Goal: Task Accomplishment & Management: Manage account settings

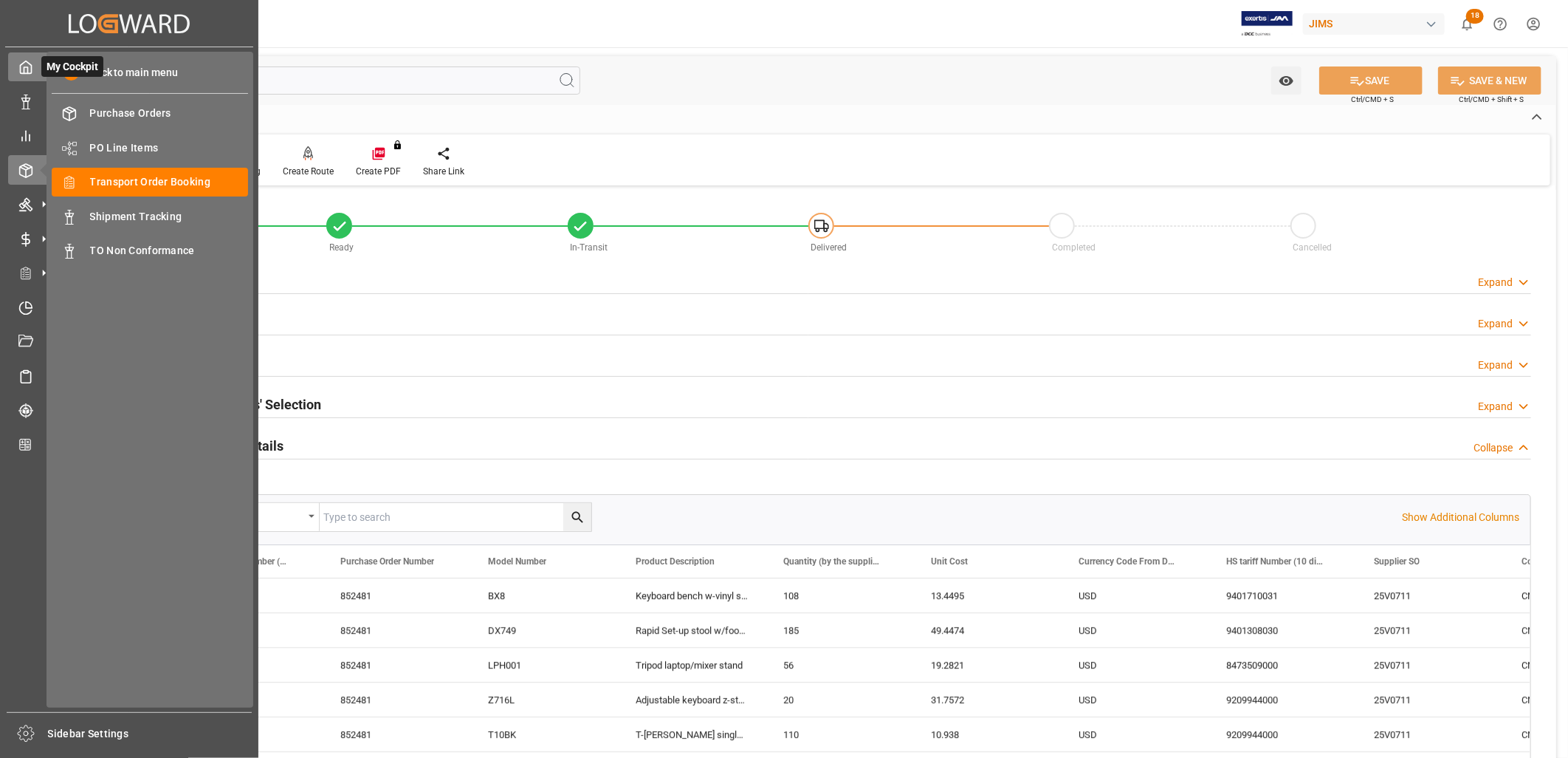
click at [22, 71] on icon at bounding box center [26, 67] width 15 height 15
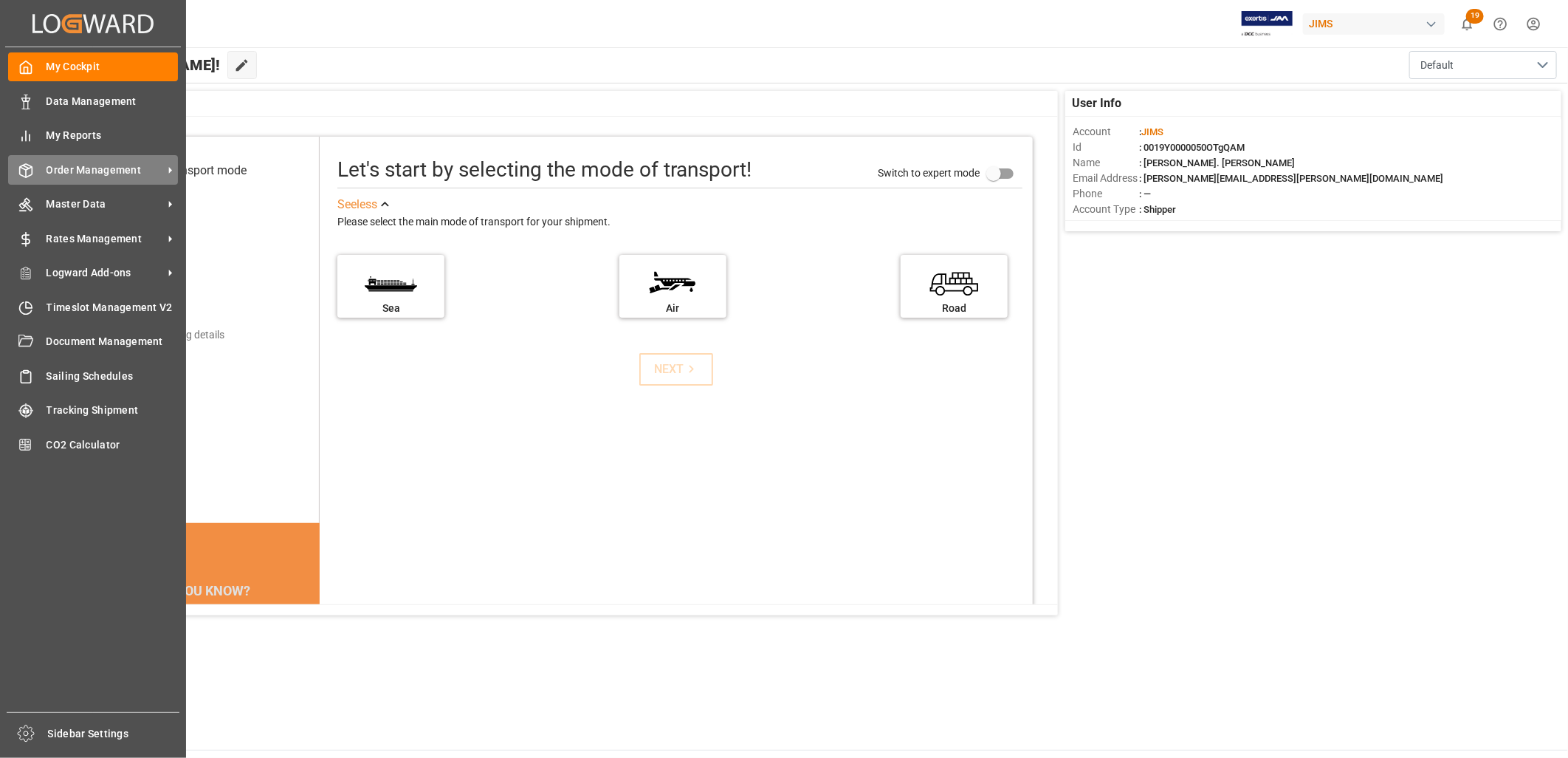
click at [88, 163] on span "Order Management" at bounding box center [105, 170] width 116 height 16
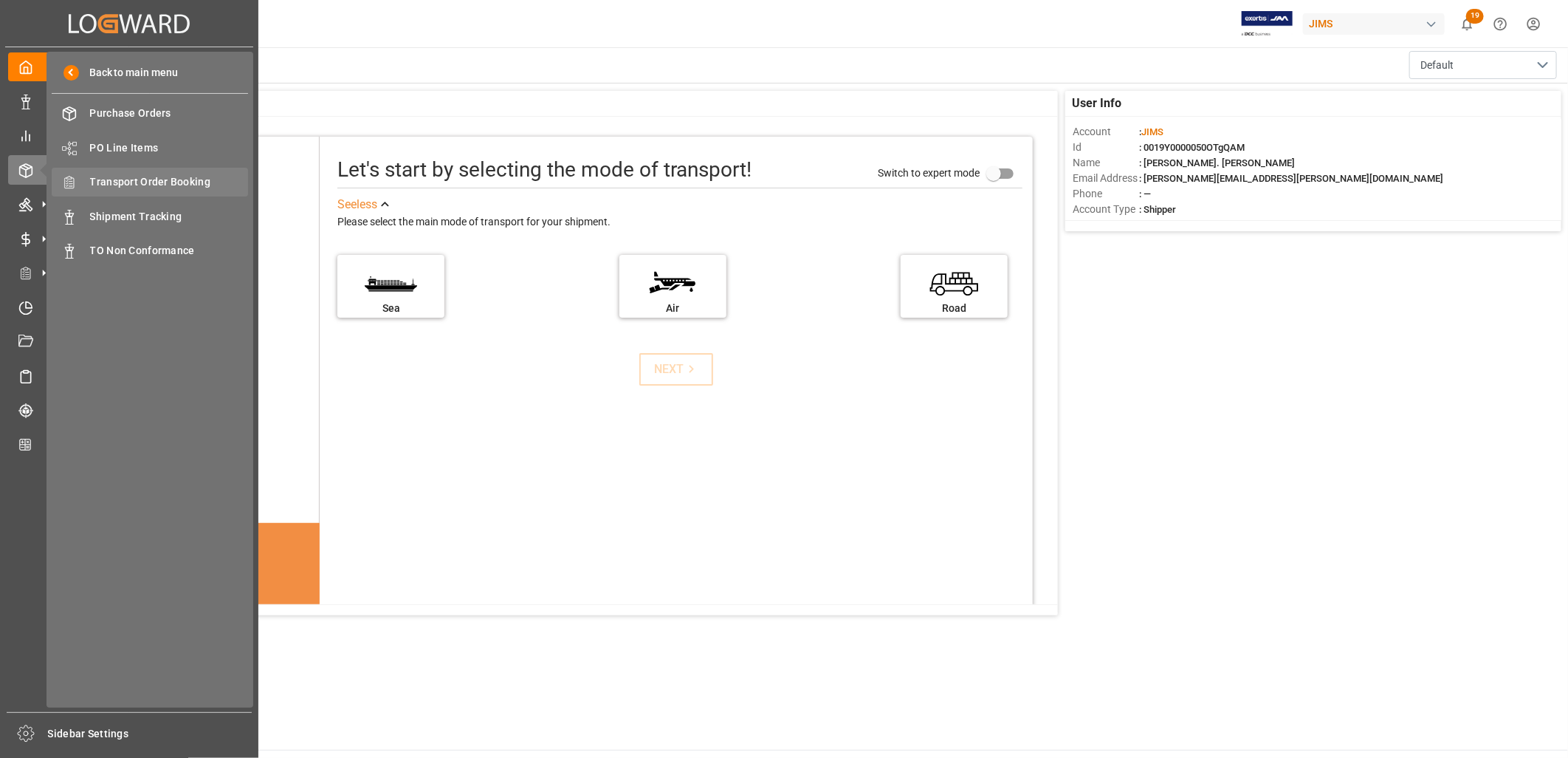
click at [178, 182] on span "Transport Order Booking" at bounding box center [168, 182] width 158 height 16
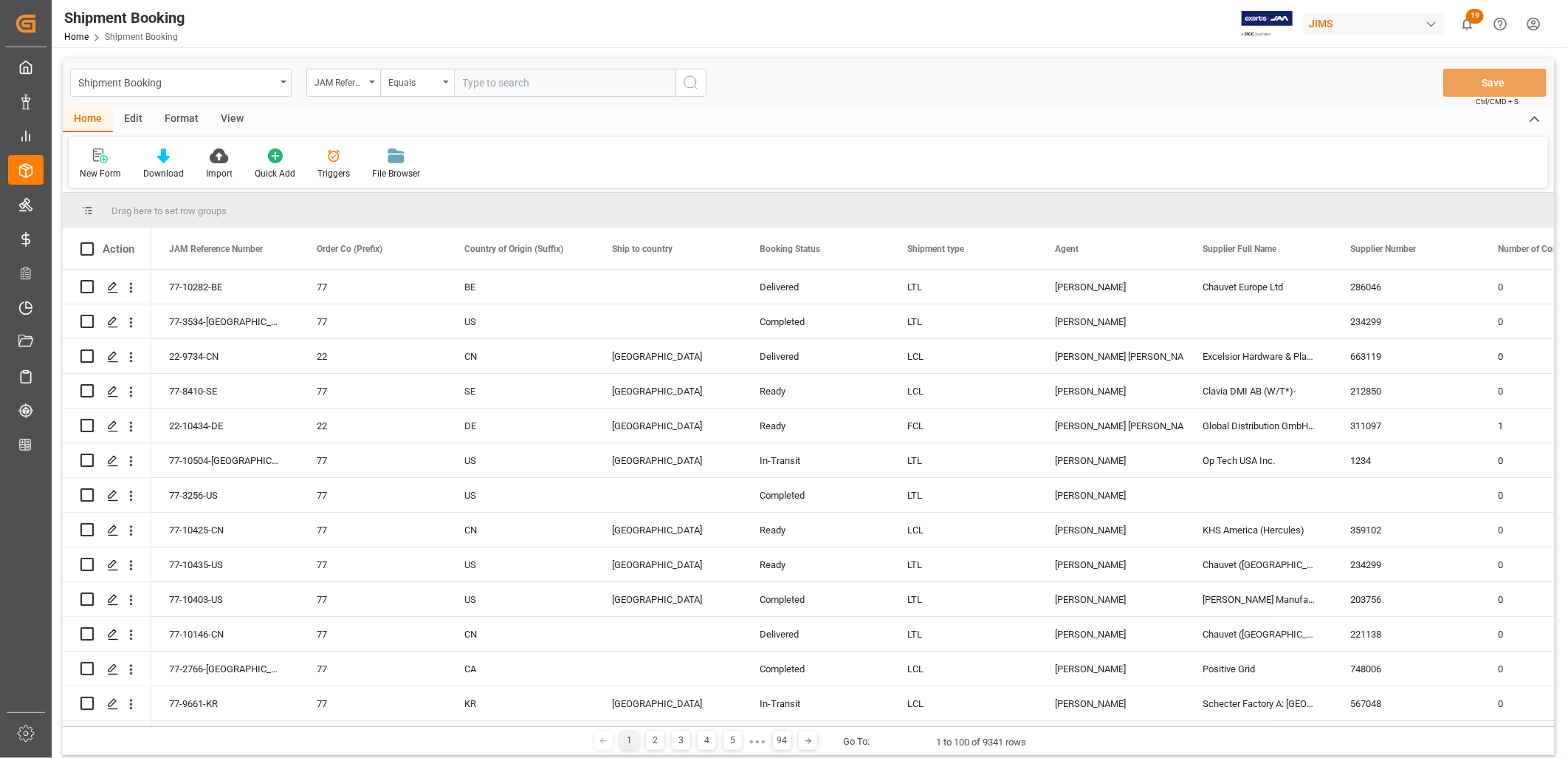
click at [465, 82] on input "text" at bounding box center [564, 83] width 221 height 28
type input "22-9748-ID"
click at [693, 76] on icon "search button" at bounding box center [691, 83] width 18 height 18
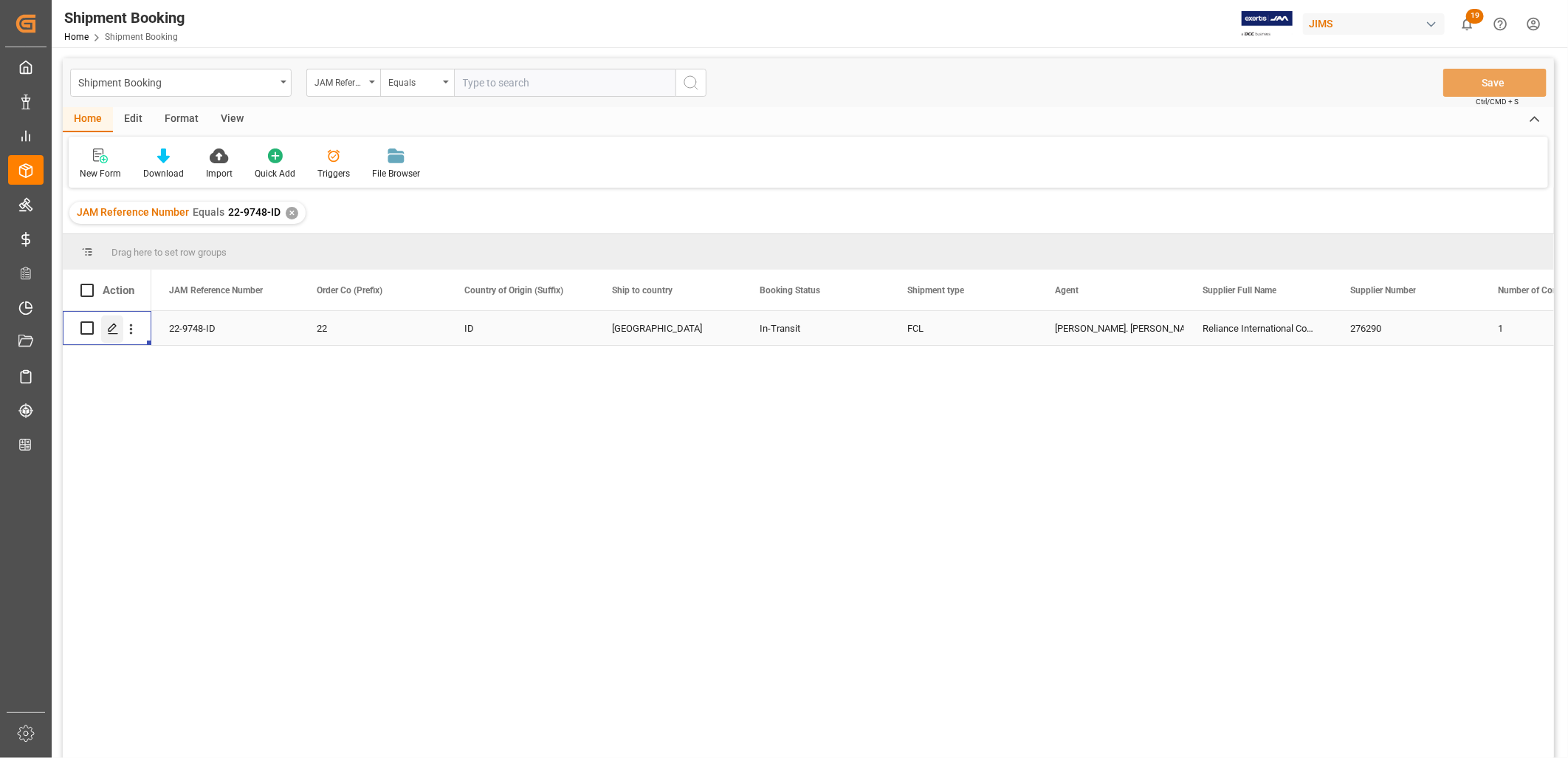
click at [113, 324] on icon "Press SPACE to select this row." at bounding box center [113, 329] width 12 height 12
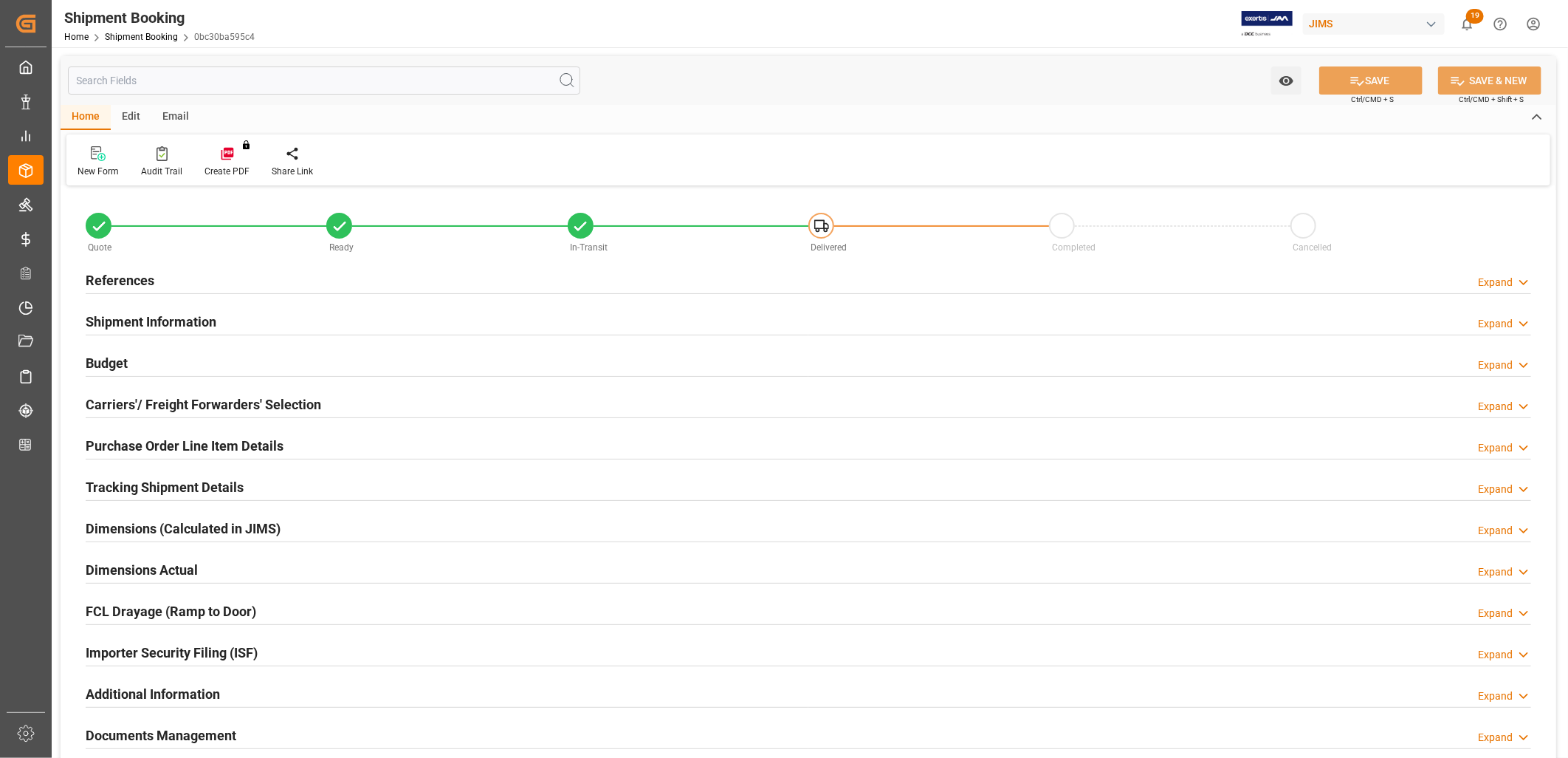
type input "7"
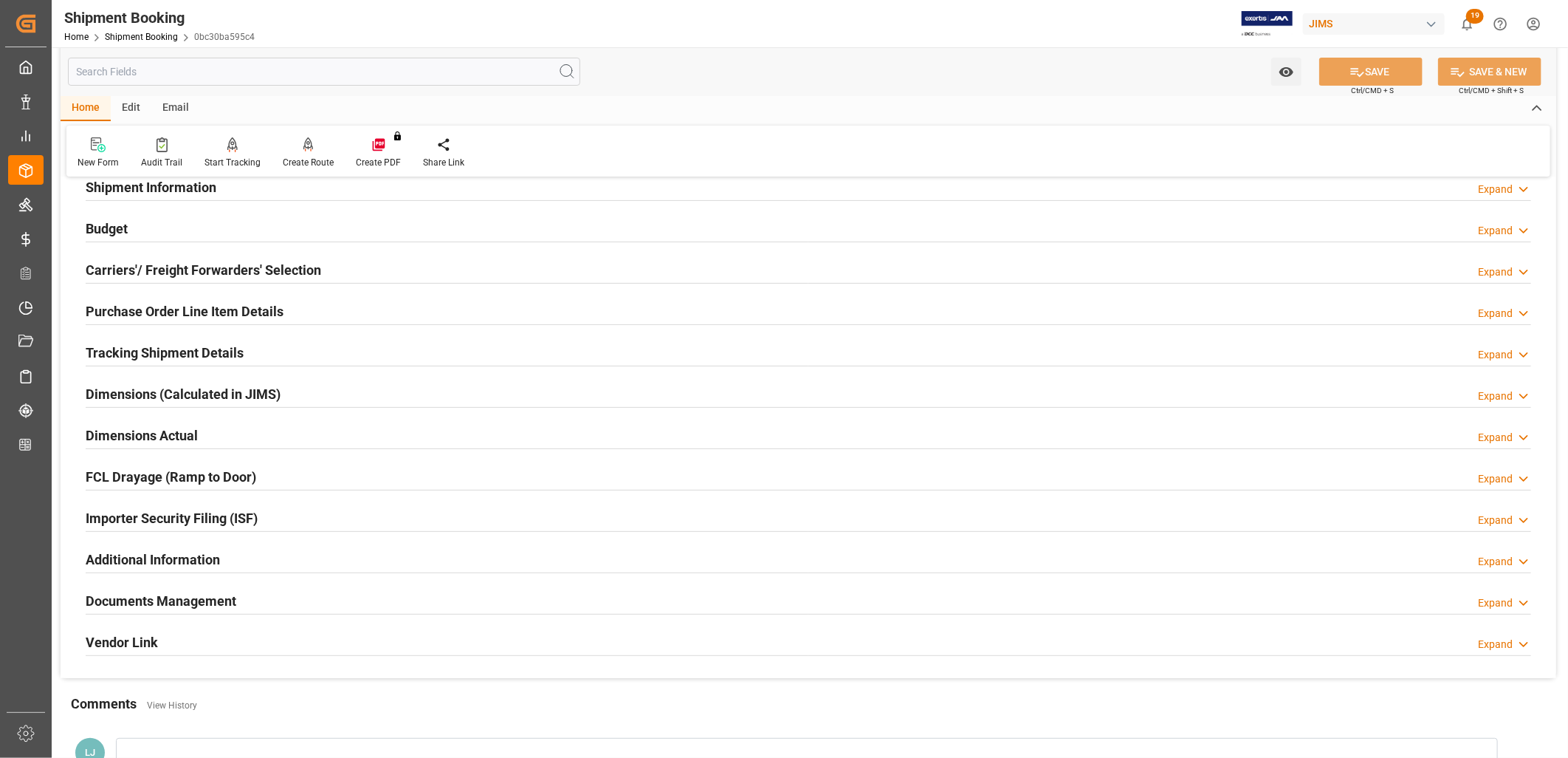
scroll to position [82, 0]
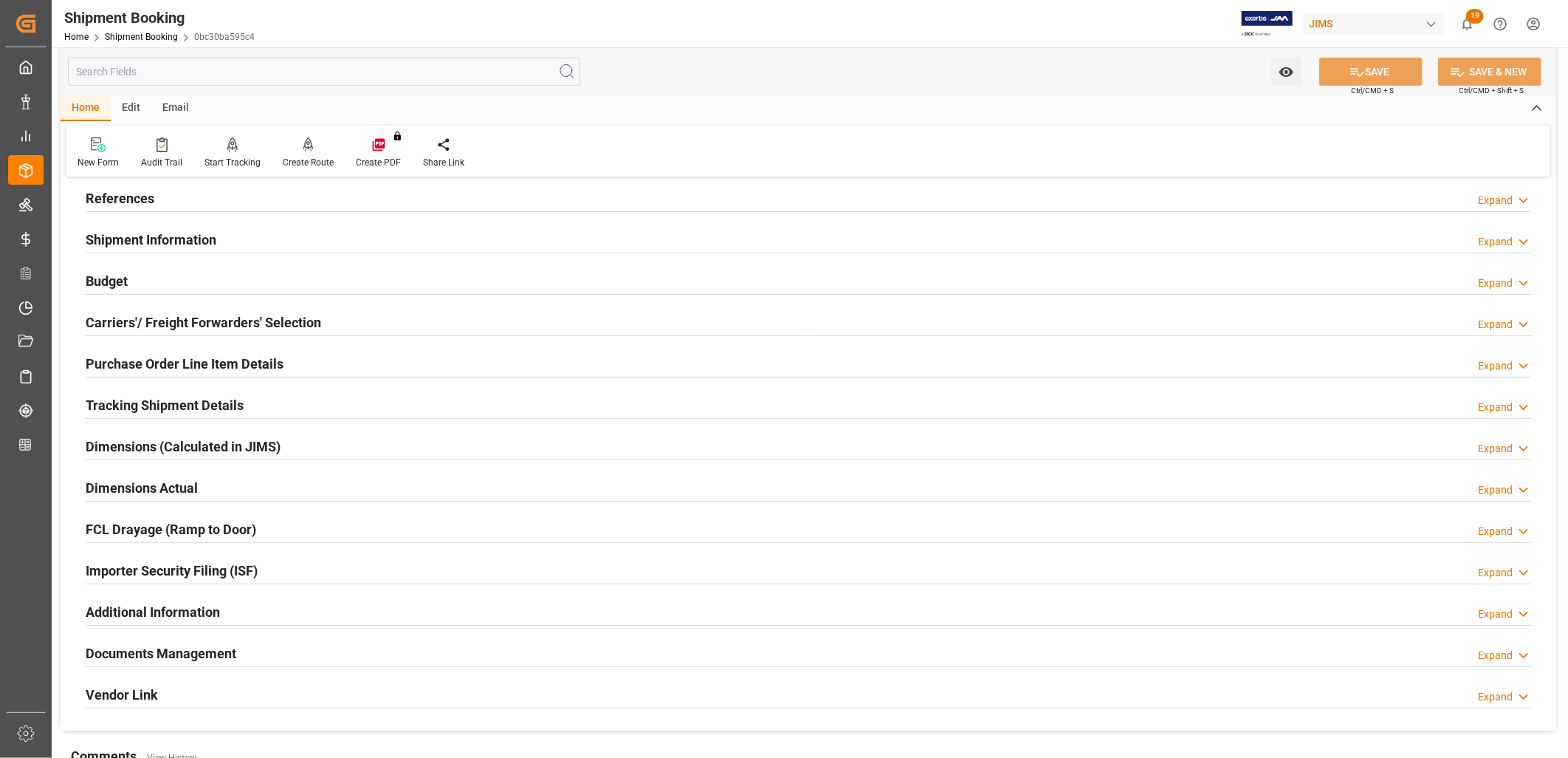
click at [214, 359] on h2 "Purchase Order Line Item Details" at bounding box center [184, 364] width 198 height 20
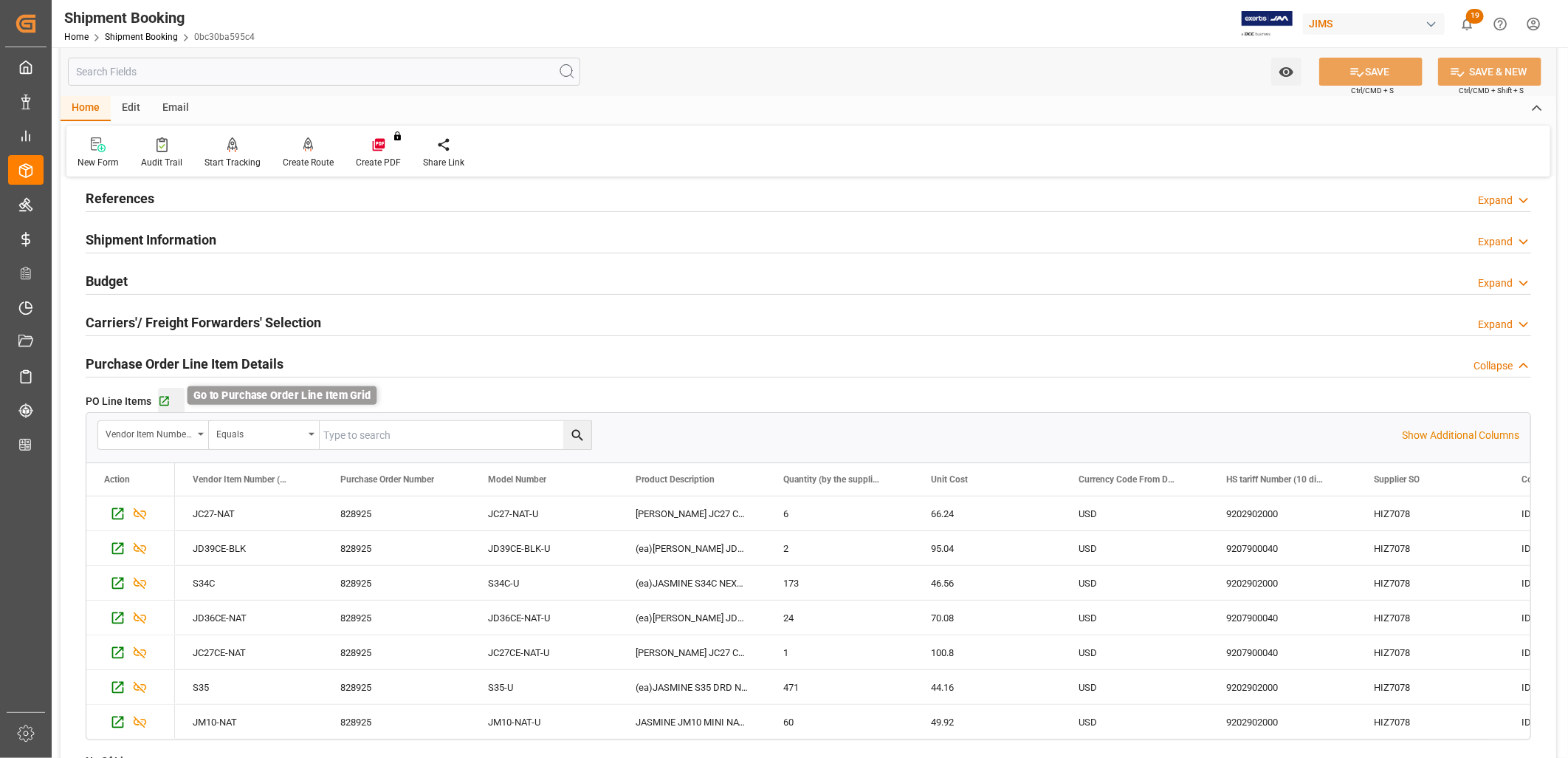
click at [166, 400] on icon "button" at bounding box center [164, 401] width 13 height 13
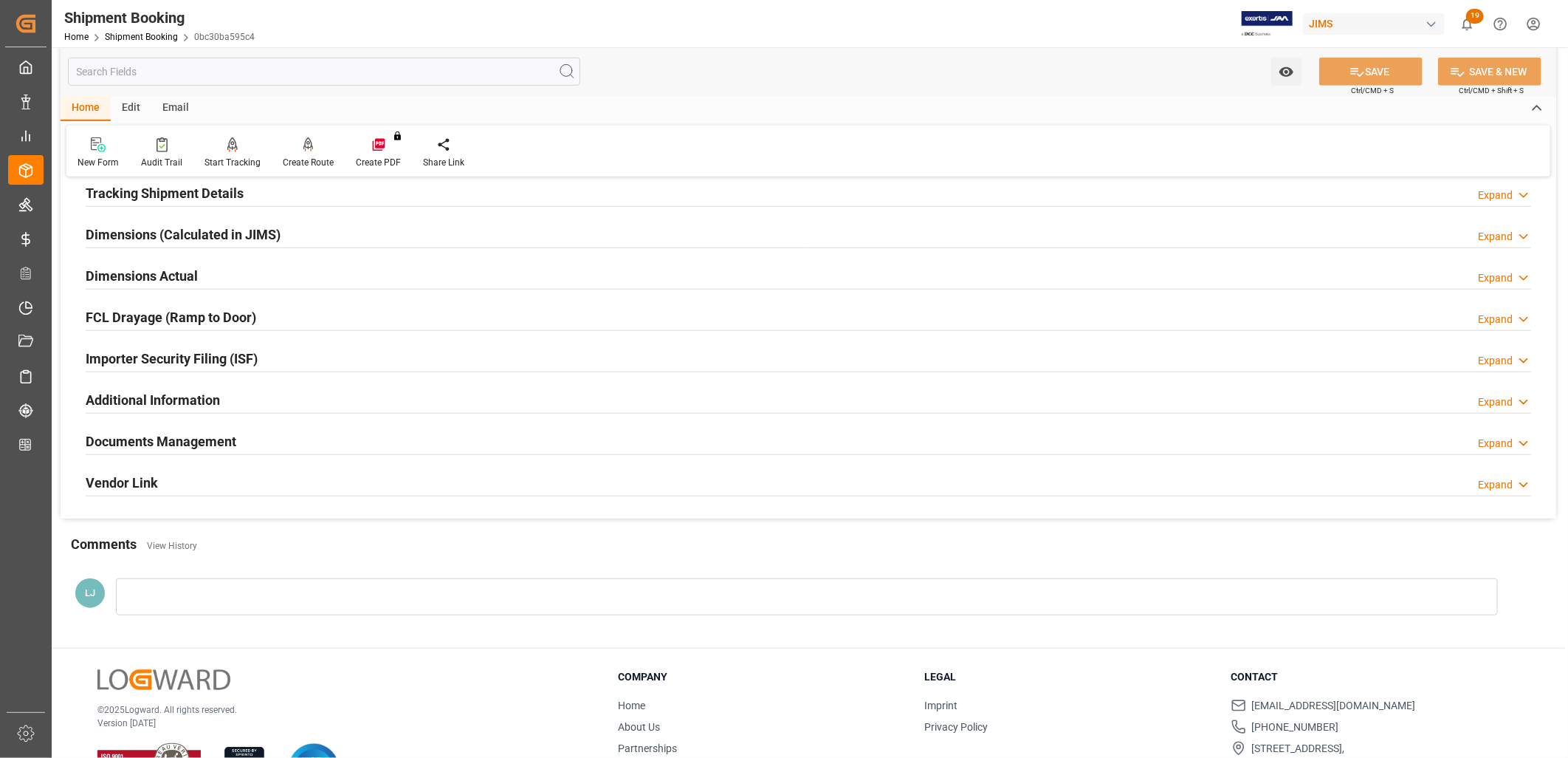
scroll to position [689, 0]
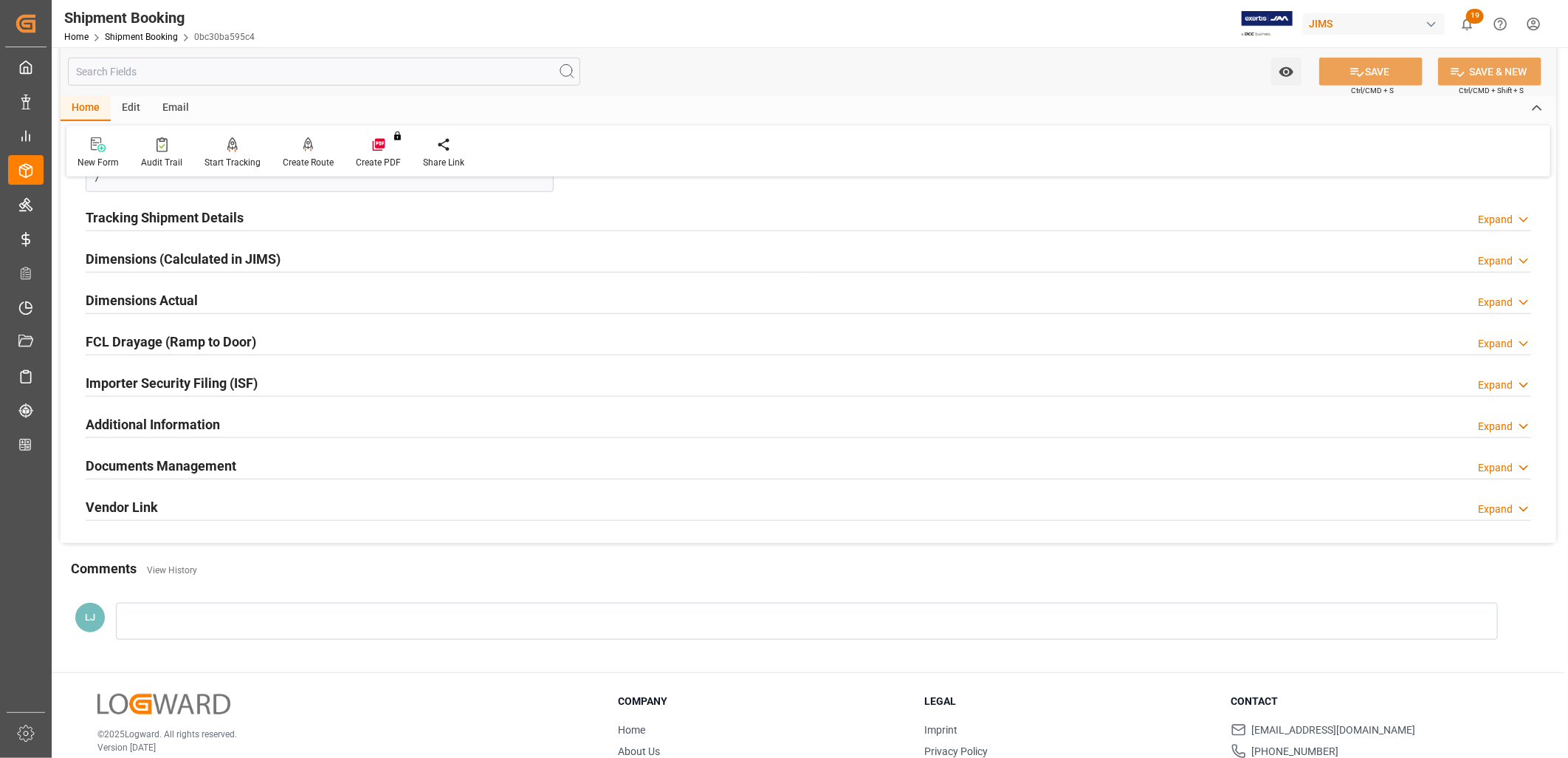
click at [204, 463] on h2 "Documents Management" at bounding box center [160, 466] width 150 height 20
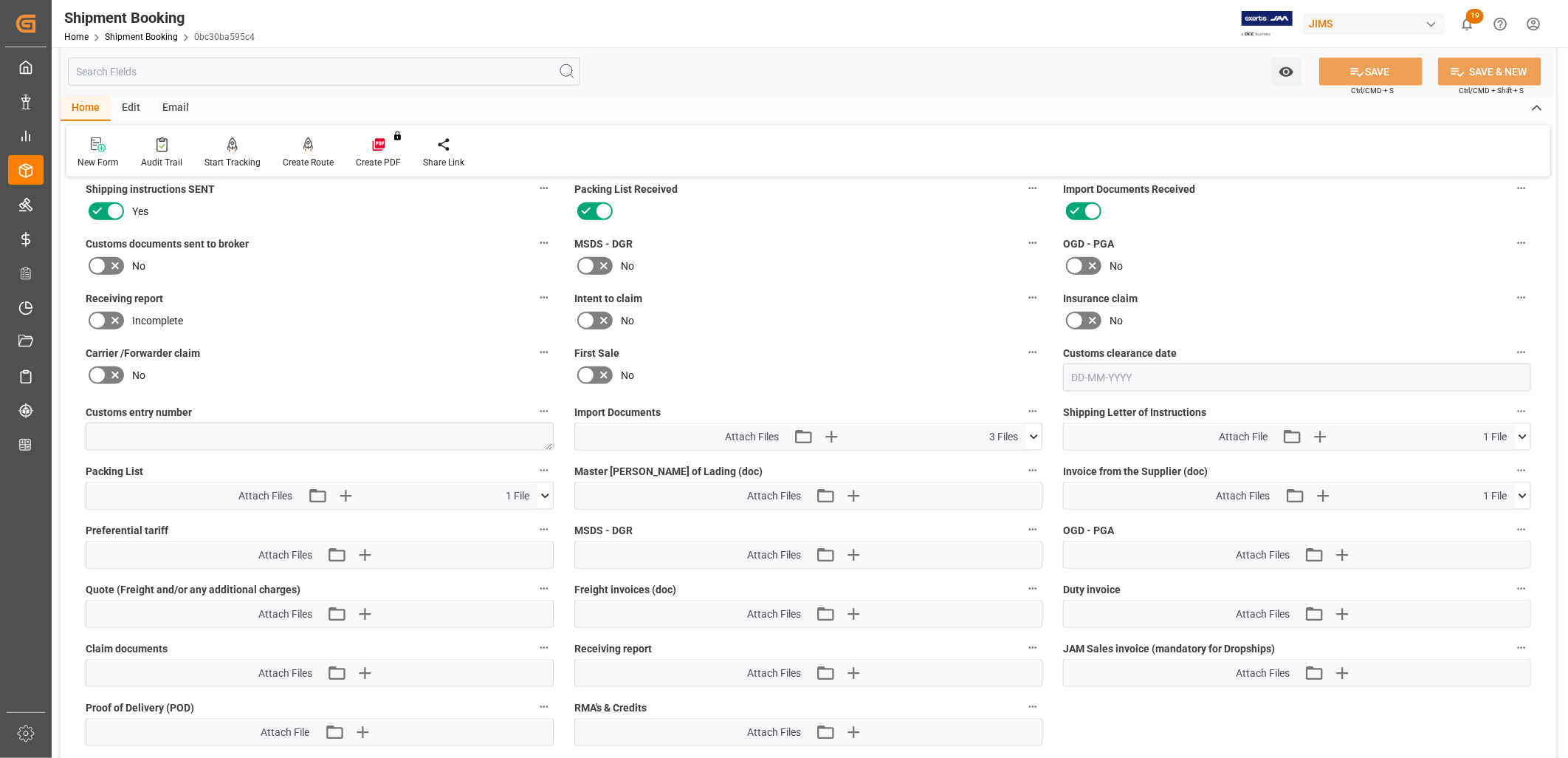
scroll to position [1017, 0]
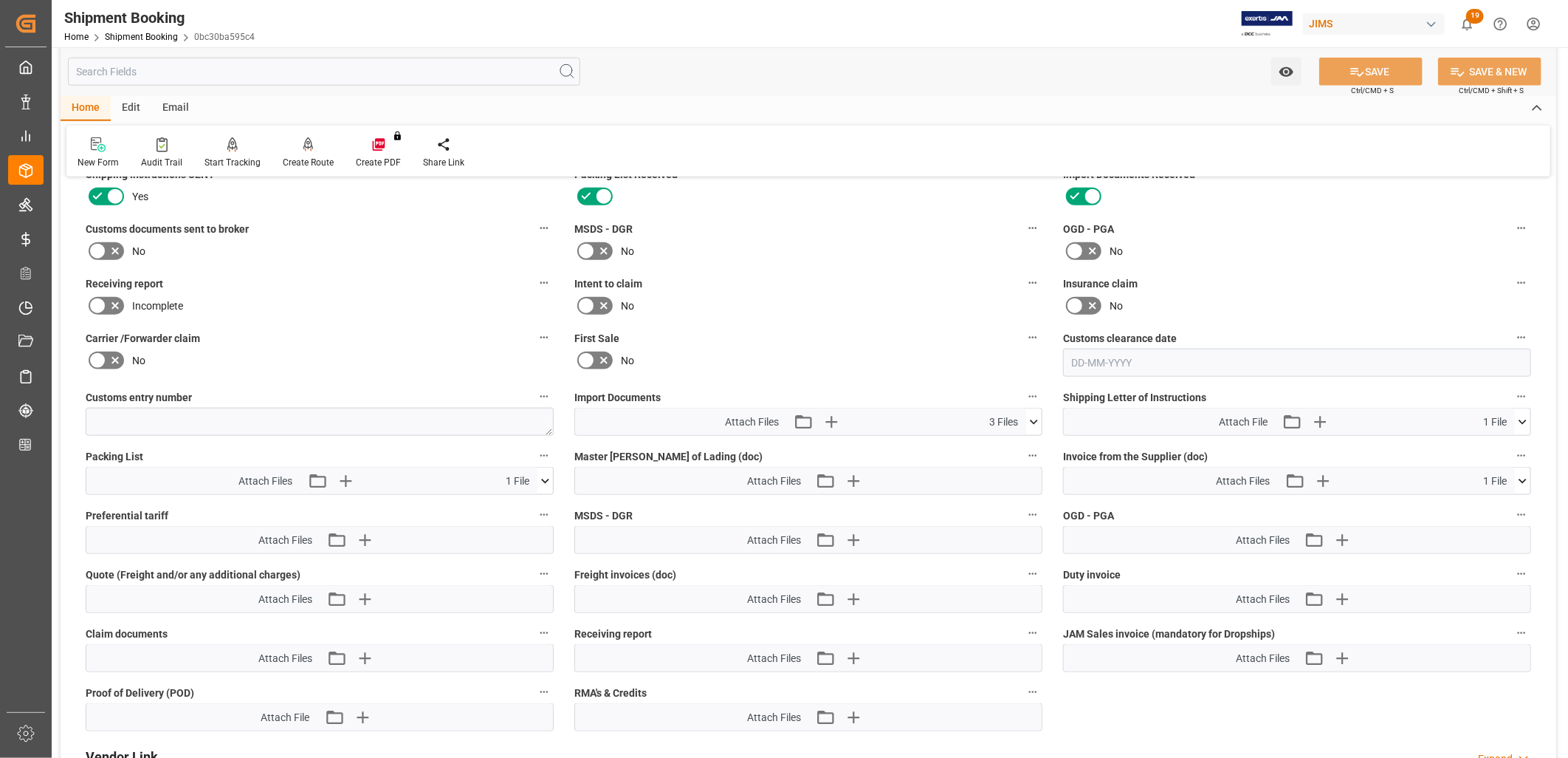
click at [1035, 416] on icon at bounding box center [1034, 422] width 16 height 16
click at [997, 476] on icon at bounding box center [996, 481] width 12 height 12
click at [1031, 415] on icon at bounding box center [1034, 422] width 16 height 16
click at [834, 417] on icon "button" at bounding box center [831, 422] width 14 height 14
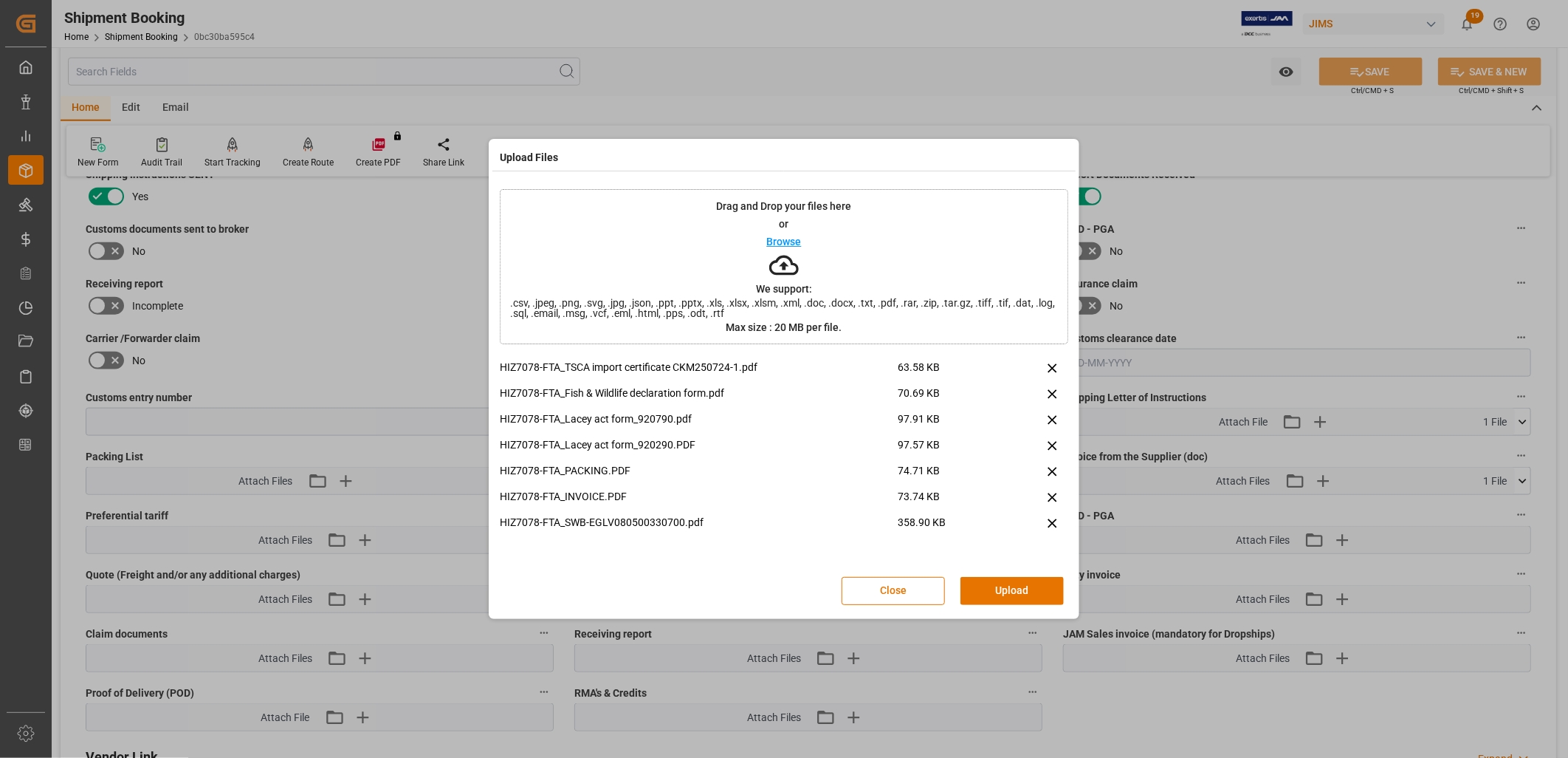
click at [790, 237] on p "Browse" at bounding box center [784, 241] width 35 height 10
click at [1030, 588] on button "Upload" at bounding box center [1012, 591] width 104 height 28
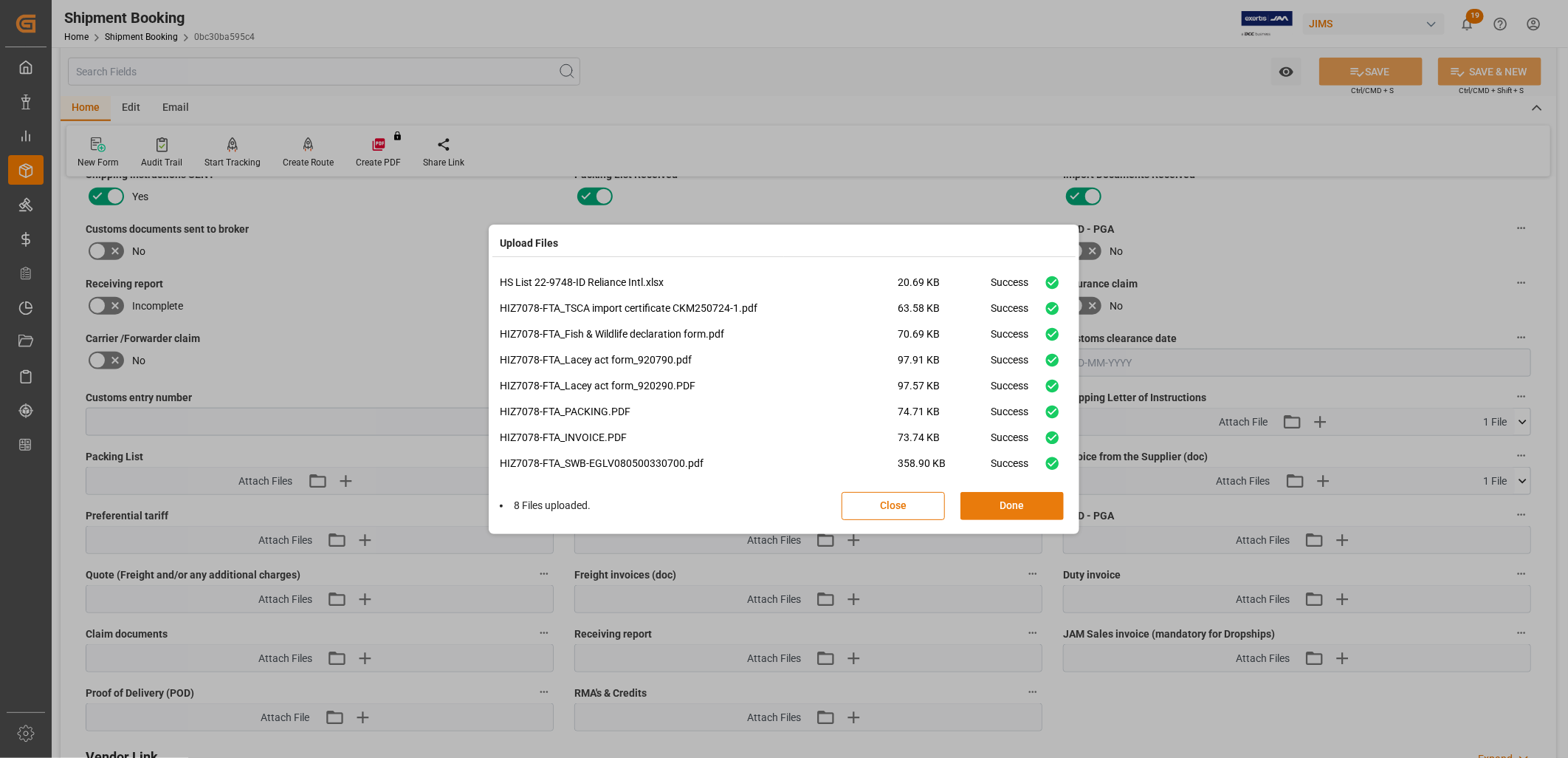
click at [1021, 503] on button "Done" at bounding box center [1012, 506] width 104 height 28
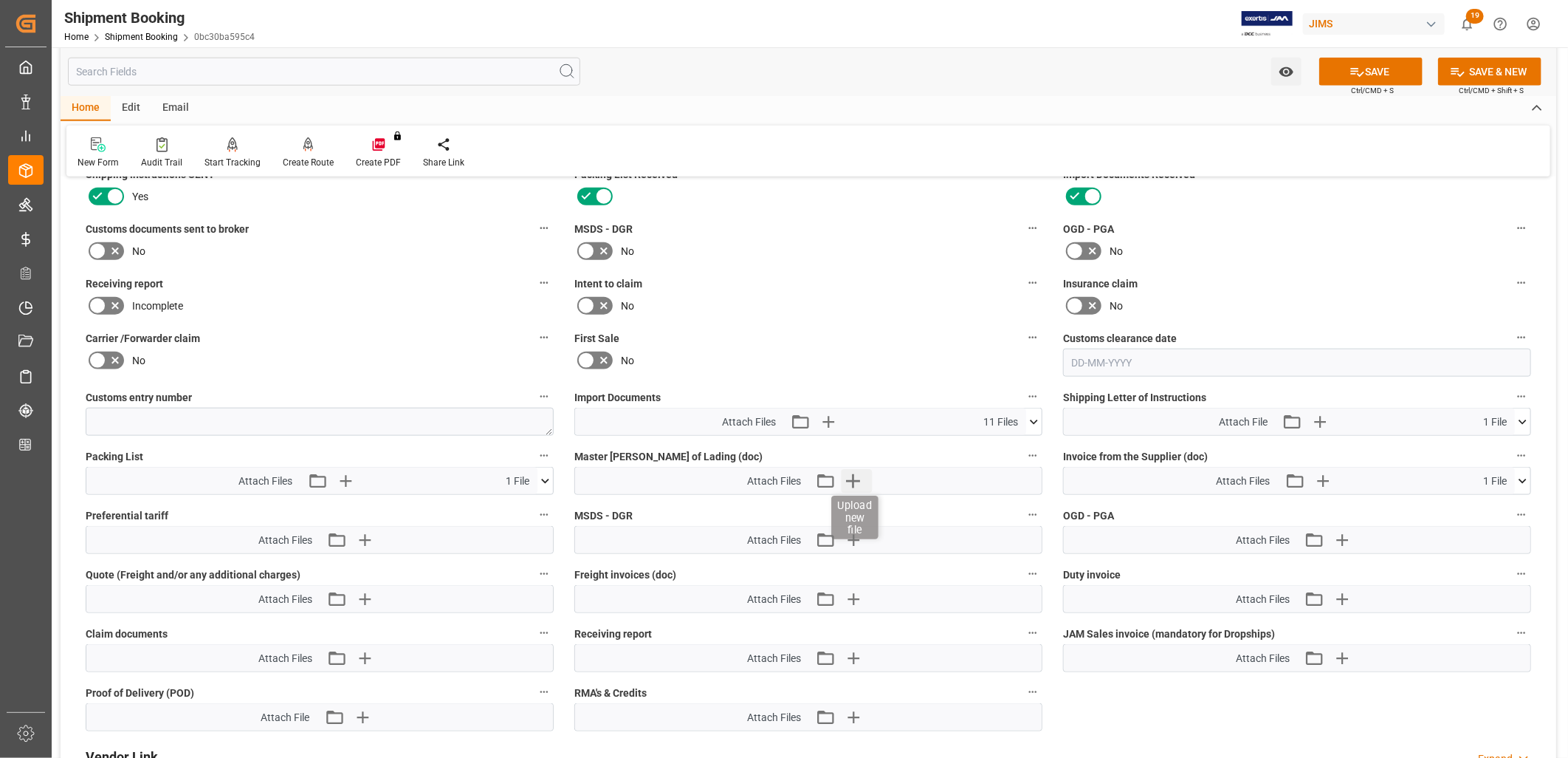
click at [850, 474] on icon "button" at bounding box center [853, 481] width 24 height 24
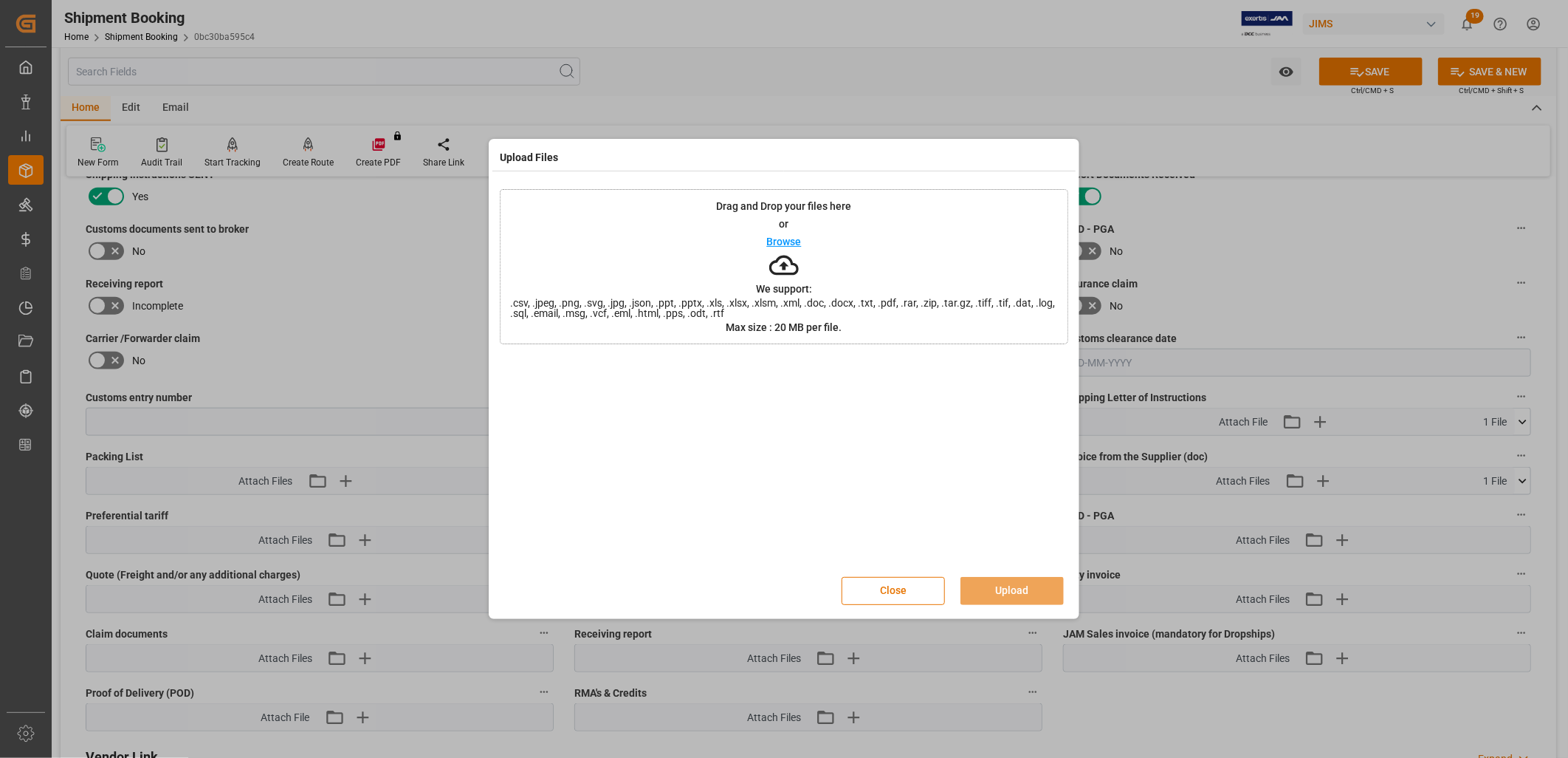
click at [787, 240] on p "Browse" at bounding box center [784, 241] width 35 height 10
click at [1015, 594] on button "Upload" at bounding box center [1012, 591] width 104 height 28
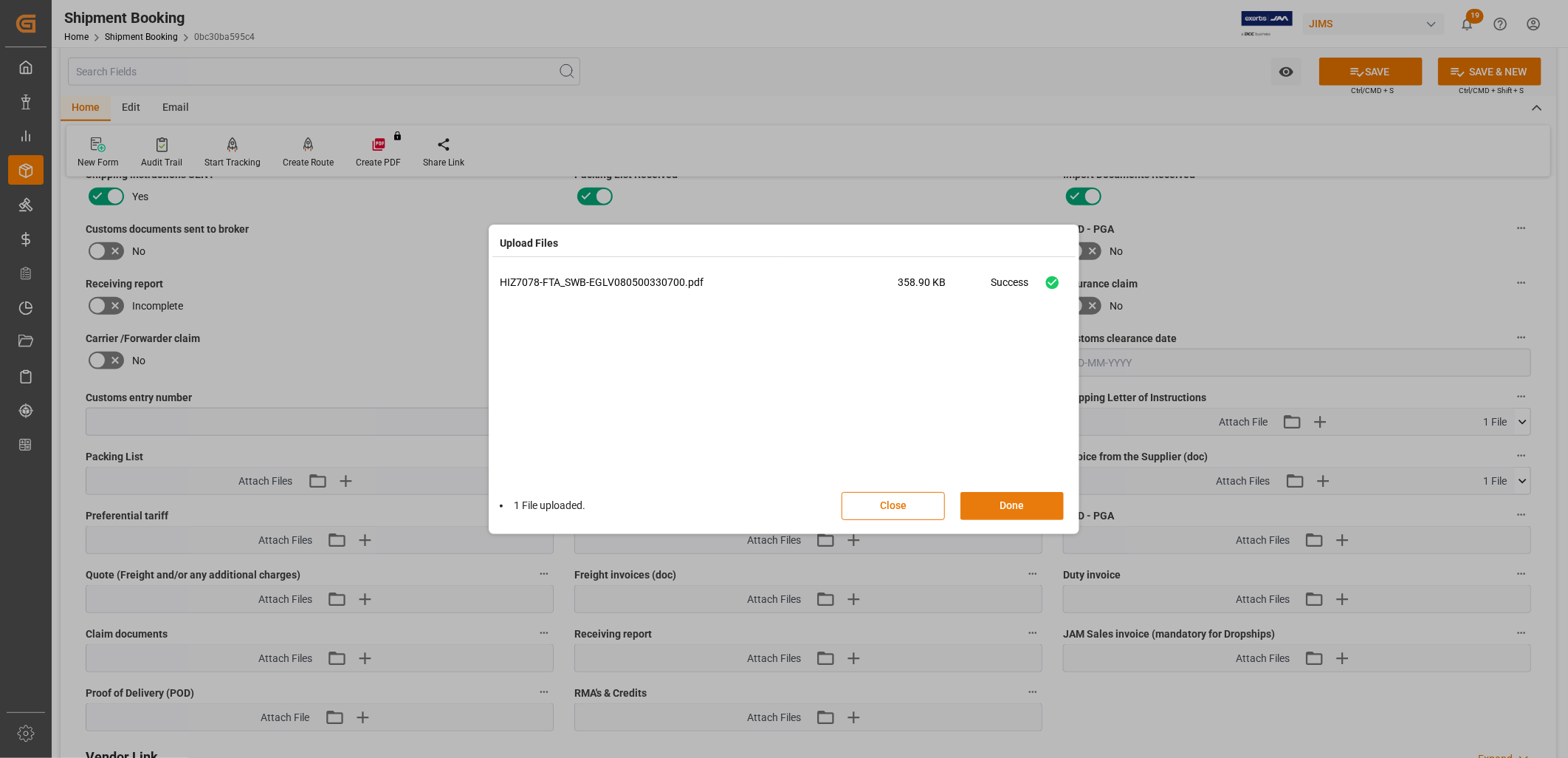
click at [1021, 496] on button "Done" at bounding box center [1012, 506] width 104 height 28
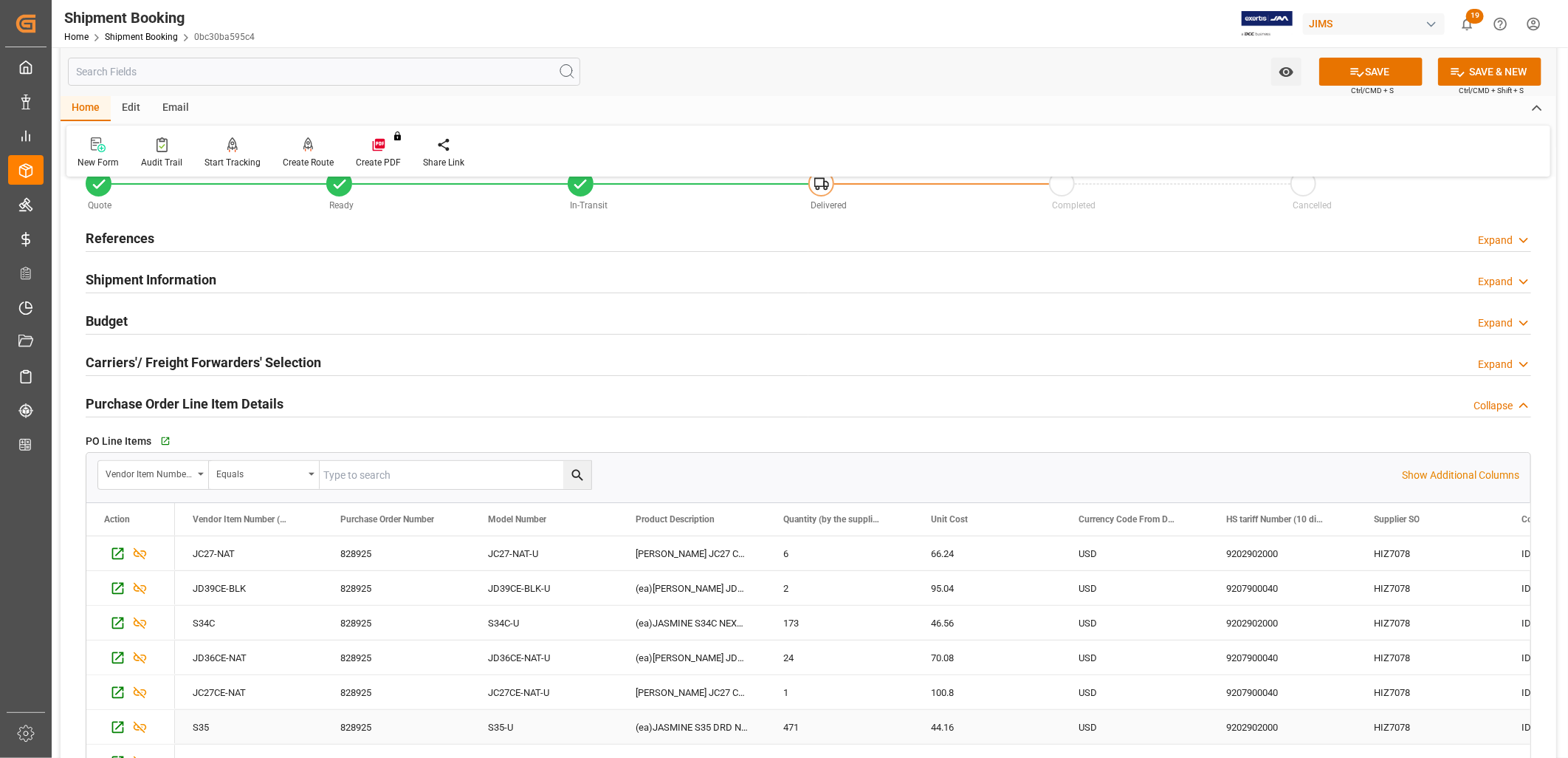
scroll to position [0, 0]
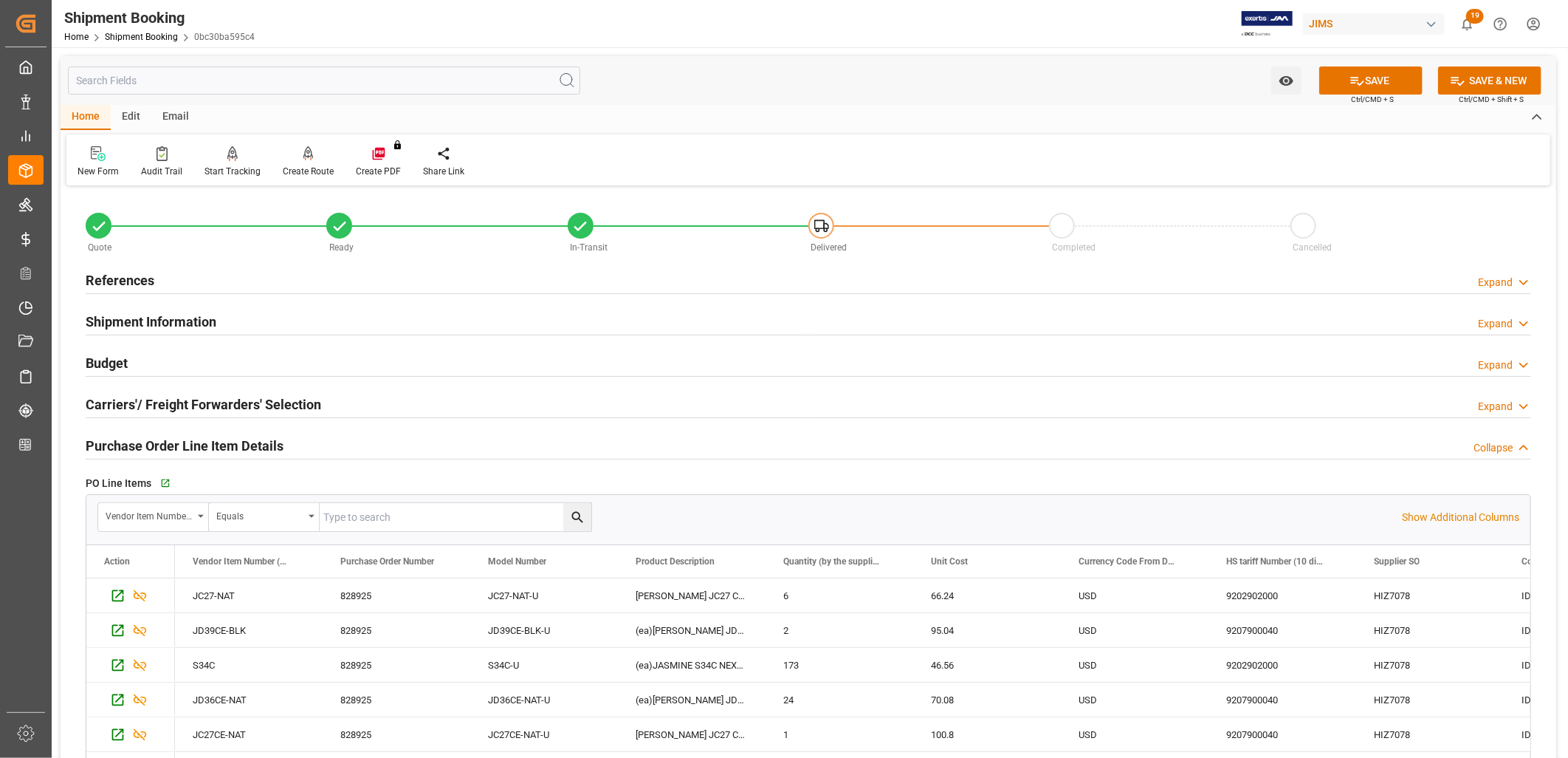
click at [148, 275] on h2 "References" at bounding box center [119, 280] width 69 height 20
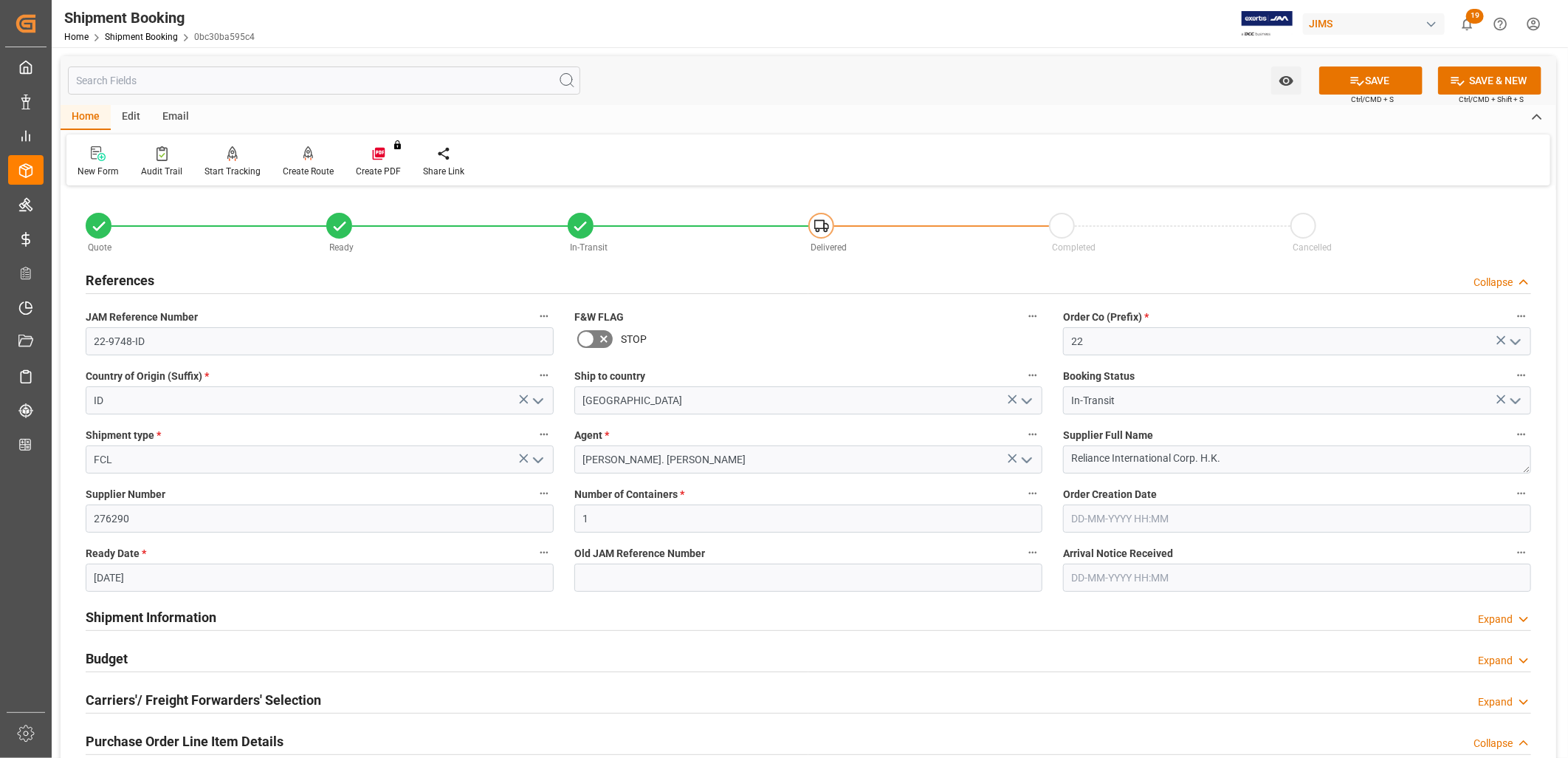
click at [581, 334] on icon at bounding box center [586, 340] width 18 height 18
click at [0, 0] on input "checkbox" at bounding box center [0, 0] width 0 height 0
click at [1361, 77] on icon at bounding box center [1358, 81] width 16 height 16
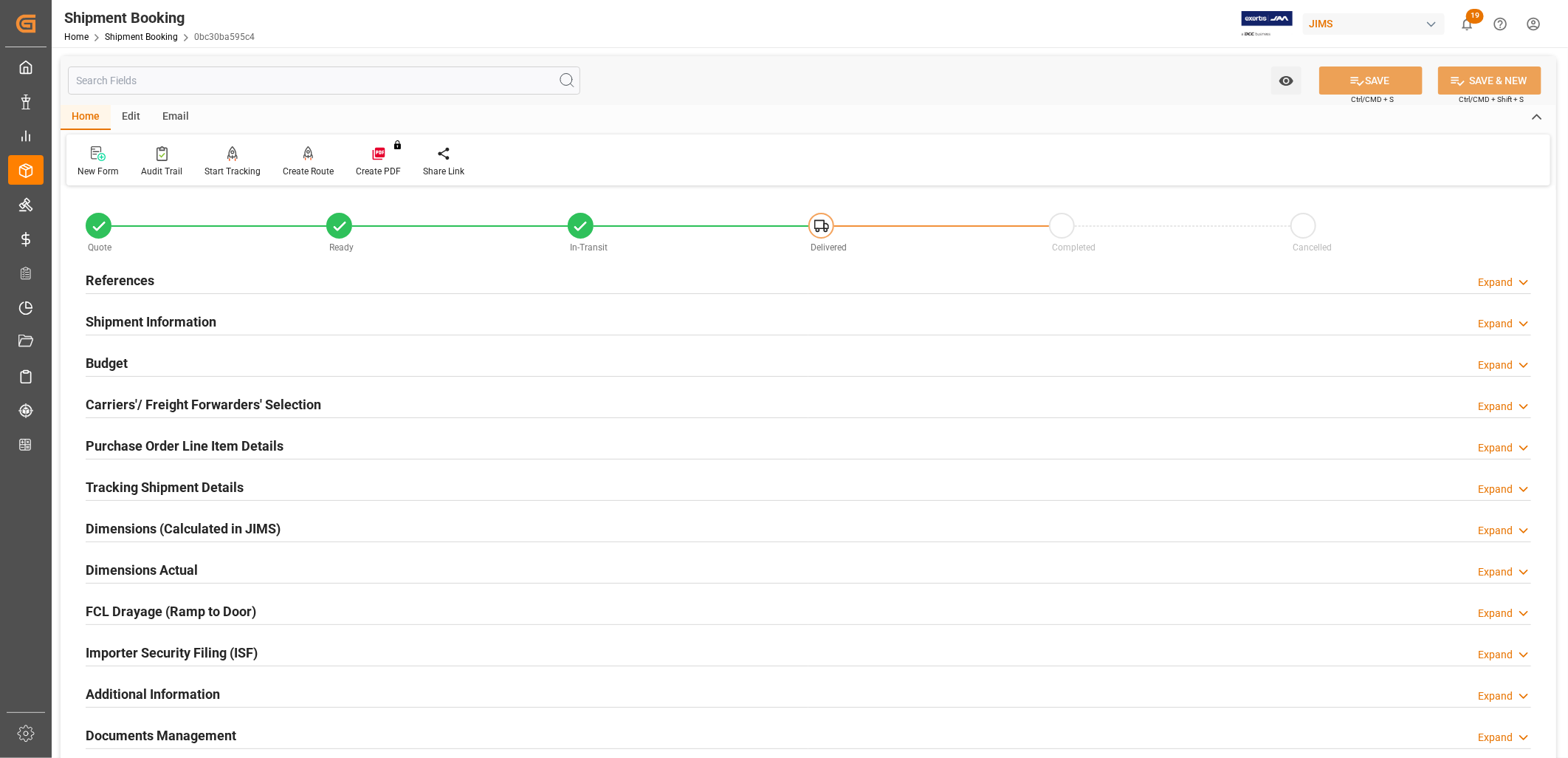
click at [224, 731] on h2 "Documents Management" at bounding box center [160, 735] width 150 height 20
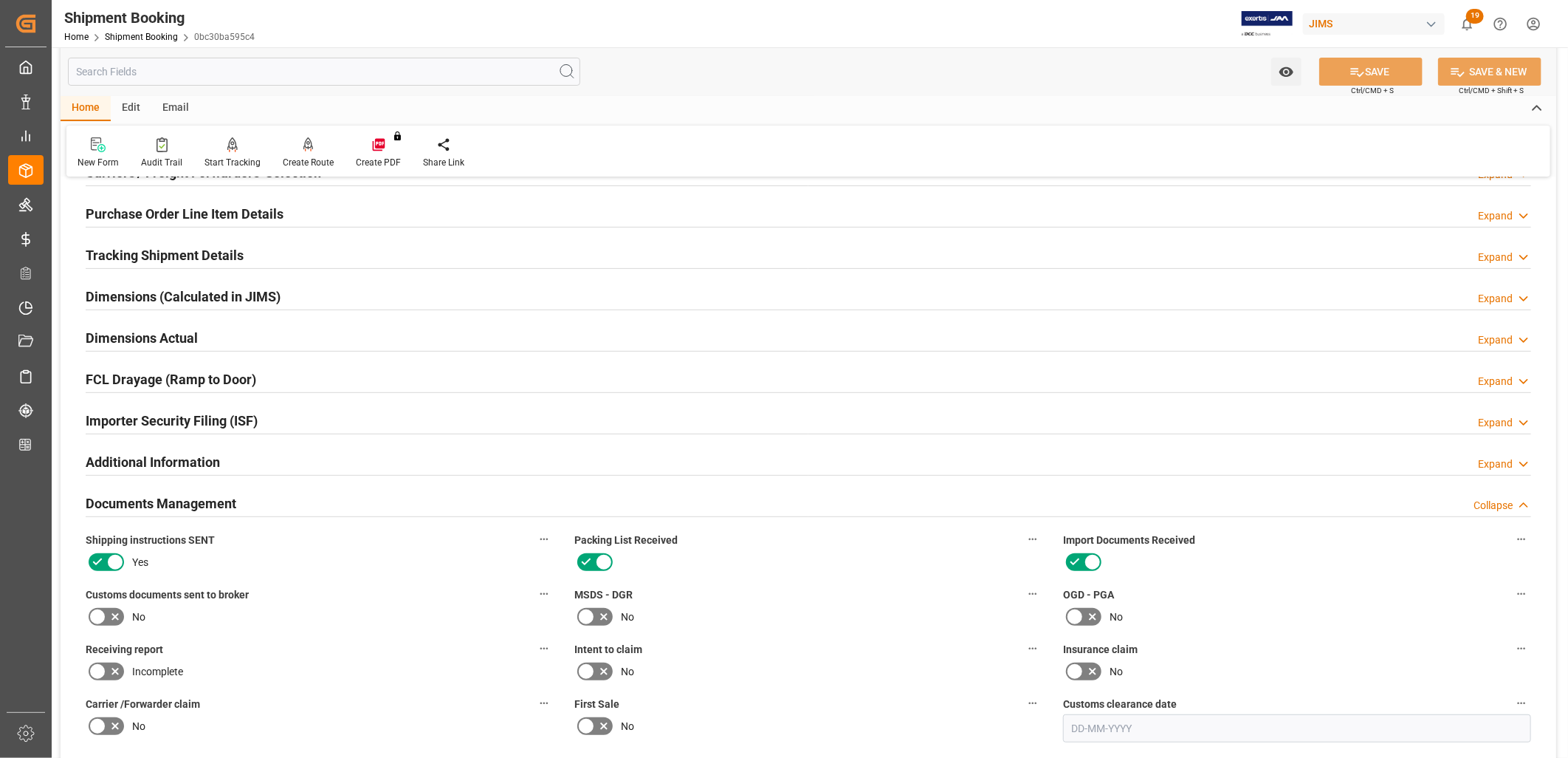
scroll to position [246, 0]
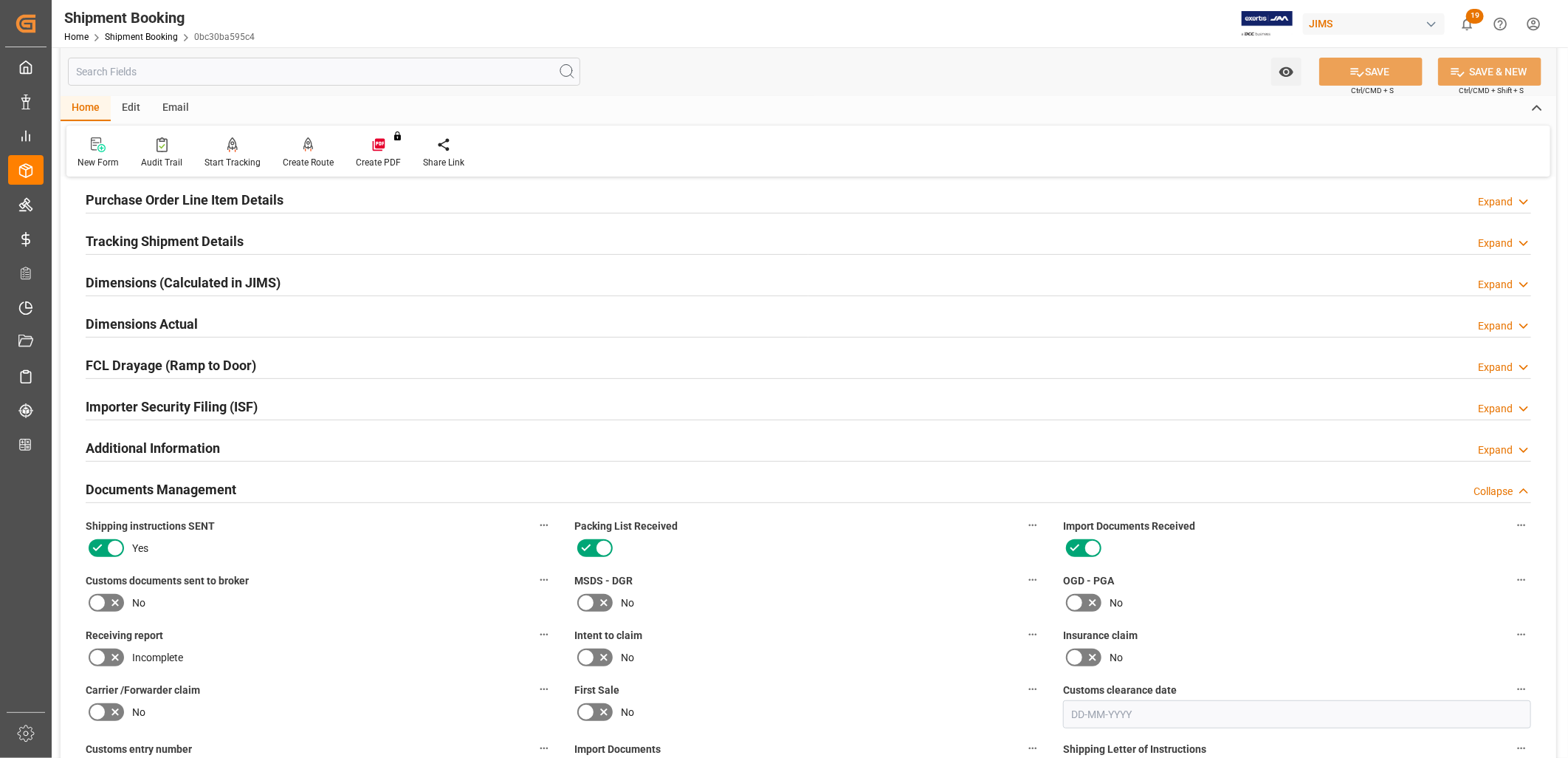
click at [101, 602] on icon at bounding box center [98, 603] width 18 height 18
click at [0, 0] on input "checkbox" at bounding box center [0, 0] width 0 height 0
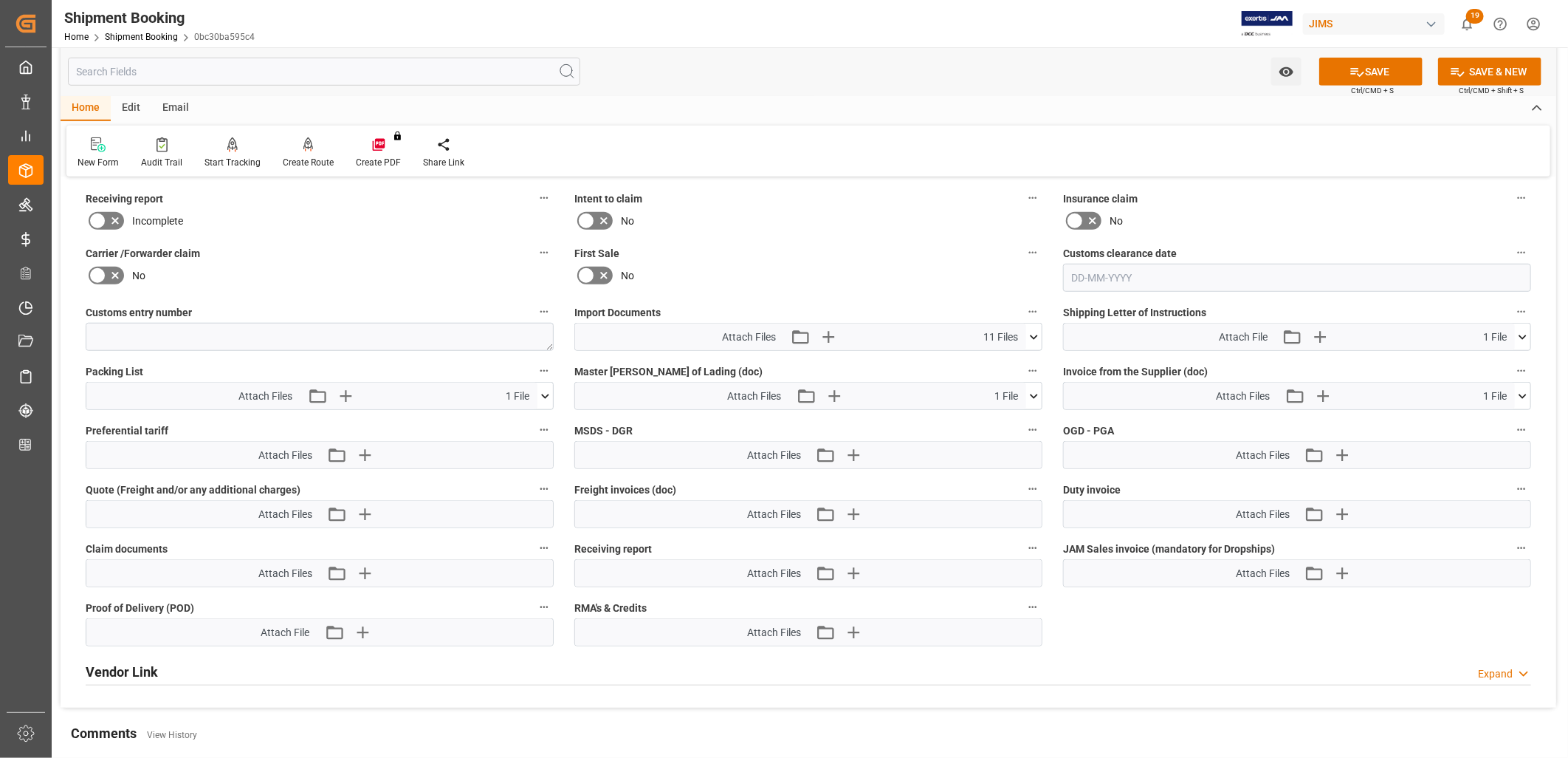
scroll to position [739, 0]
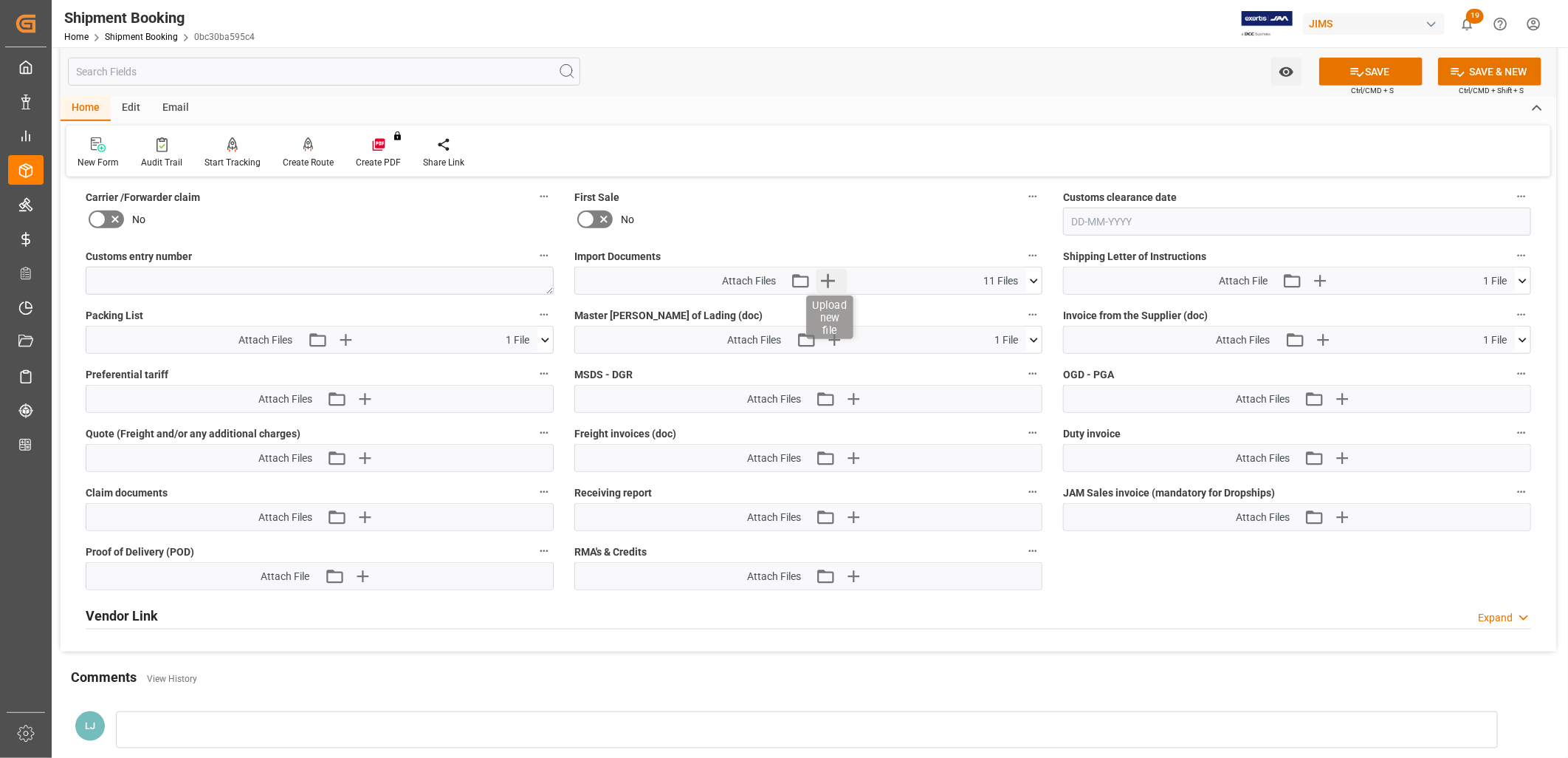
click at [837, 273] on icon "button" at bounding box center [828, 281] width 24 height 24
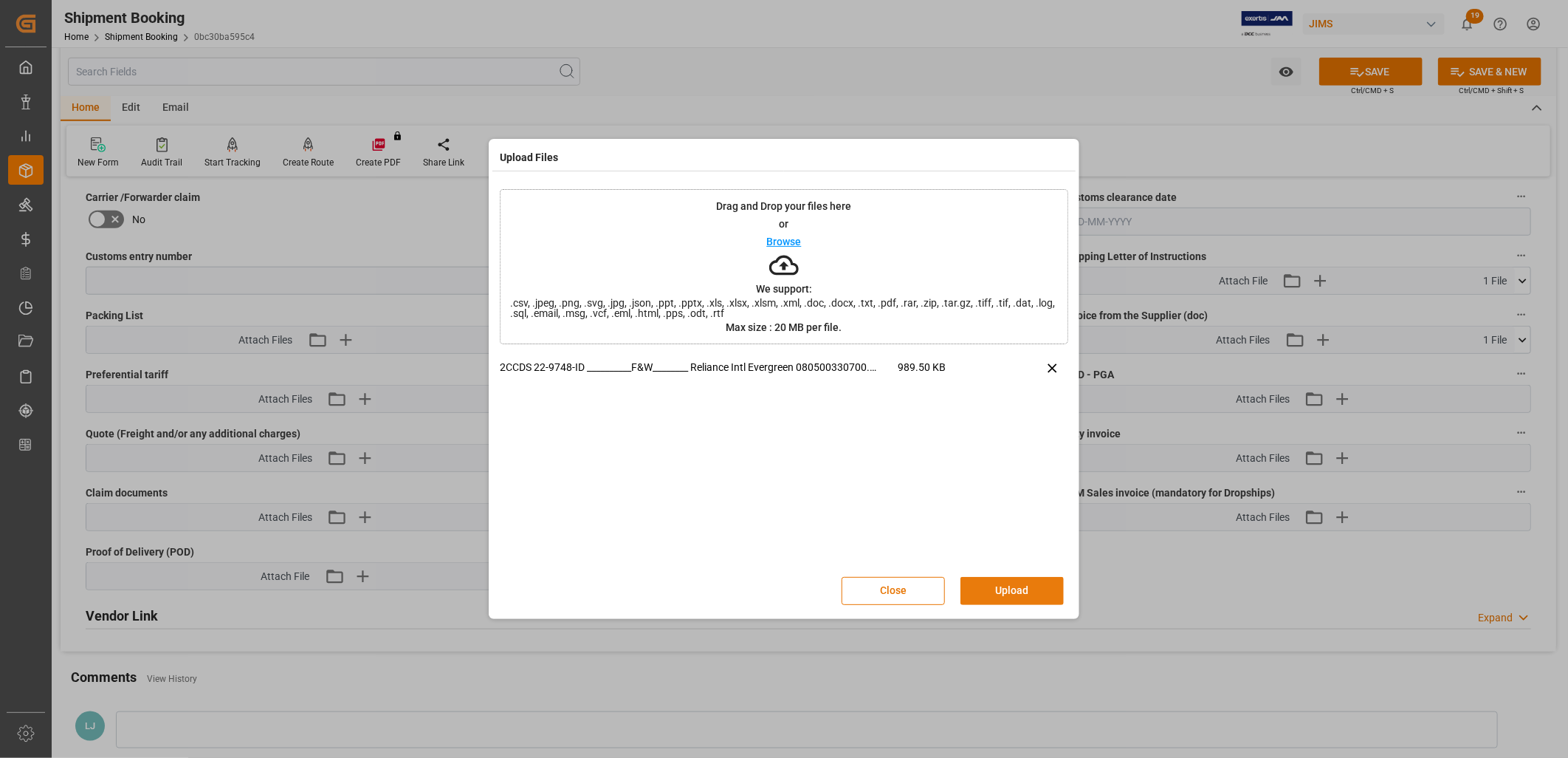
click at [1016, 588] on button "Upload" at bounding box center [1012, 591] width 104 height 28
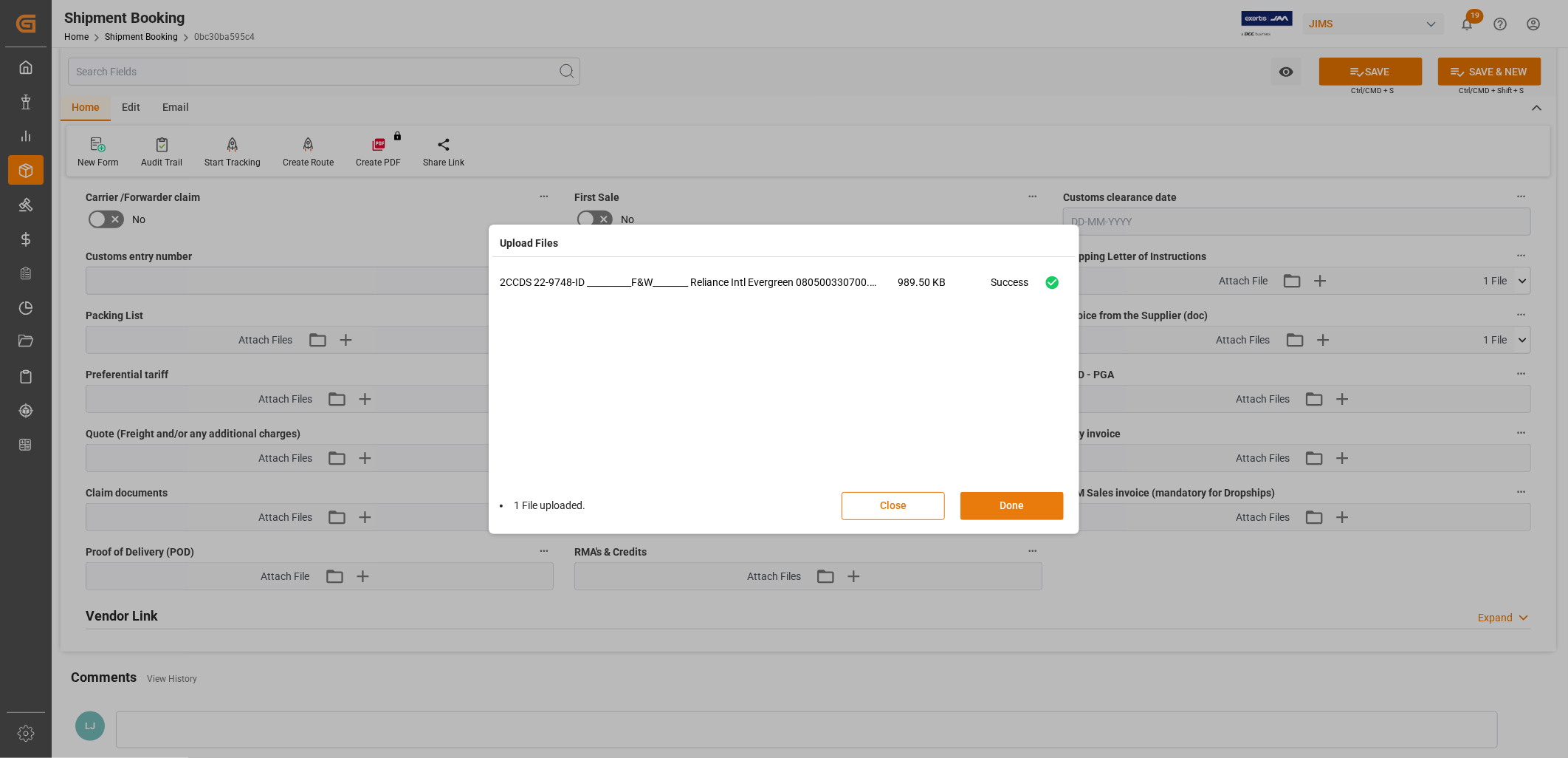
click at [1022, 497] on button "Done" at bounding box center [1012, 506] width 104 height 28
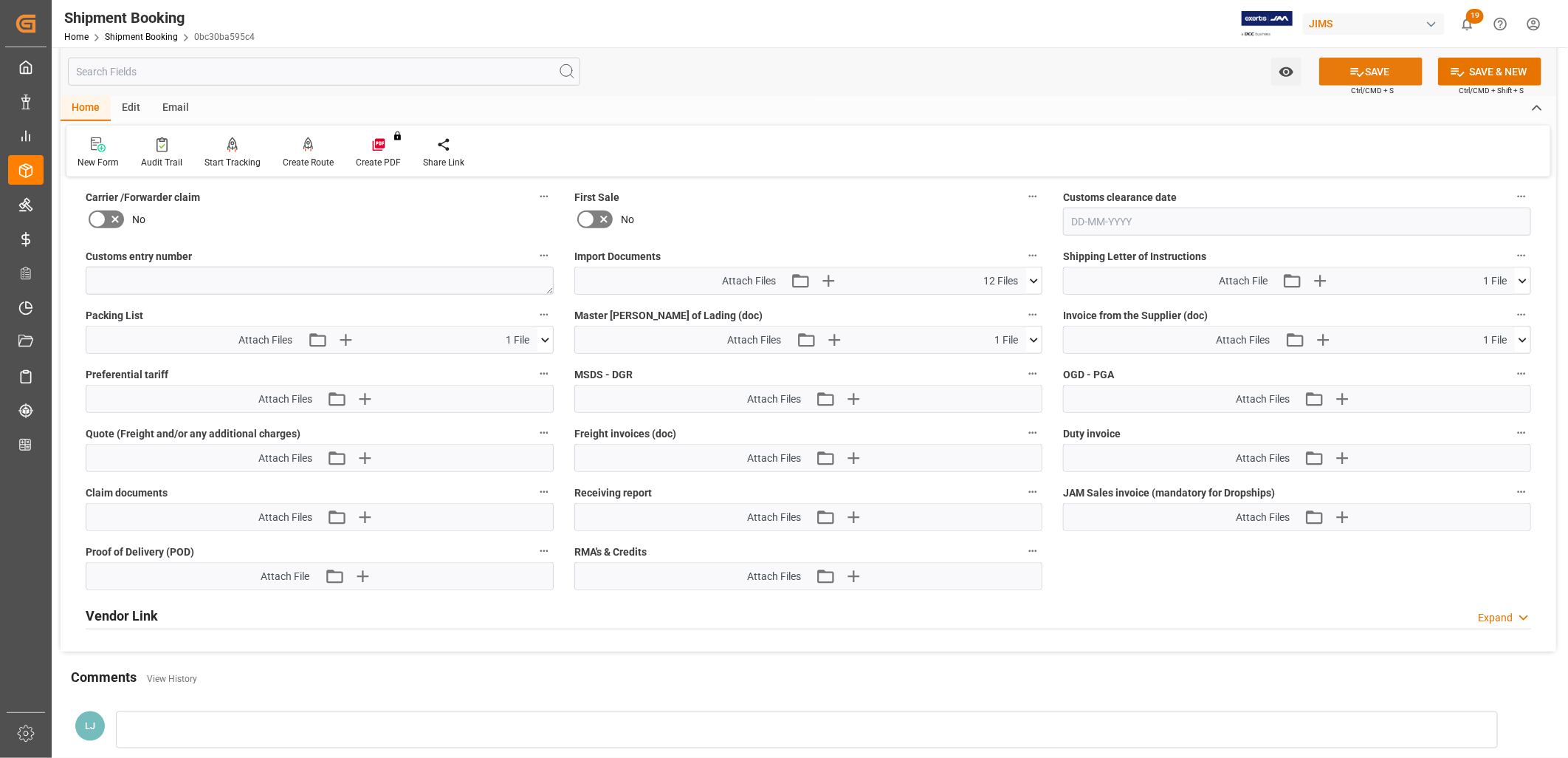
click at [1383, 65] on button "SAVE" at bounding box center [1371, 72] width 104 height 28
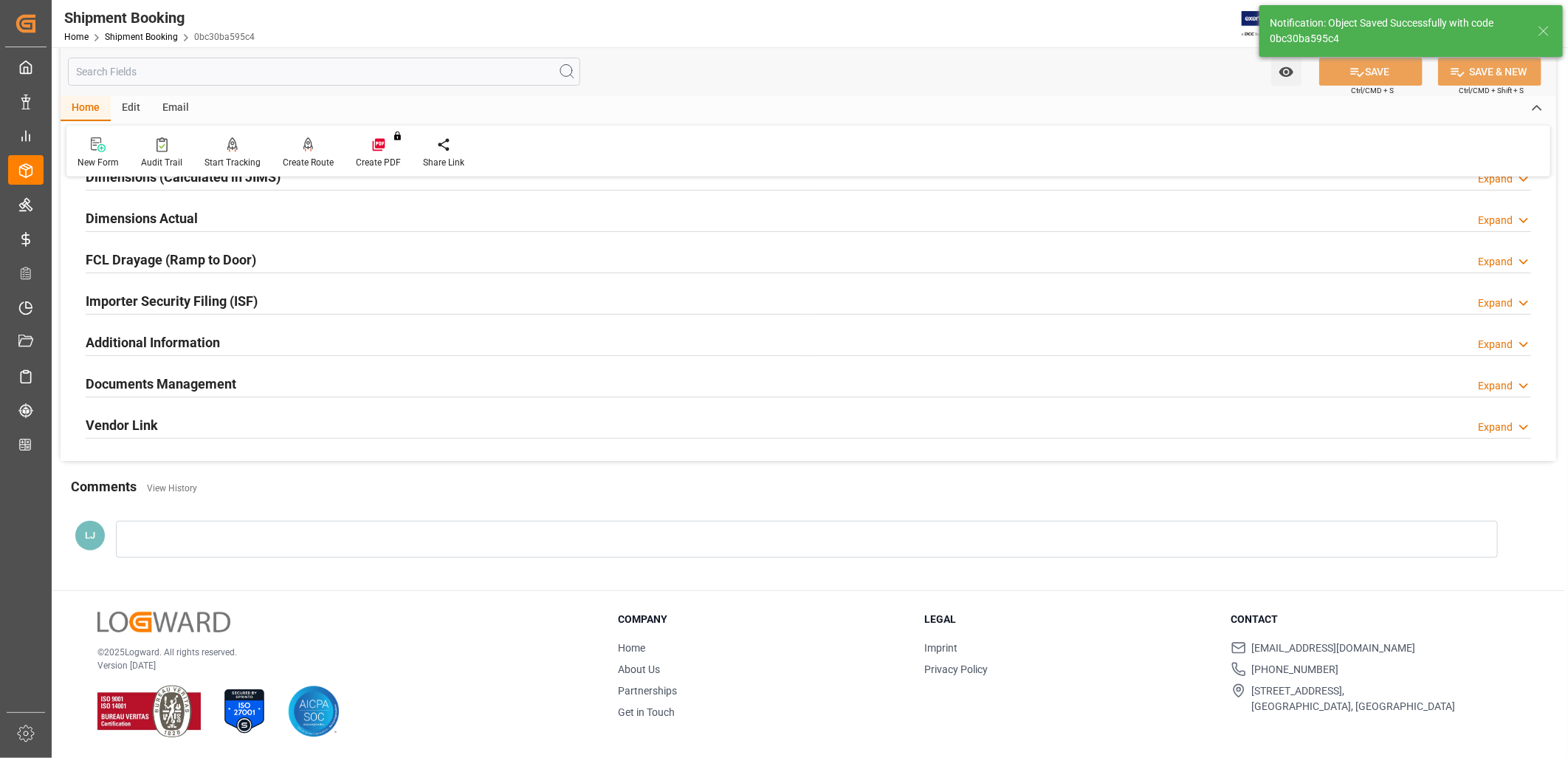
scroll to position [328, 0]
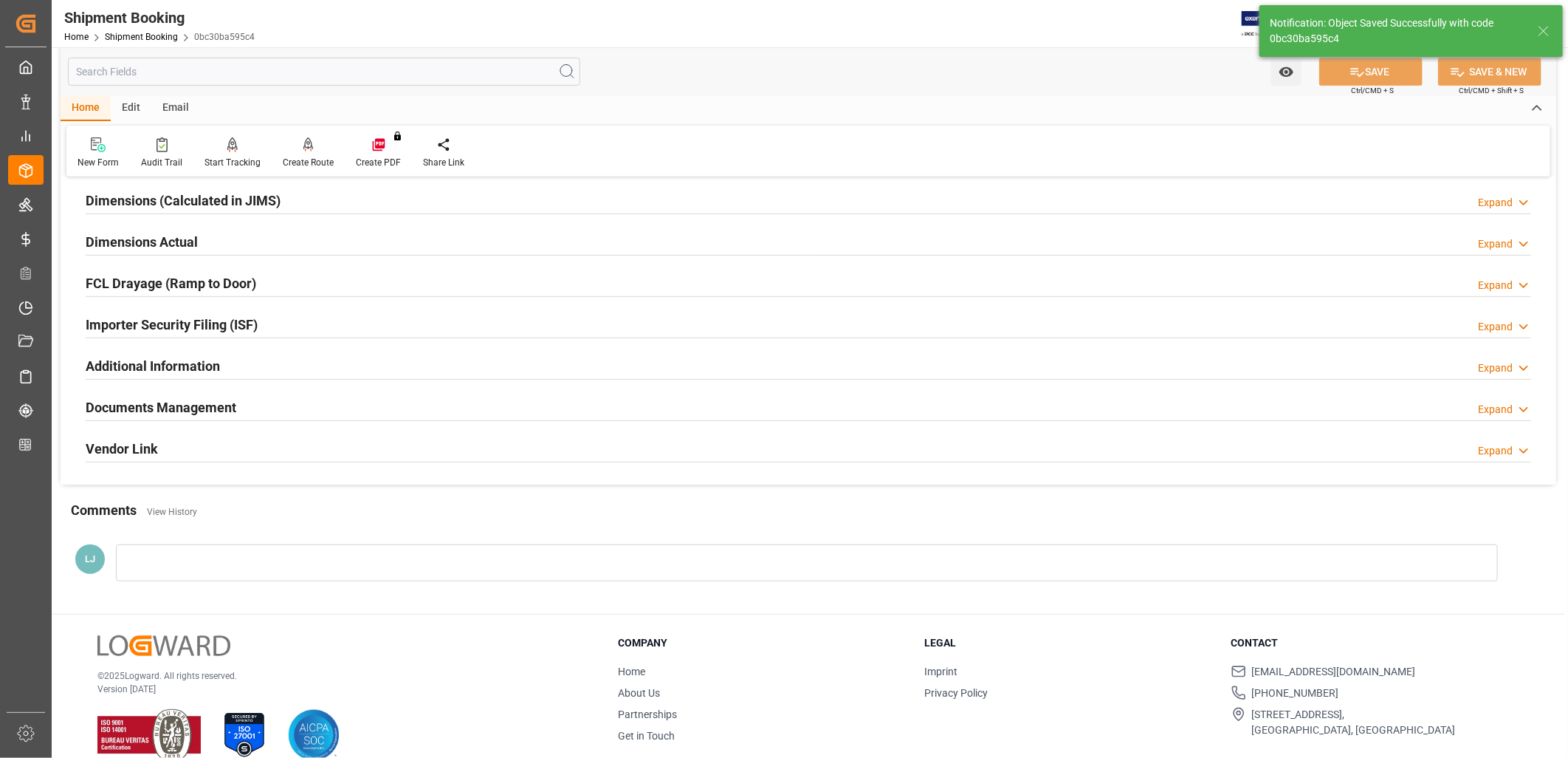
click at [159, 565] on div at bounding box center [806, 563] width 1382 height 37
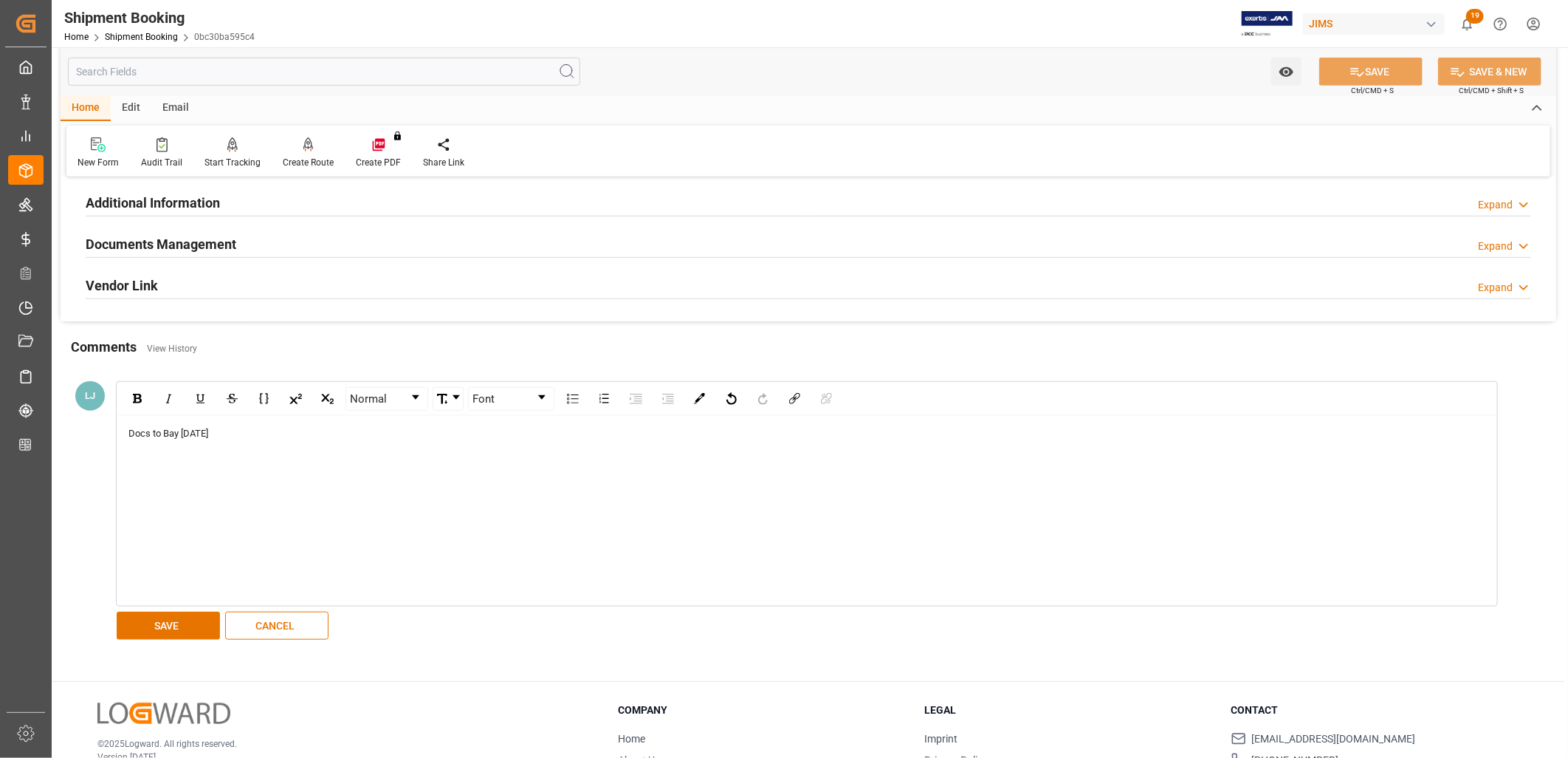
scroll to position [492, 0]
click at [173, 622] on button "SAVE" at bounding box center [168, 625] width 104 height 28
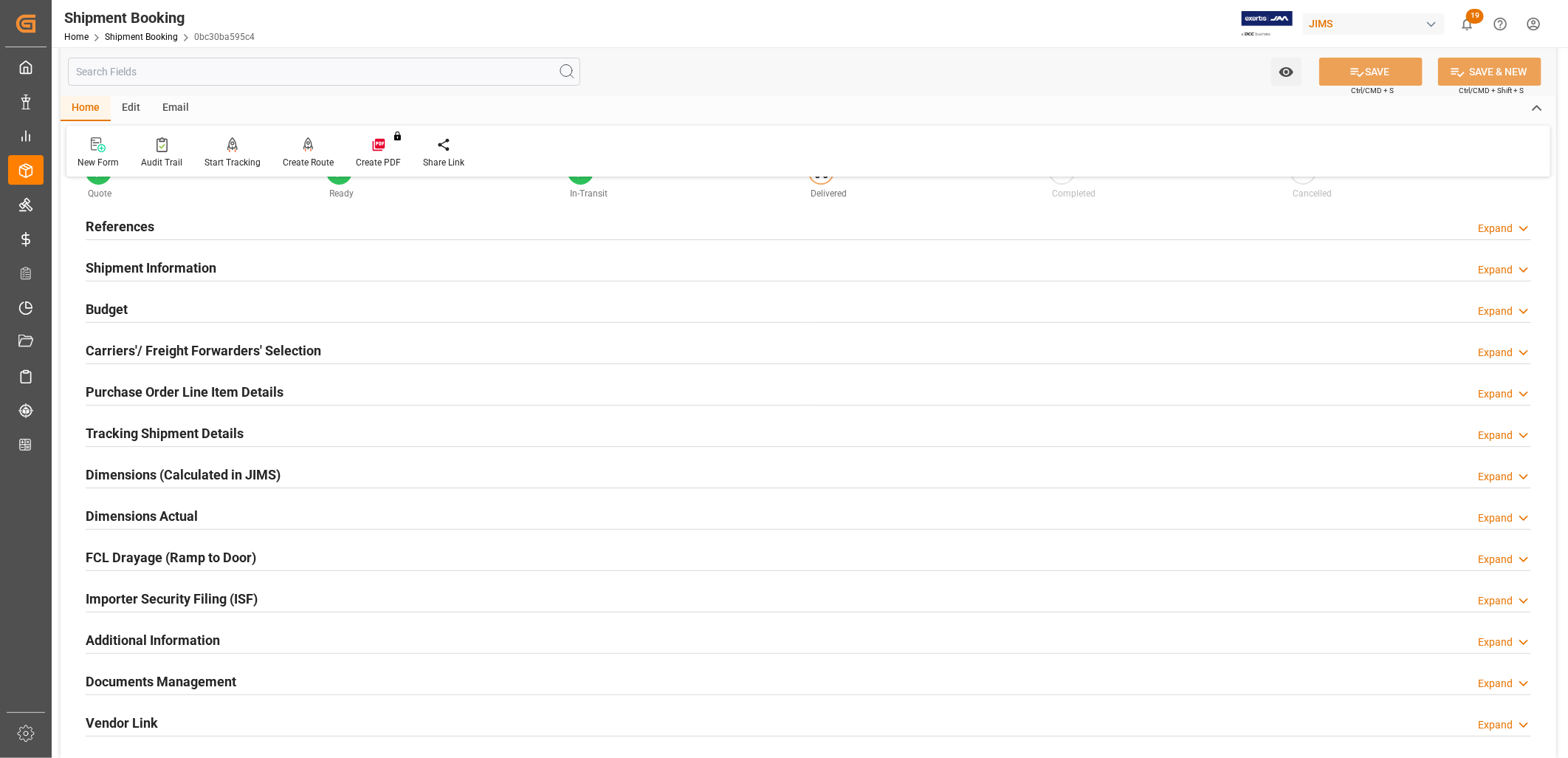
scroll to position [92, 0]
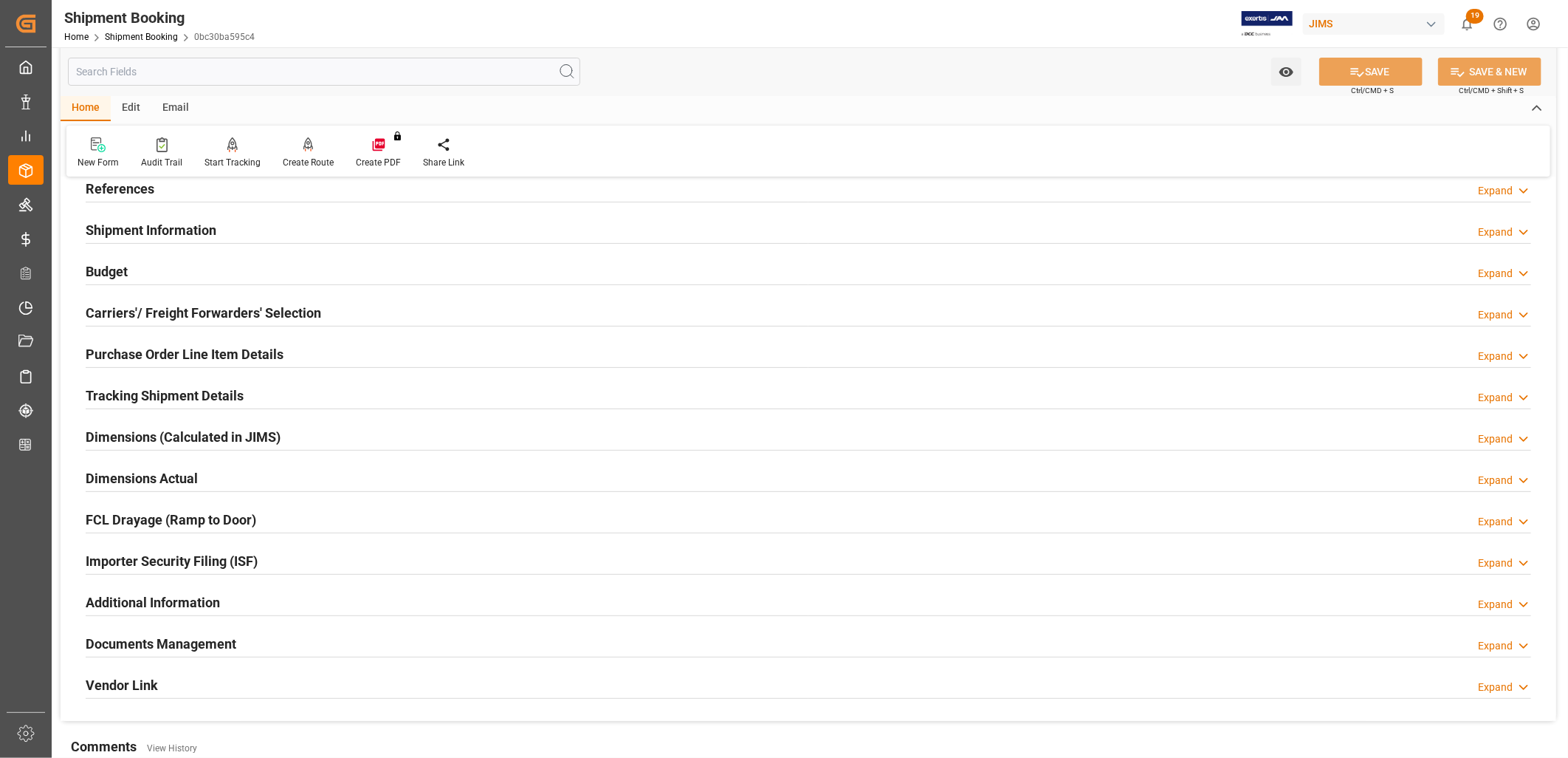
click at [189, 641] on h2 "Documents Management" at bounding box center [160, 643] width 150 height 20
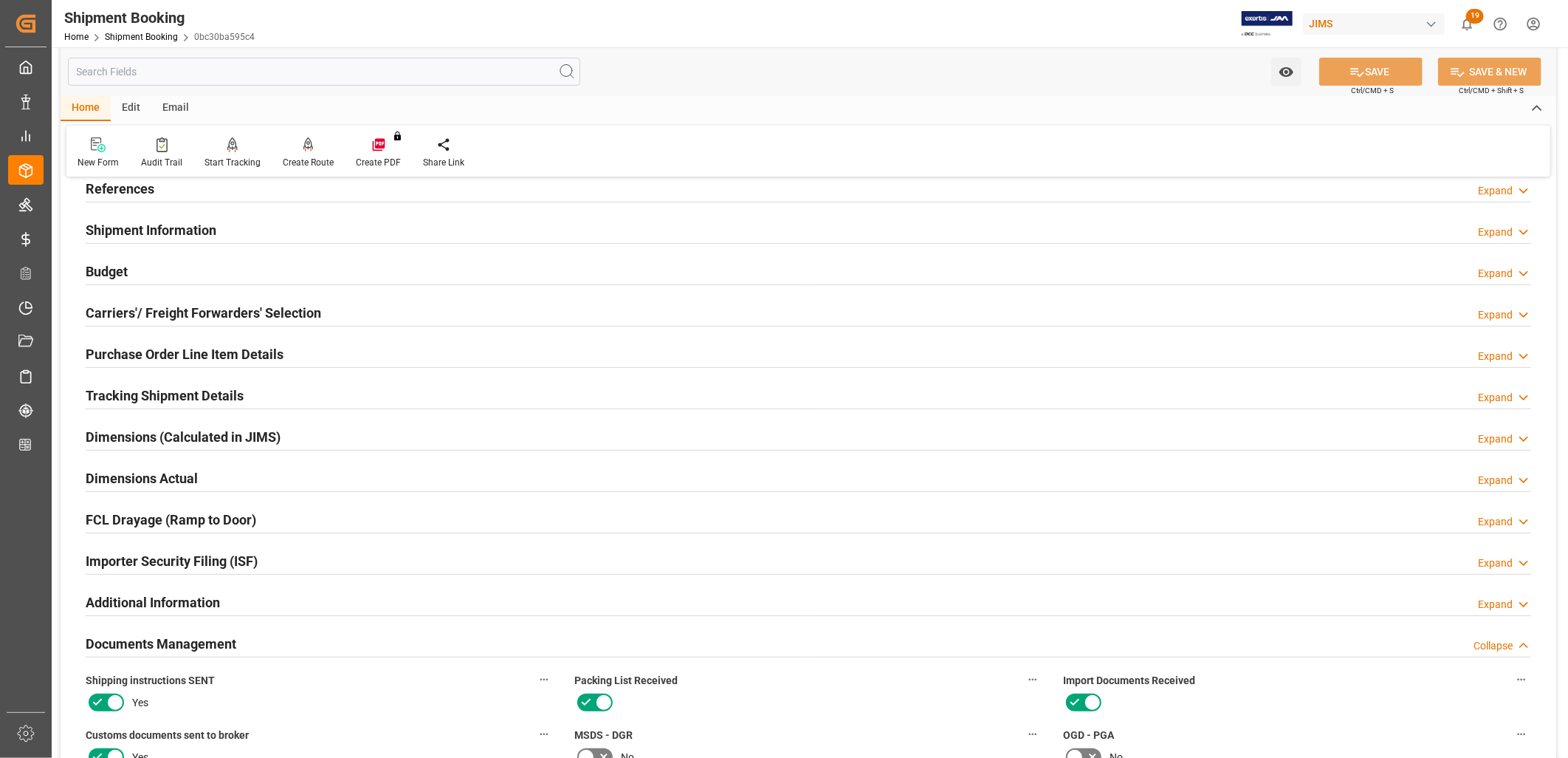
scroll to position [0, 0]
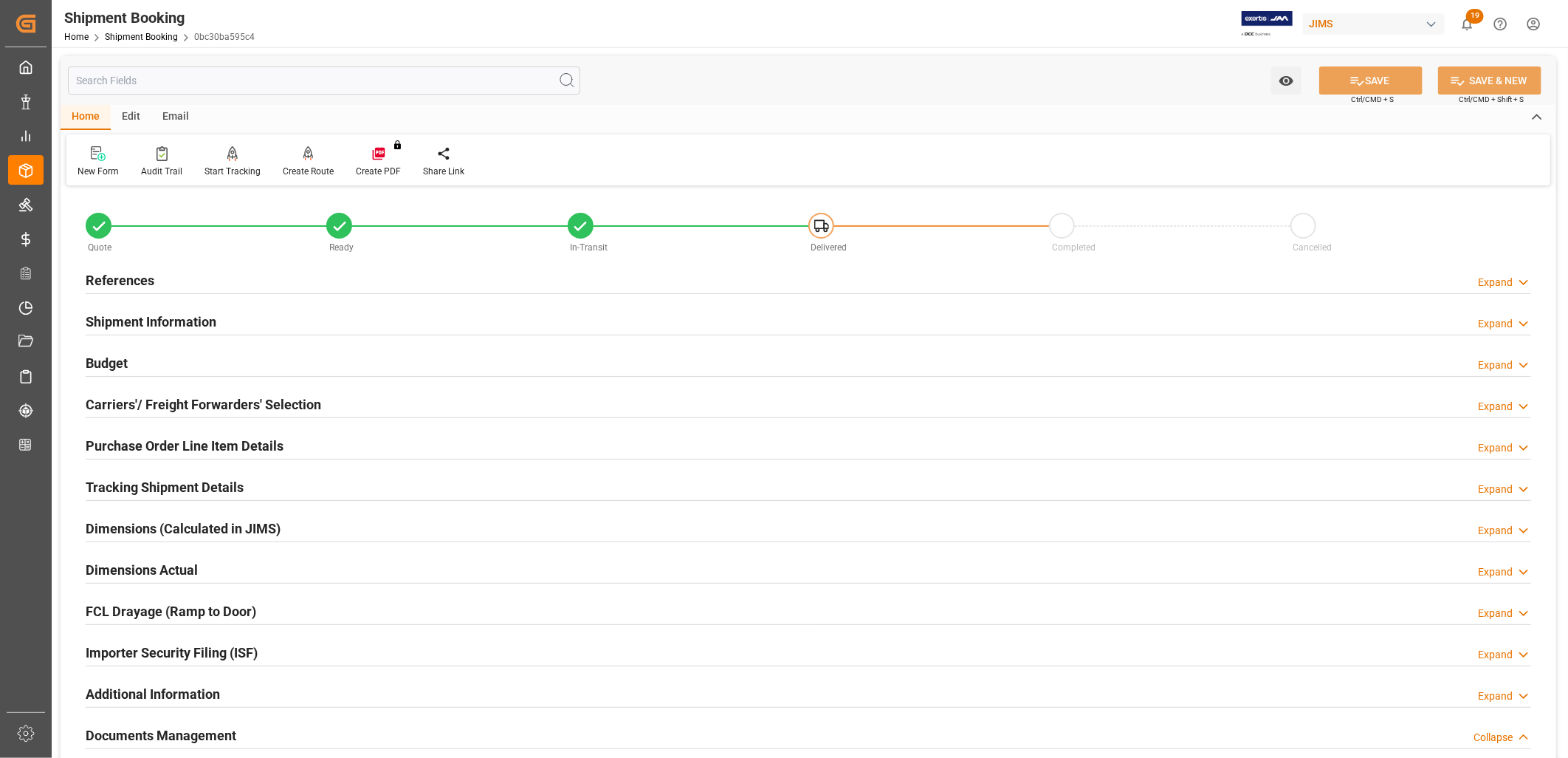
click at [100, 364] on h2 "Budget" at bounding box center [107, 364] width 42 height 20
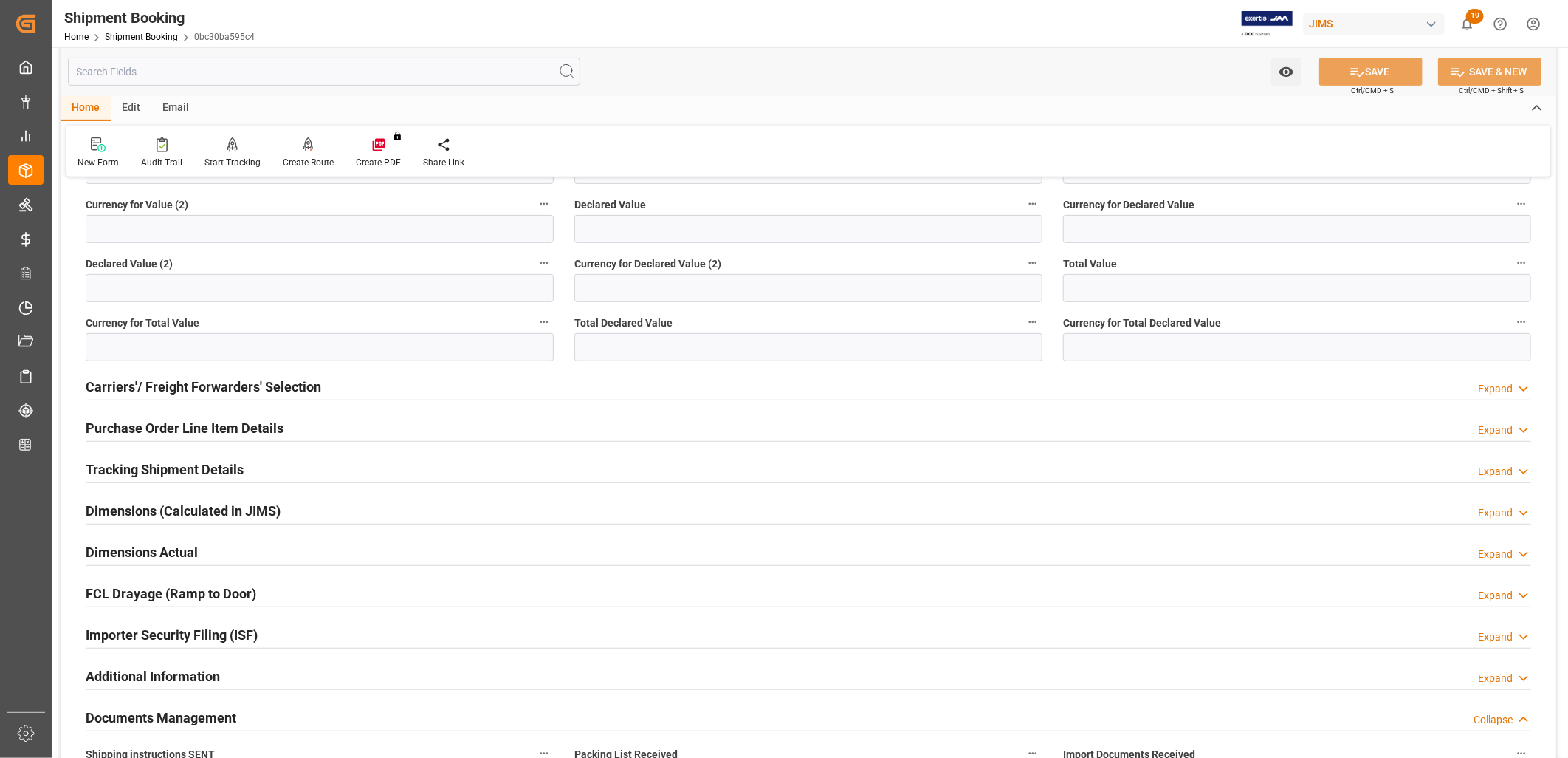
scroll to position [410, 0]
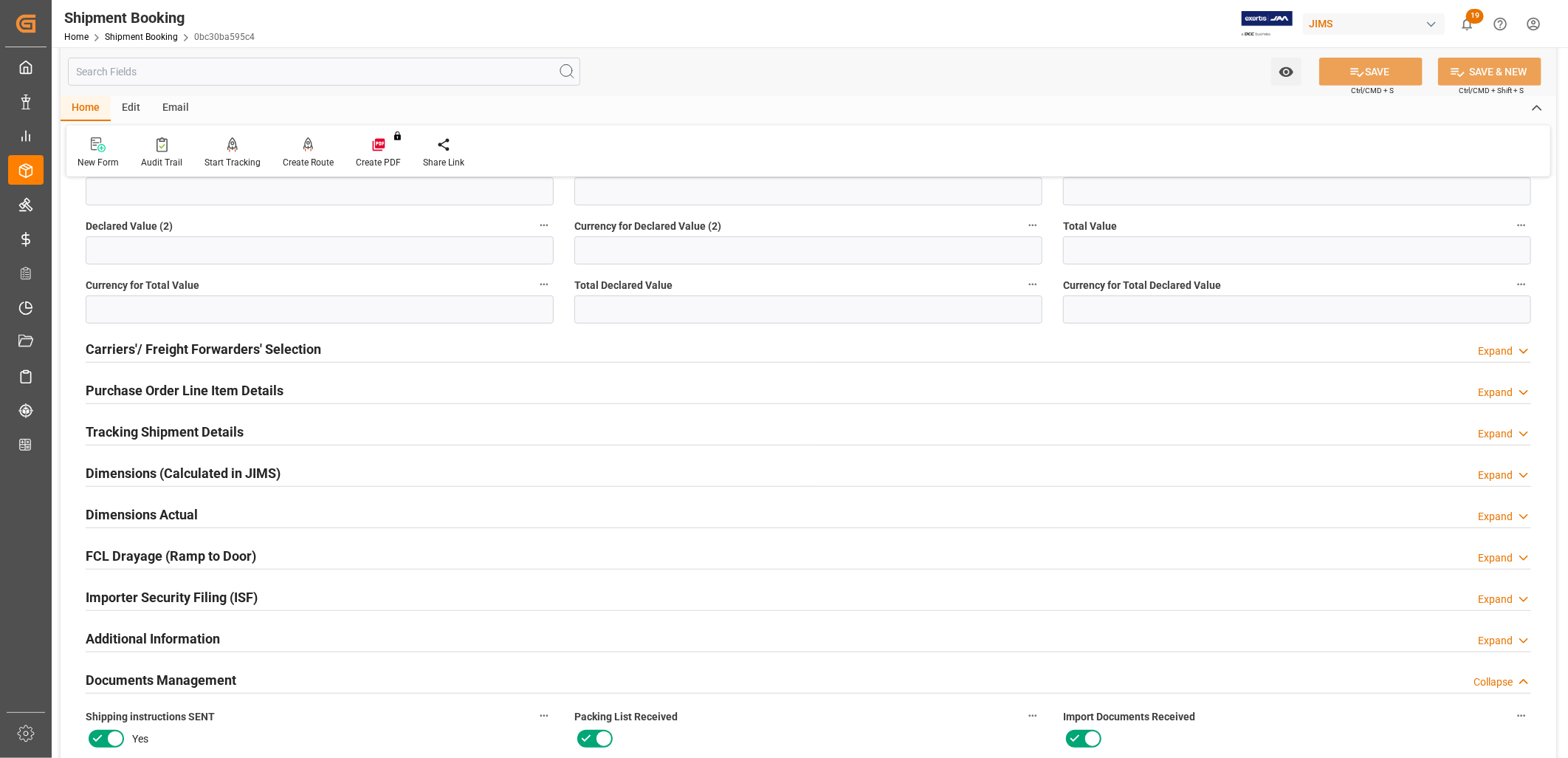
click at [178, 424] on h2 "Tracking Shipment Details" at bounding box center [164, 431] width 158 height 20
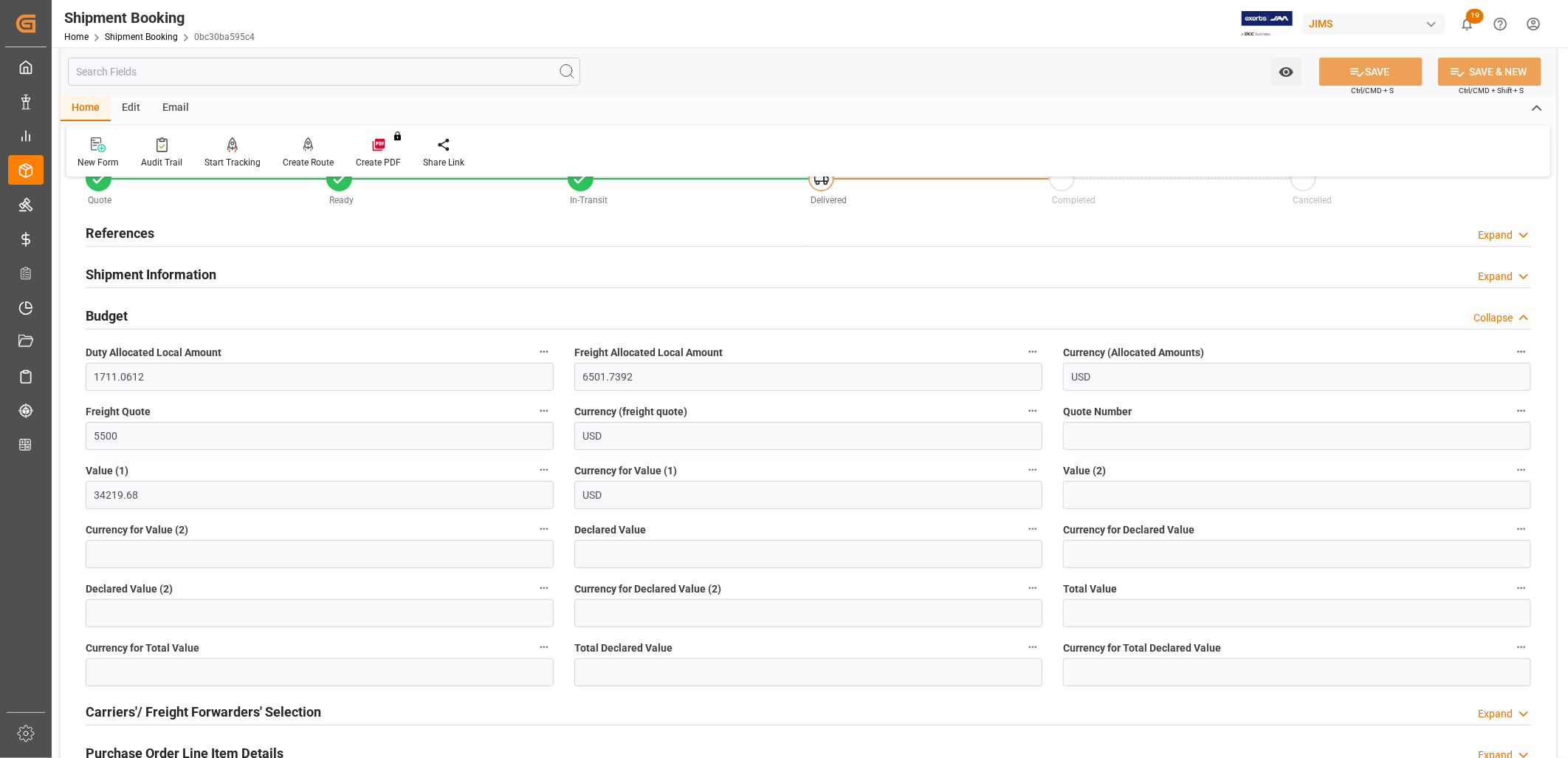
scroll to position [0, 0]
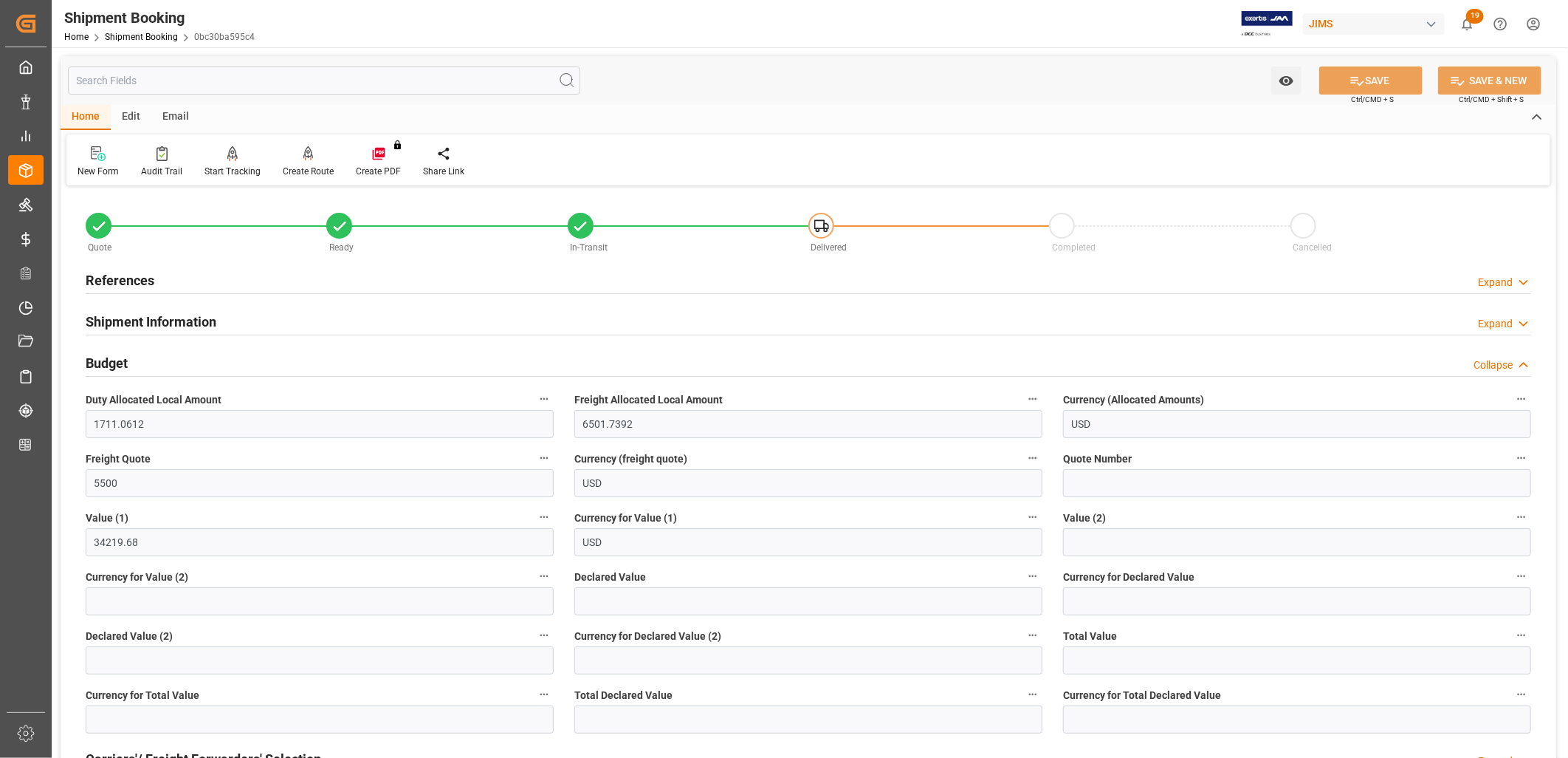
click at [142, 275] on h2 "References" at bounding box center [119, 280] width 69 height 20
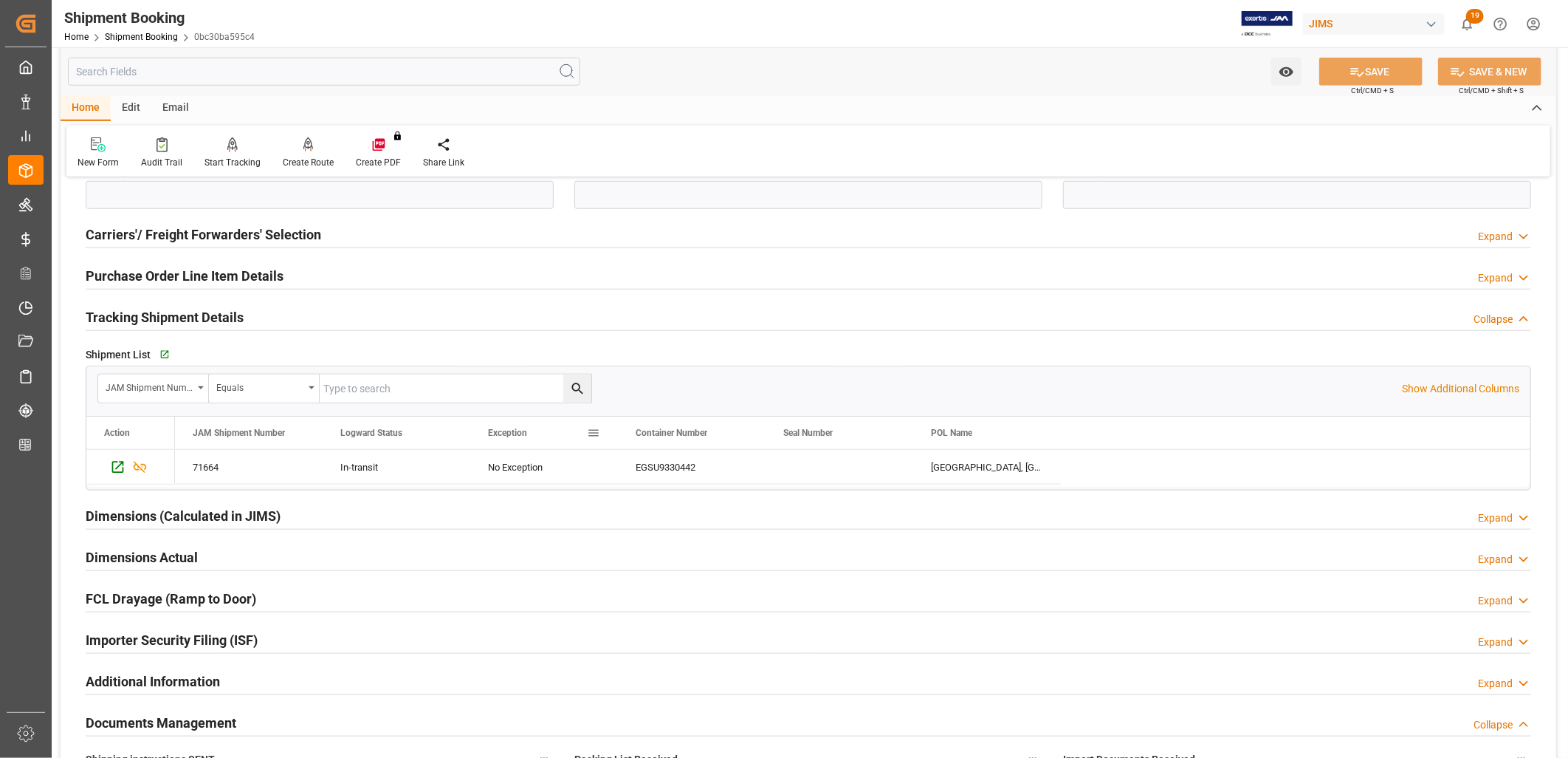
scroll to position [821, 0]
click at [231, 282] on h2 "Purchase Order Line Item Details" at bounding box center [184, 275] width 198 height 20
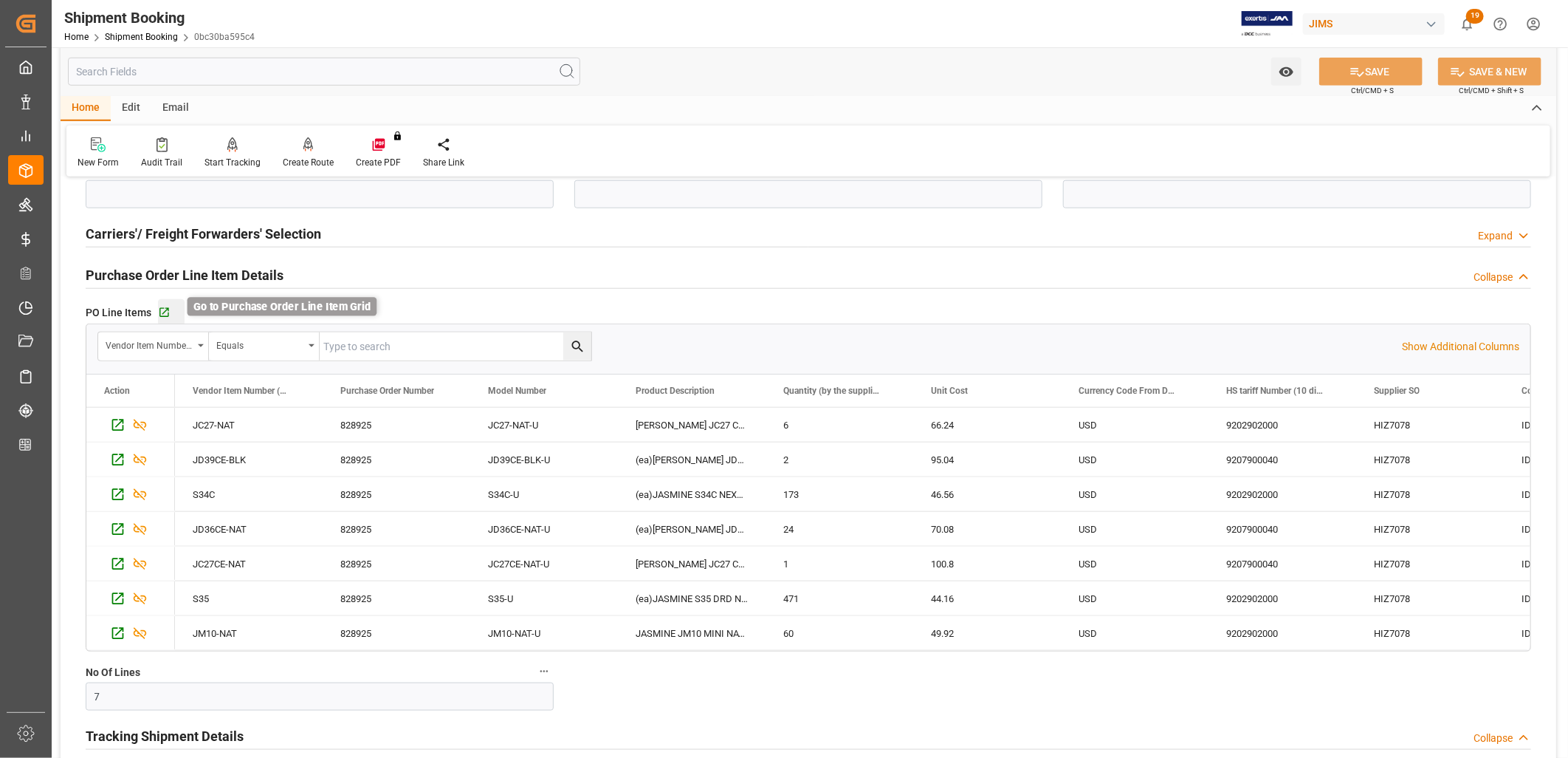
click at [163, 307] on icon "button" at bounding box center [164, 313] width 13 height 13
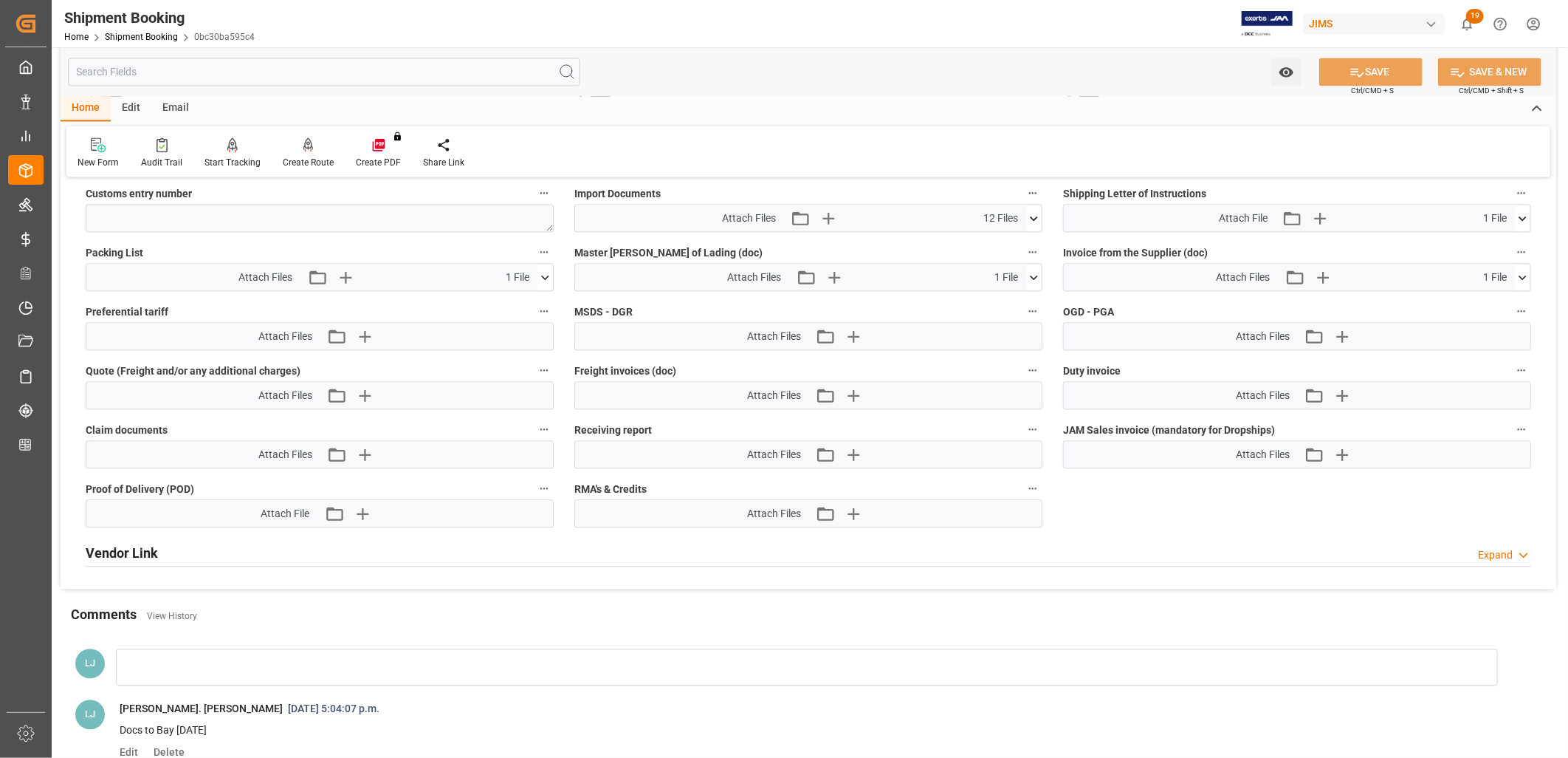
scroll to position [2134, 0]
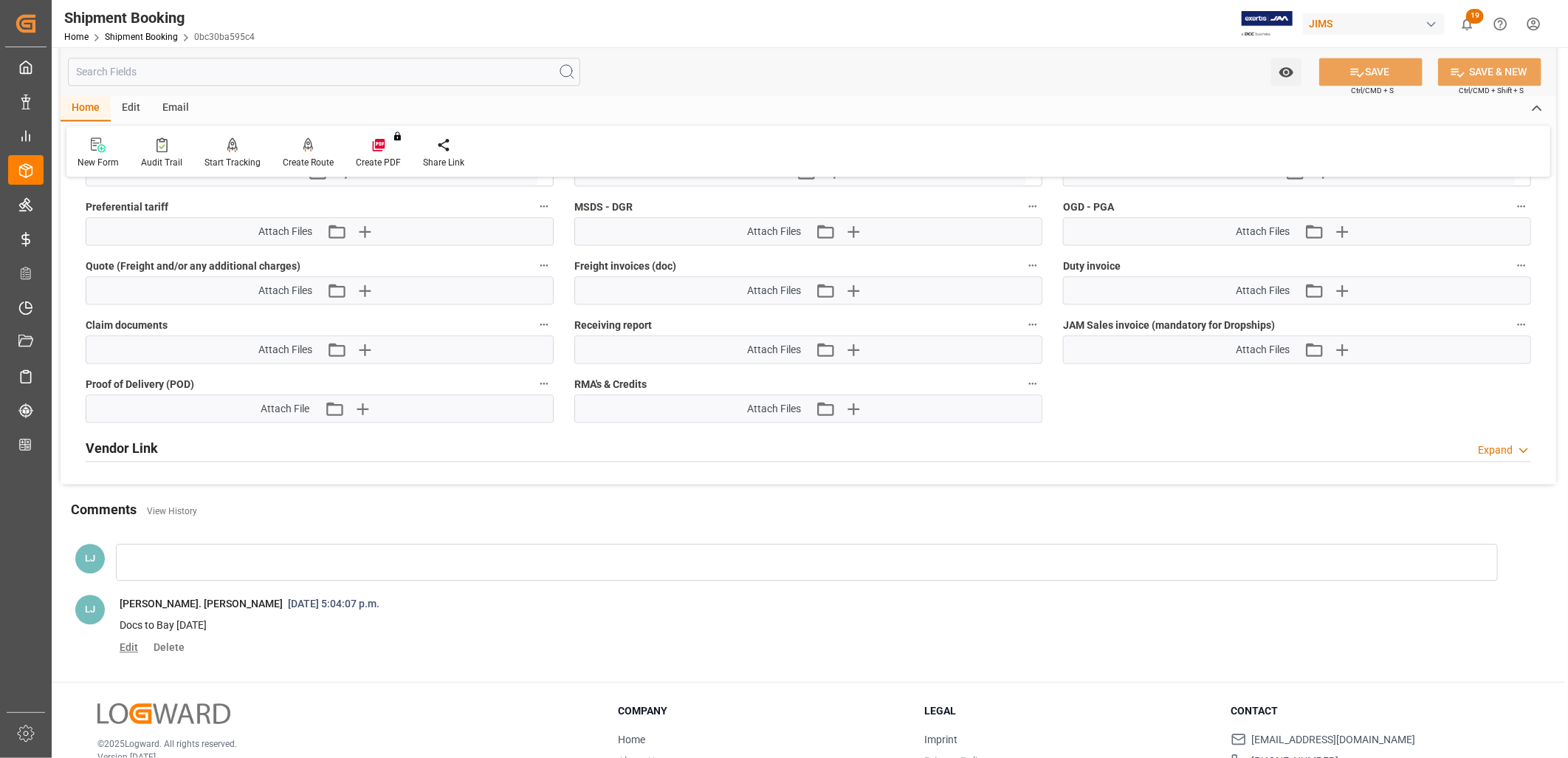
click at [132, 644] on span "Edit" at bounding box center [133, 647] width 29 height 12
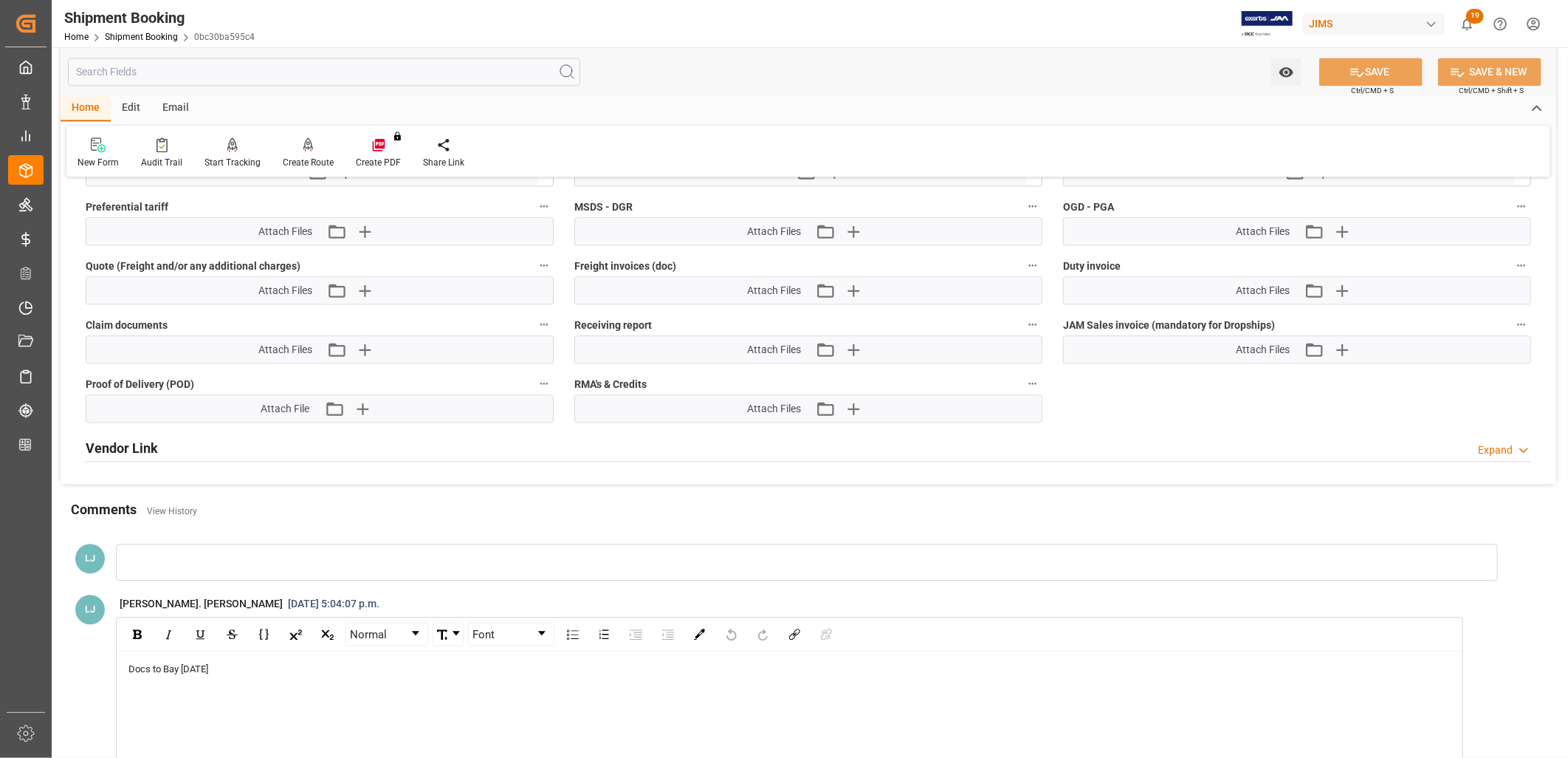
click at [250, 667] on div "Docs to Bay [DATE]" at bounding box center [789, 669] width 1323 height 15
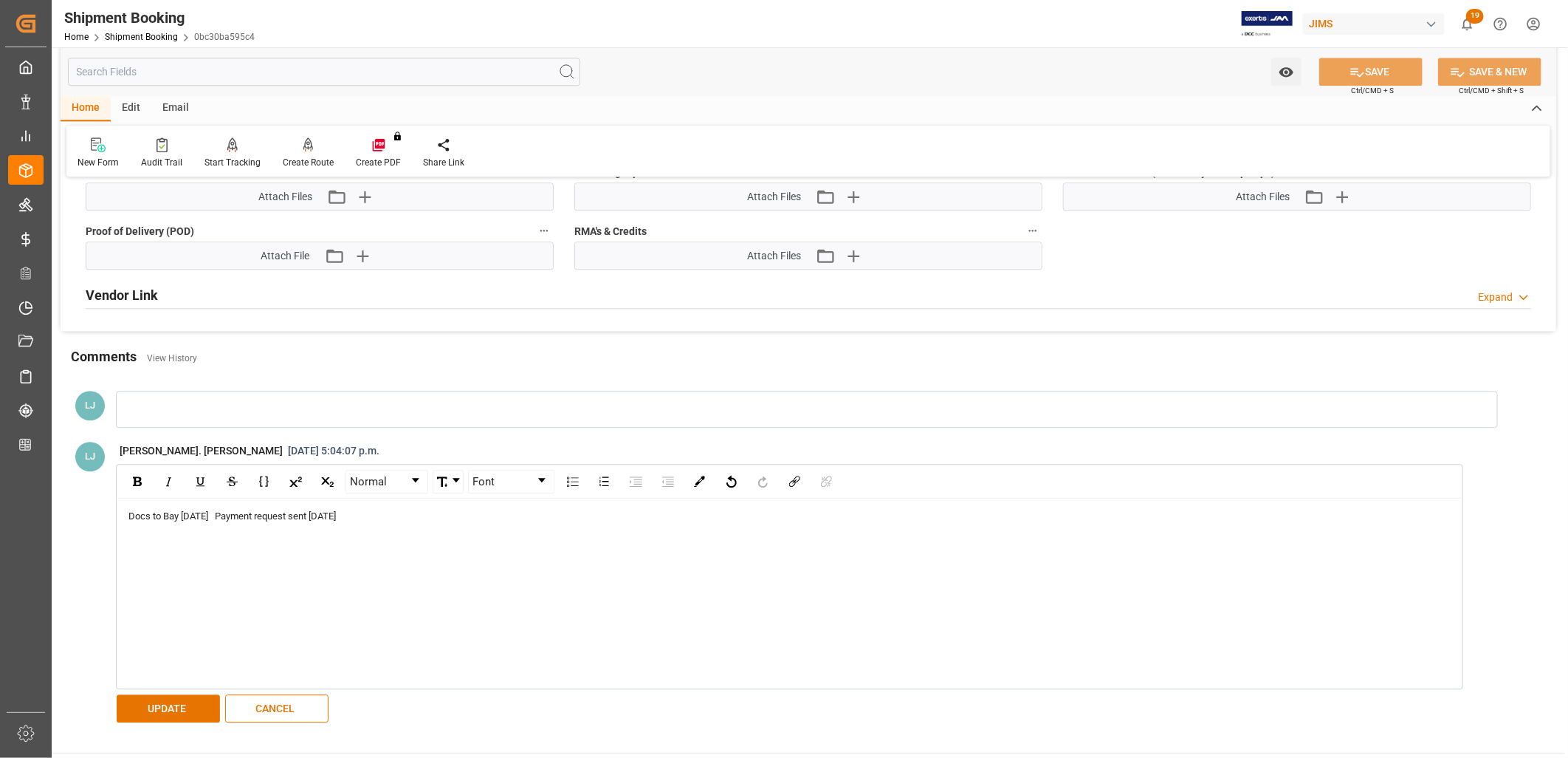
scroll to position [2381, 0]
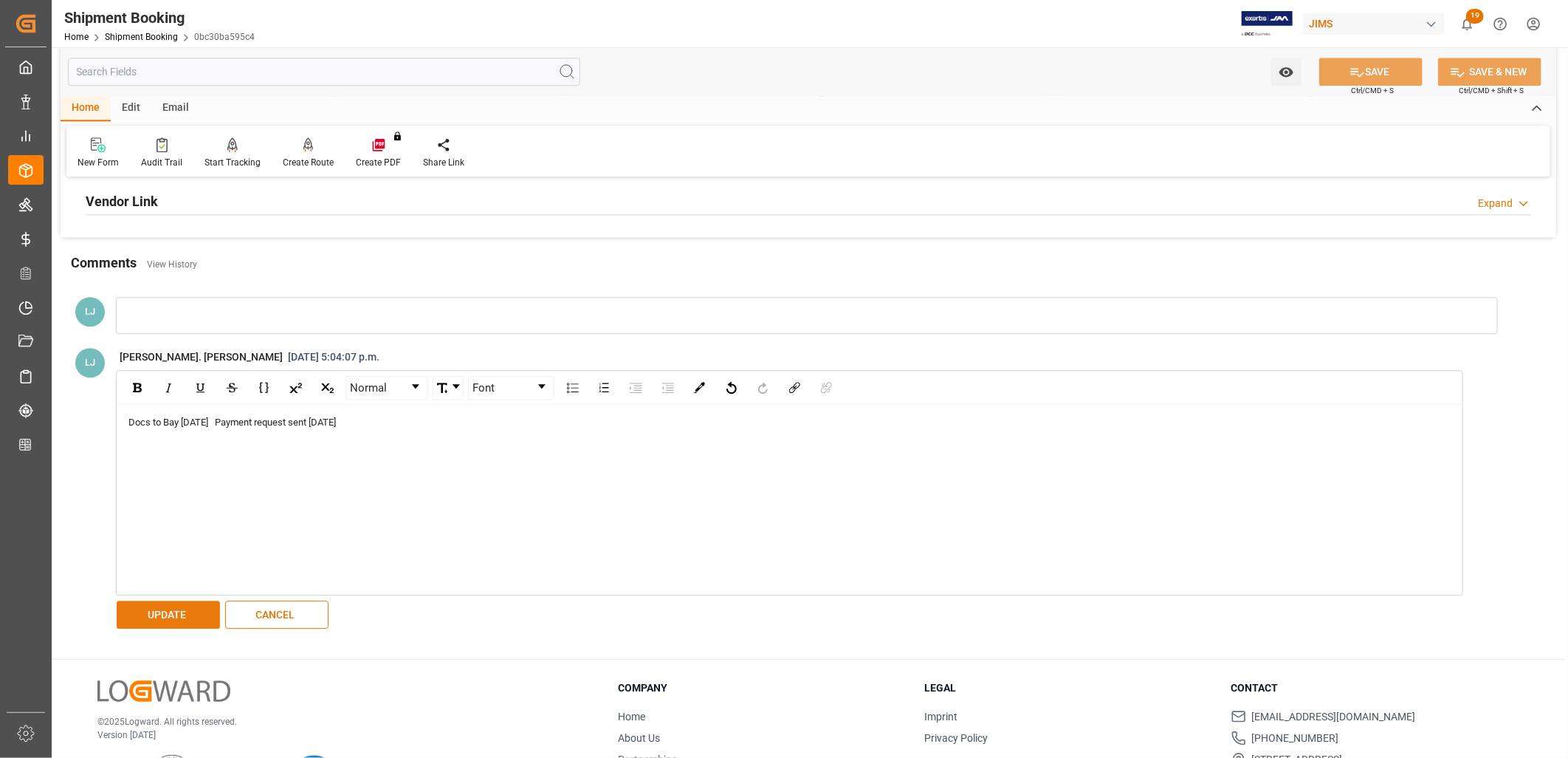
click at [177, 601] on button "UPDATE" at bounding box center [168, 615] width 104 height 28
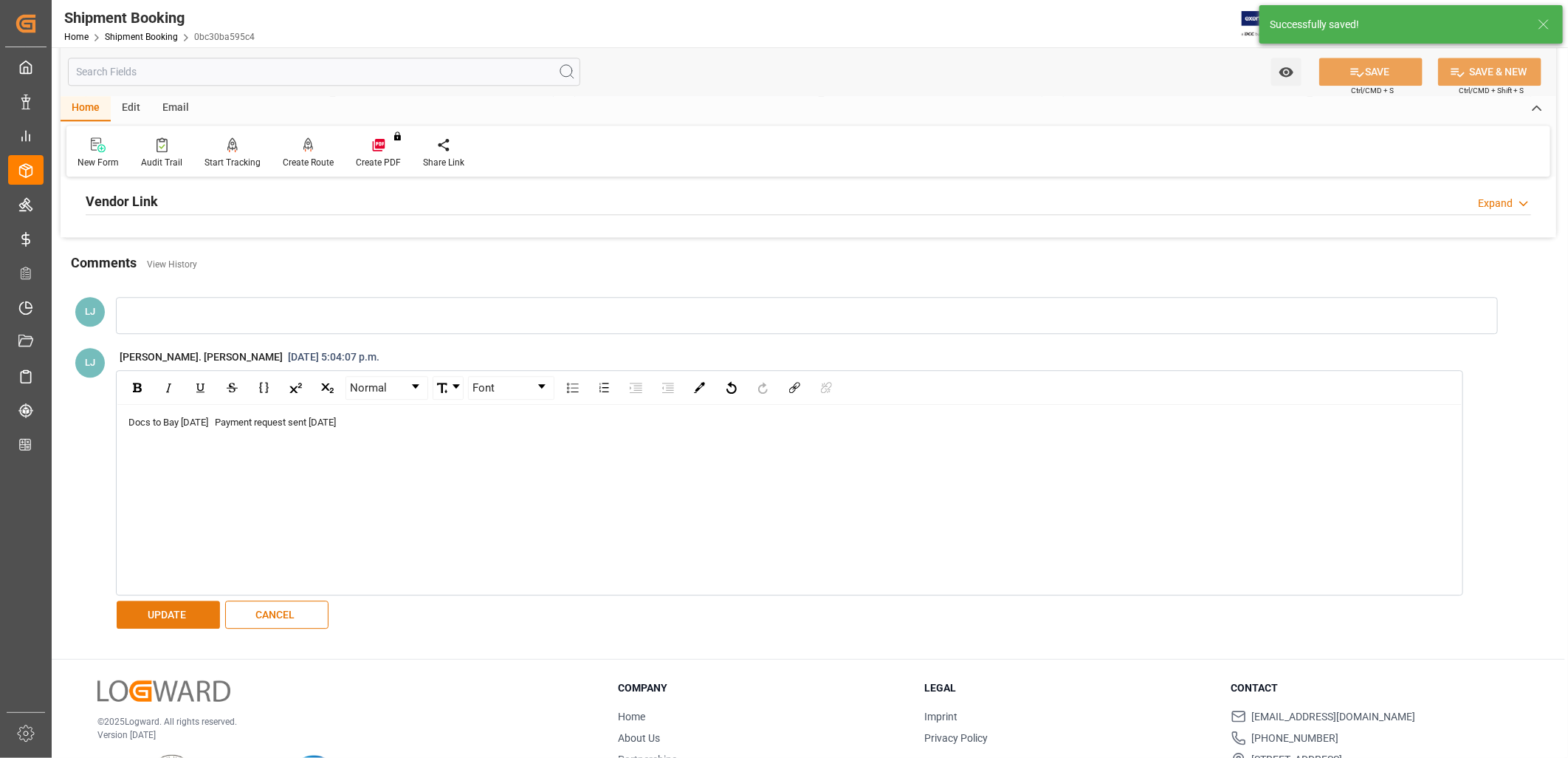
scroll to position [2222, 0]
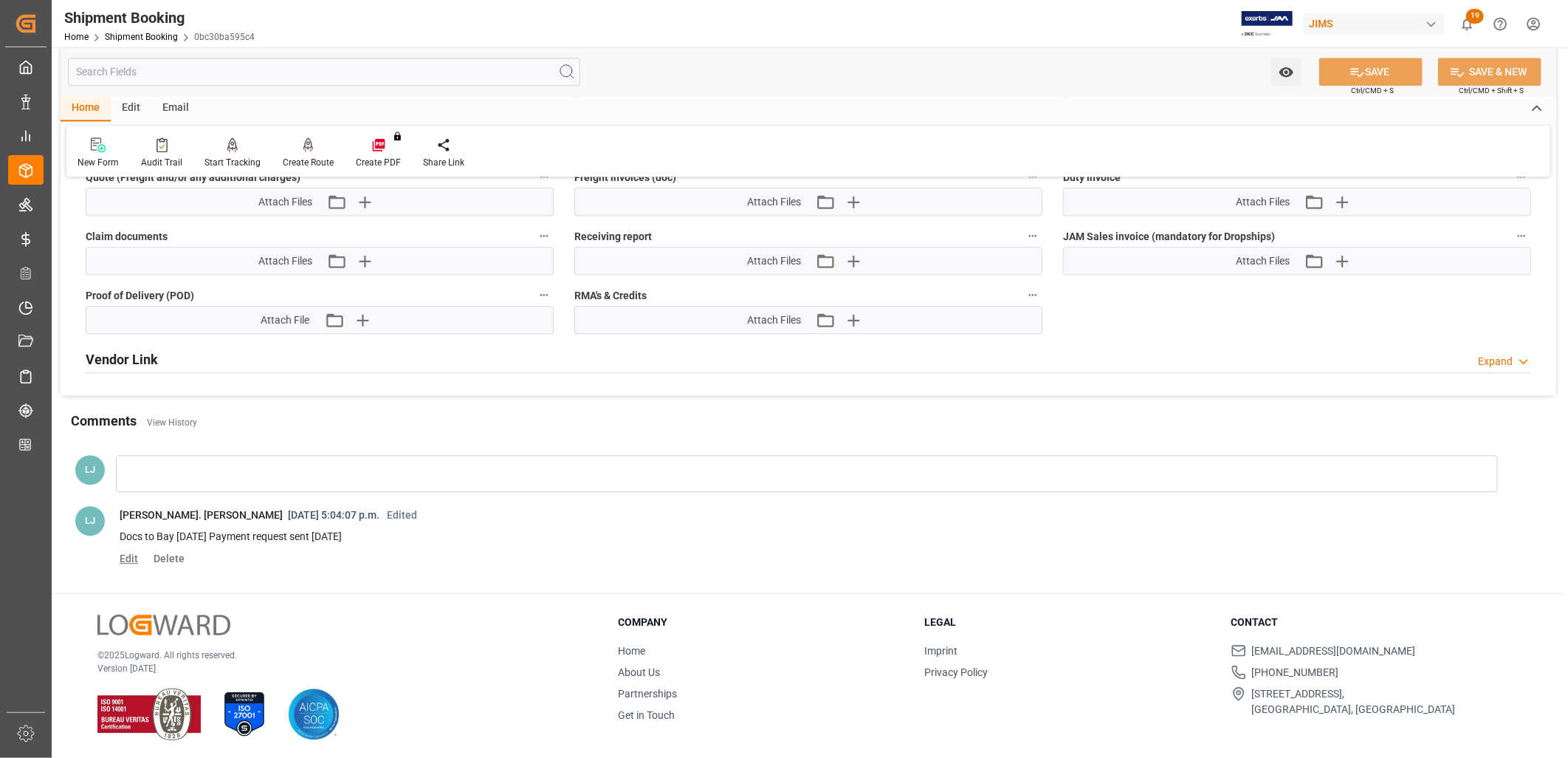
click at [124, 556] on span "Edit" at bounding box center [133, 559] width 29 height 12
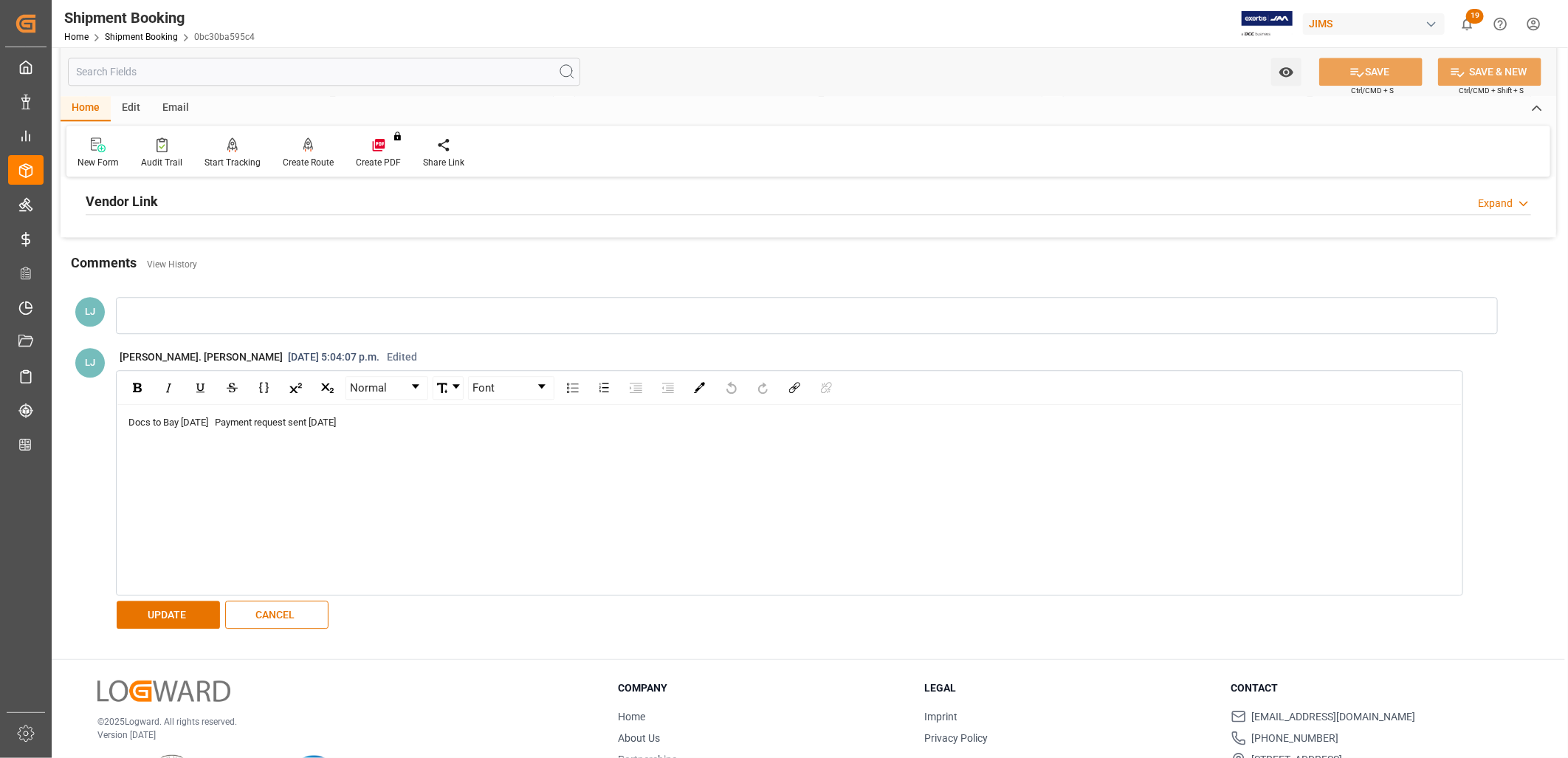
click at [367, 419] on div "Docs to Bay [DATE] Payment request sent [DATE]" at bounding box center [789, 422] width 1323 height 15
click at [190, 606] on button "UPDATE" at bounding box center [168, 615] width 104 height 28
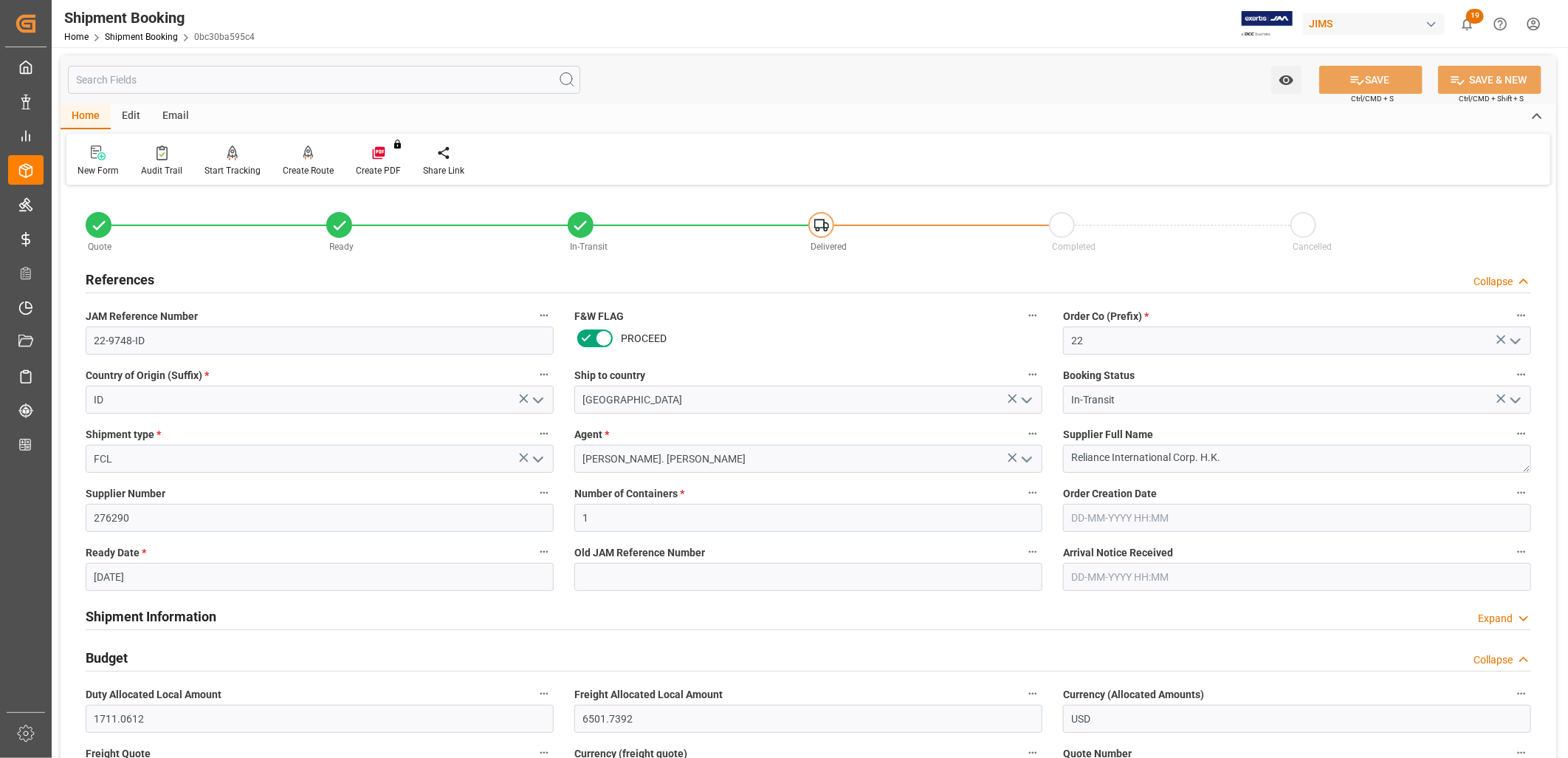
scroll to position [0, 0]
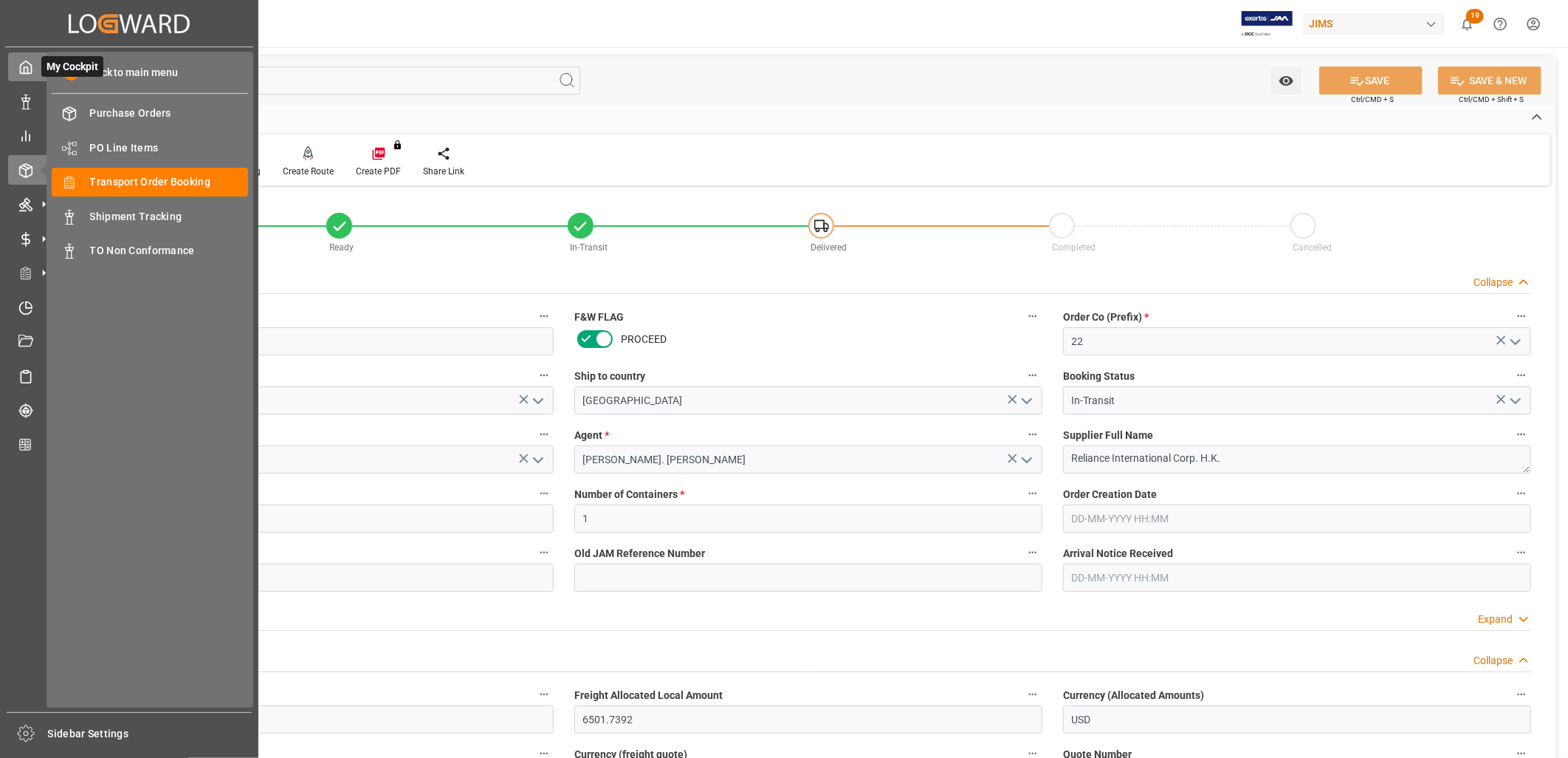
click at [27, 67] on polyline at bounding box center [26, 70] width 4 height 6
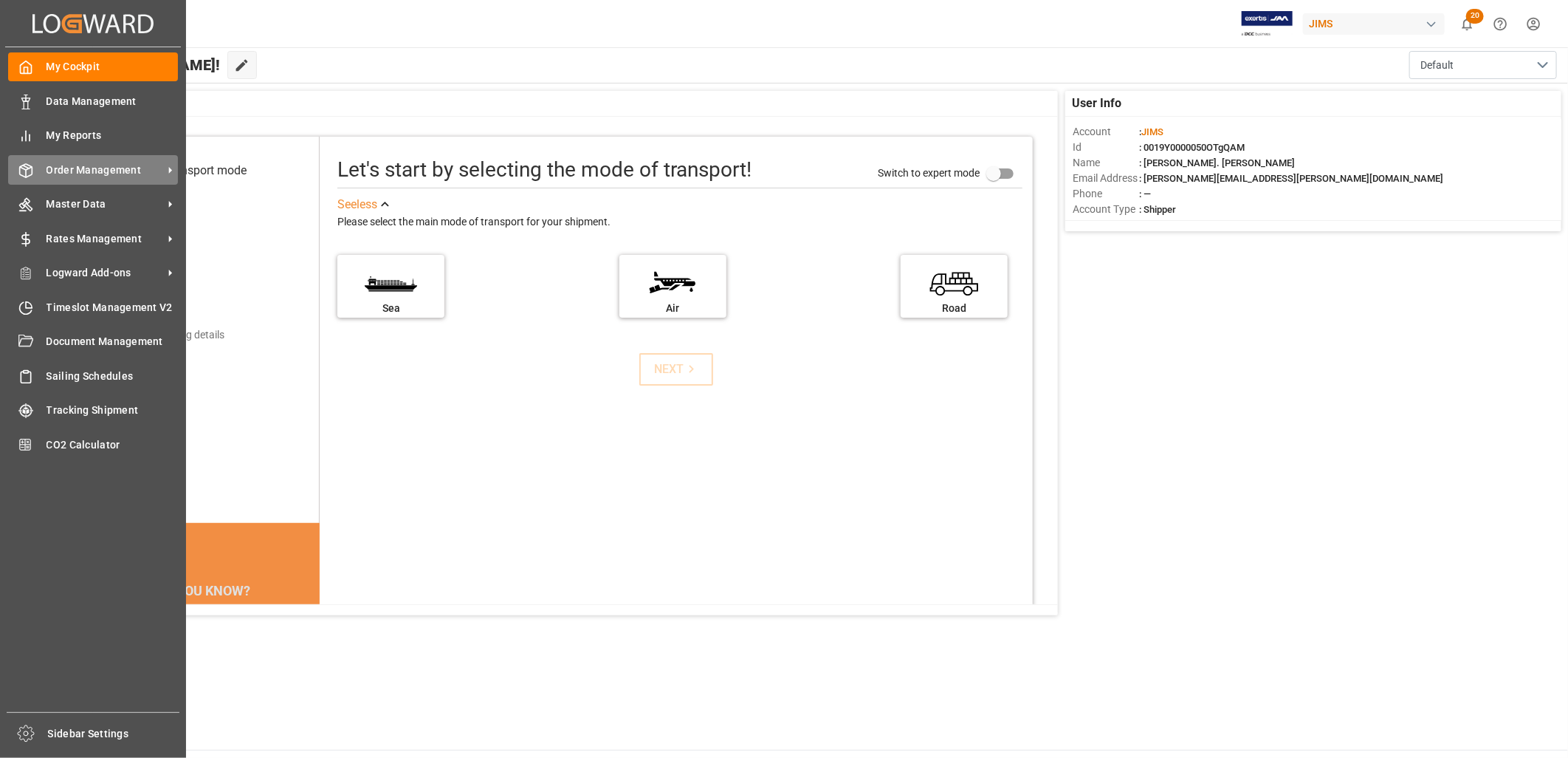
click at [120, 165] on span "Order Management" at bounding box center [105, 170] width 116 height 16
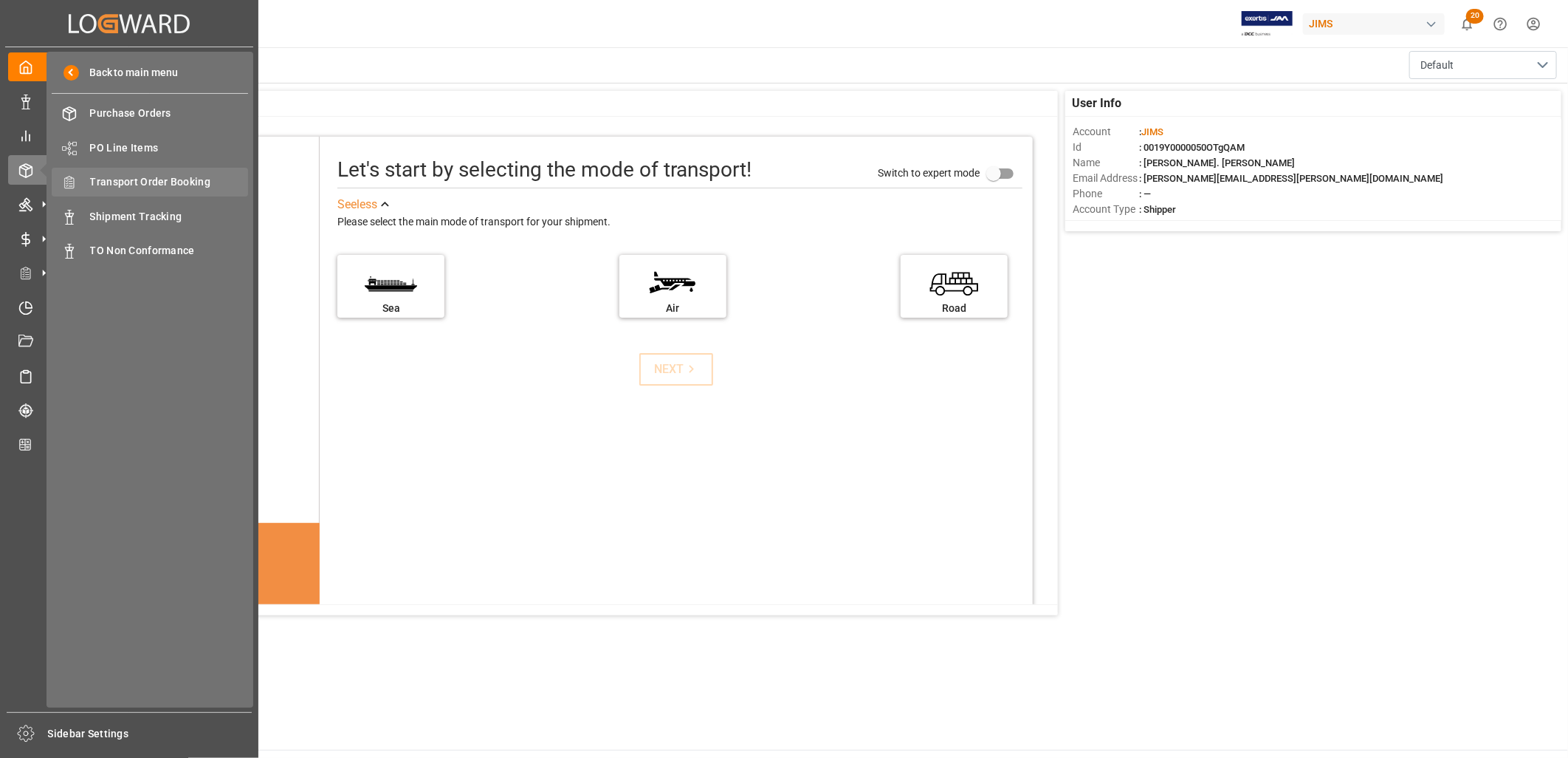
click at [175, 180] on span "Transport Order Booking" at bounding box center [168, 182] width 158 height 16
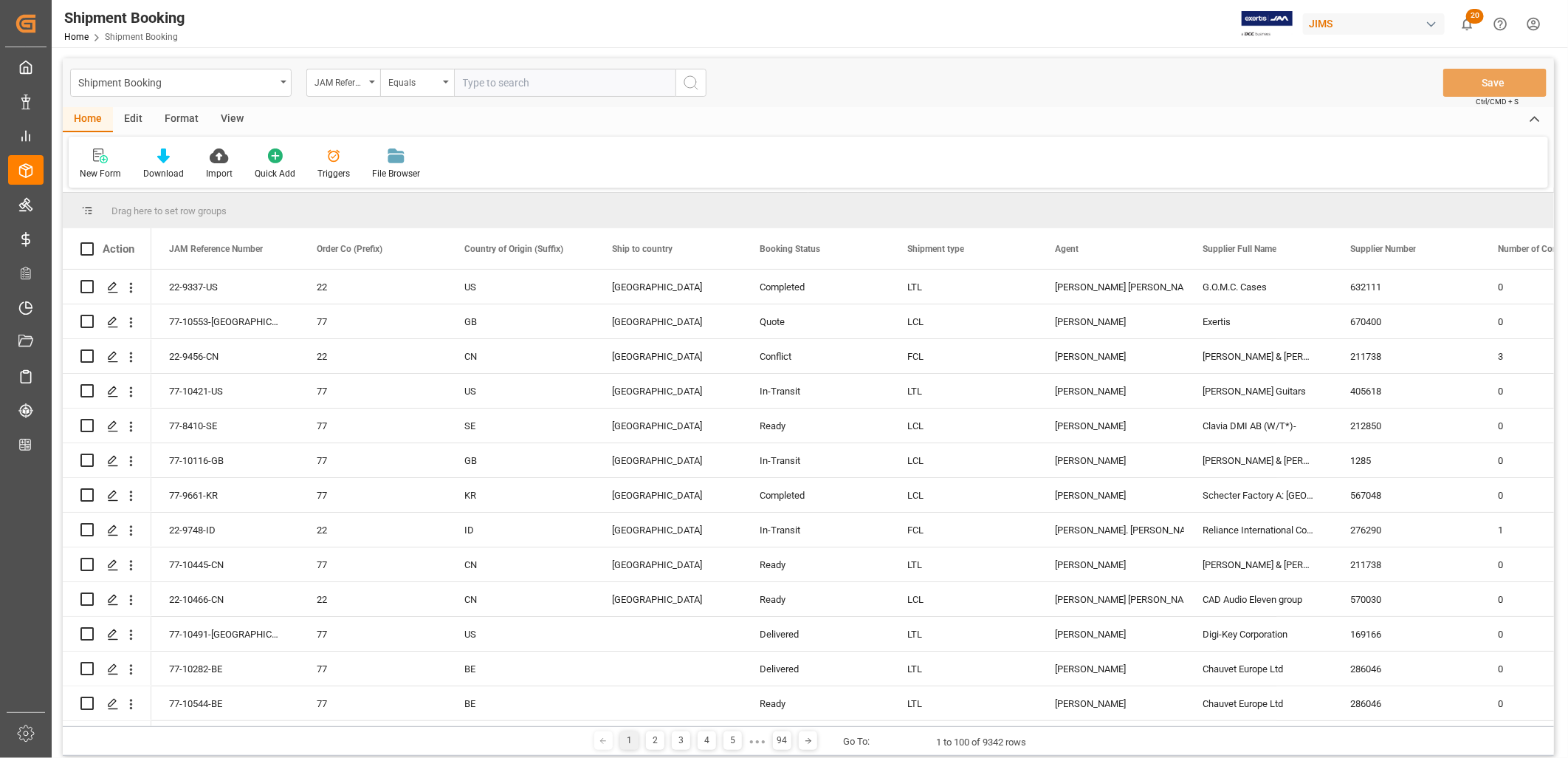
click at [473, 80] on input "text" at bounding box center [564, 83] width 221 height 28
type input "22-9739-KR"
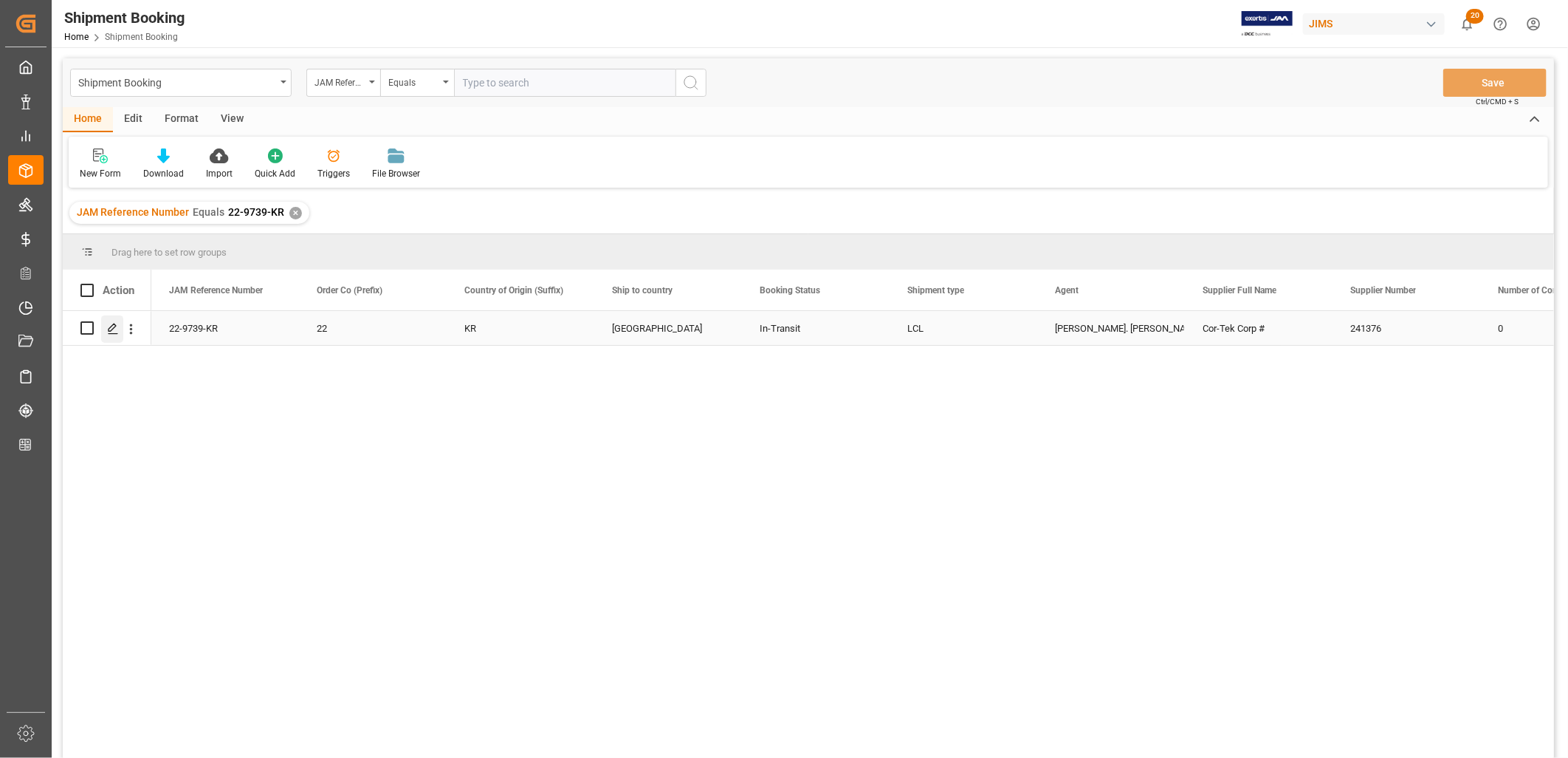
click at [114, 328] on icon "Press SPACE to select this row." at bounding box center [113, 329] width 12 height 12
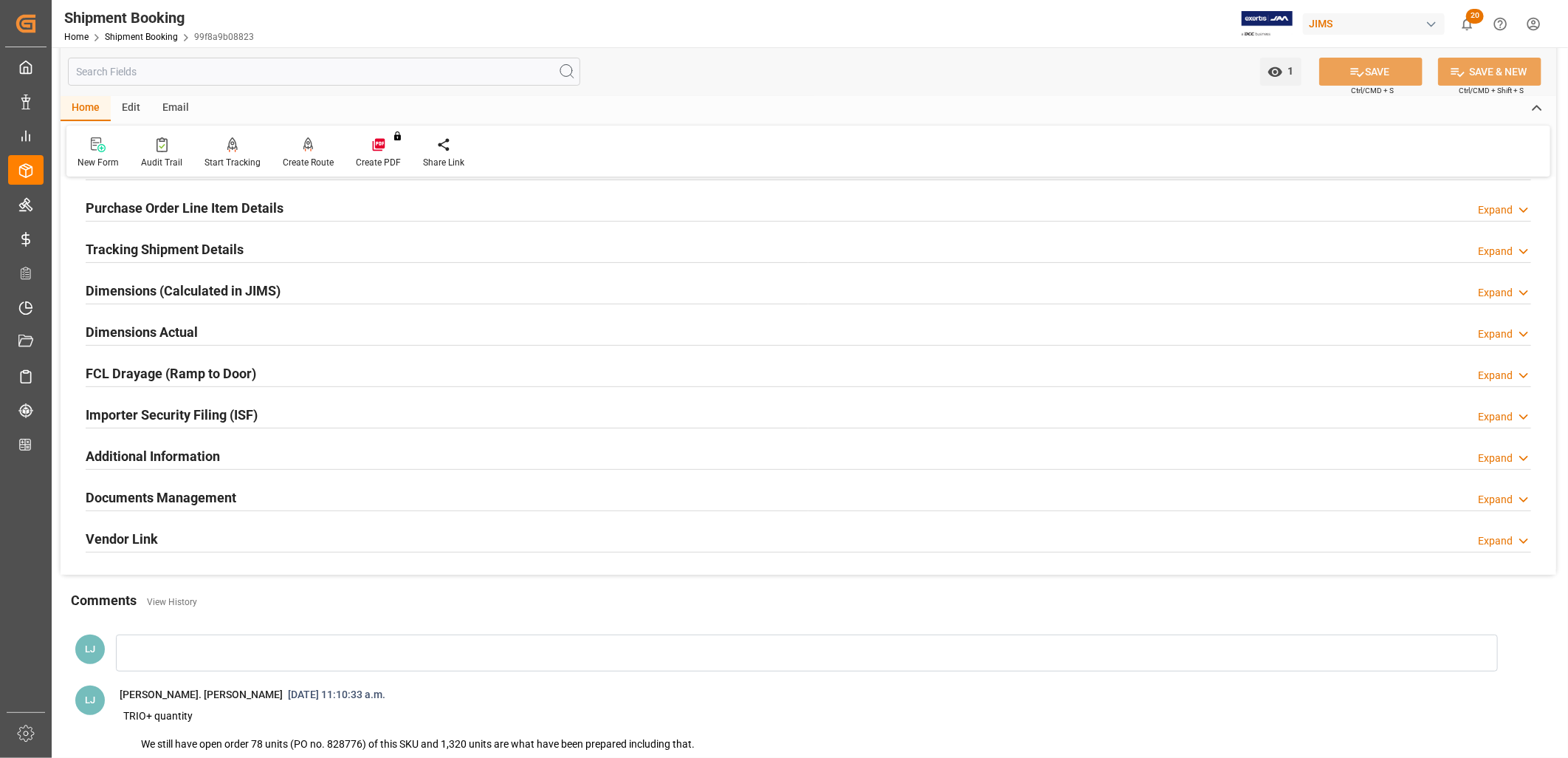
scroll to position [246, 0]
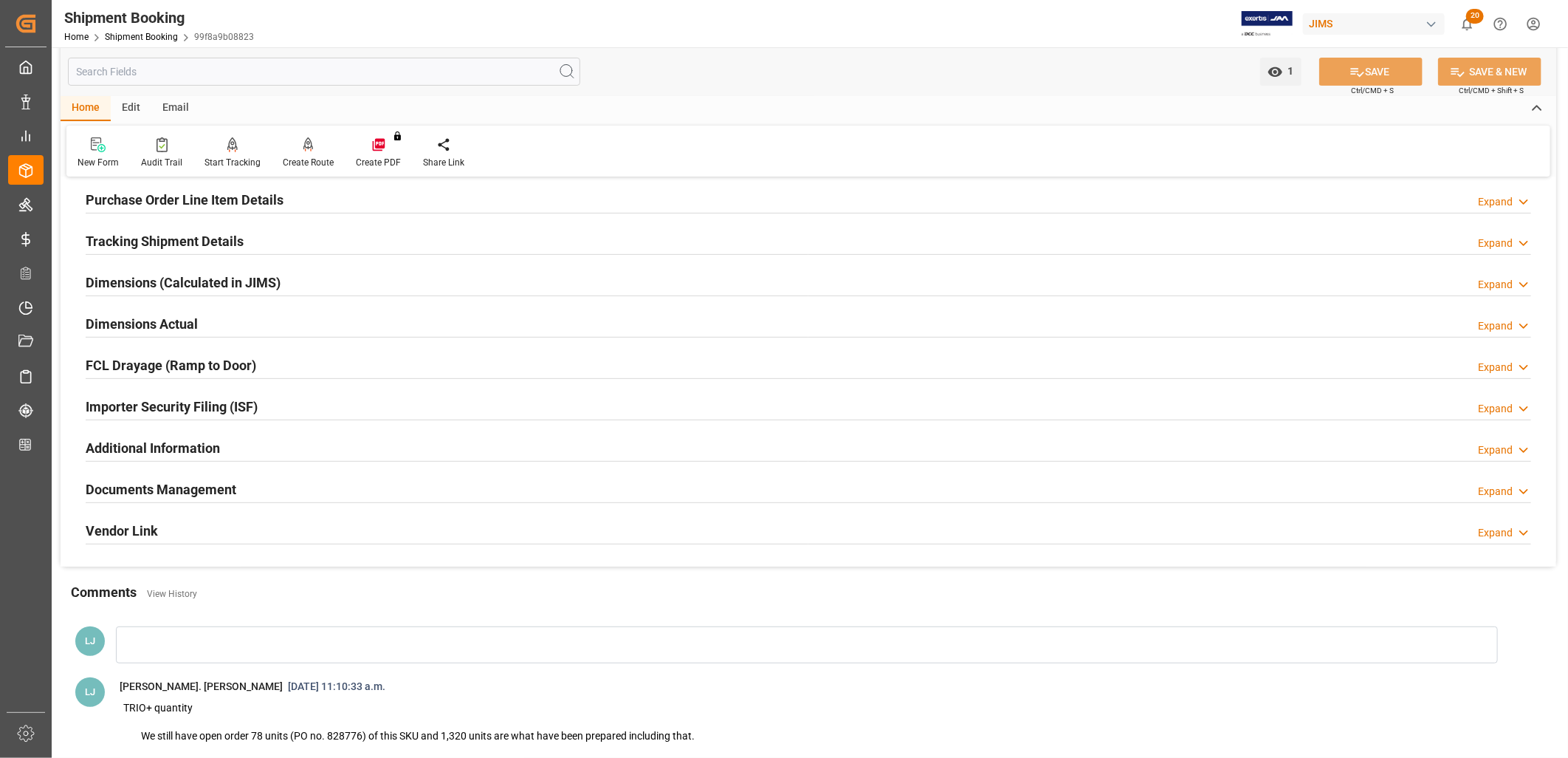
click at [193, 485] on h2 "Documents Management" at bounding box center [160, 489] width 150 height 20
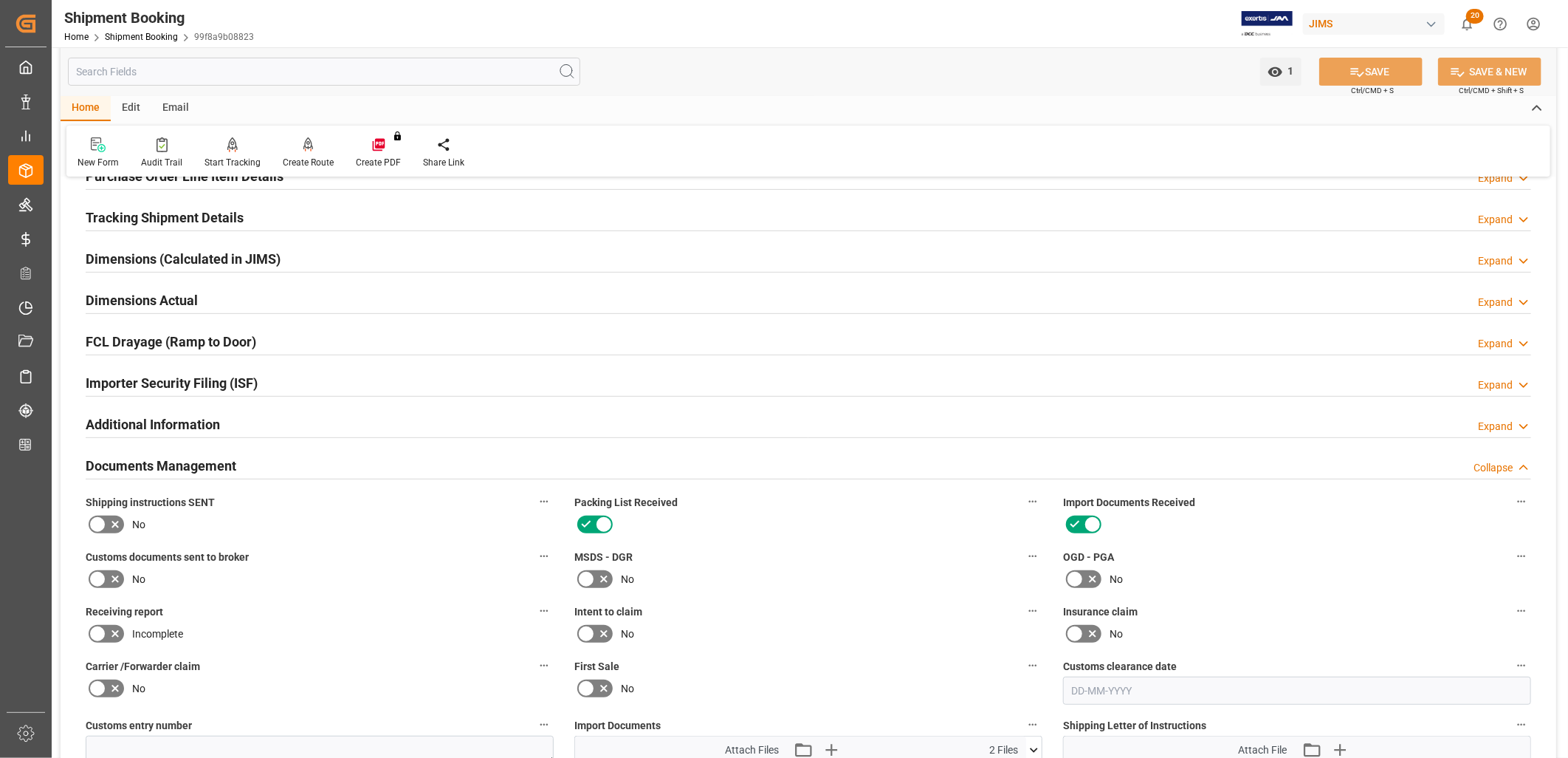
scroll to position [164, 0]
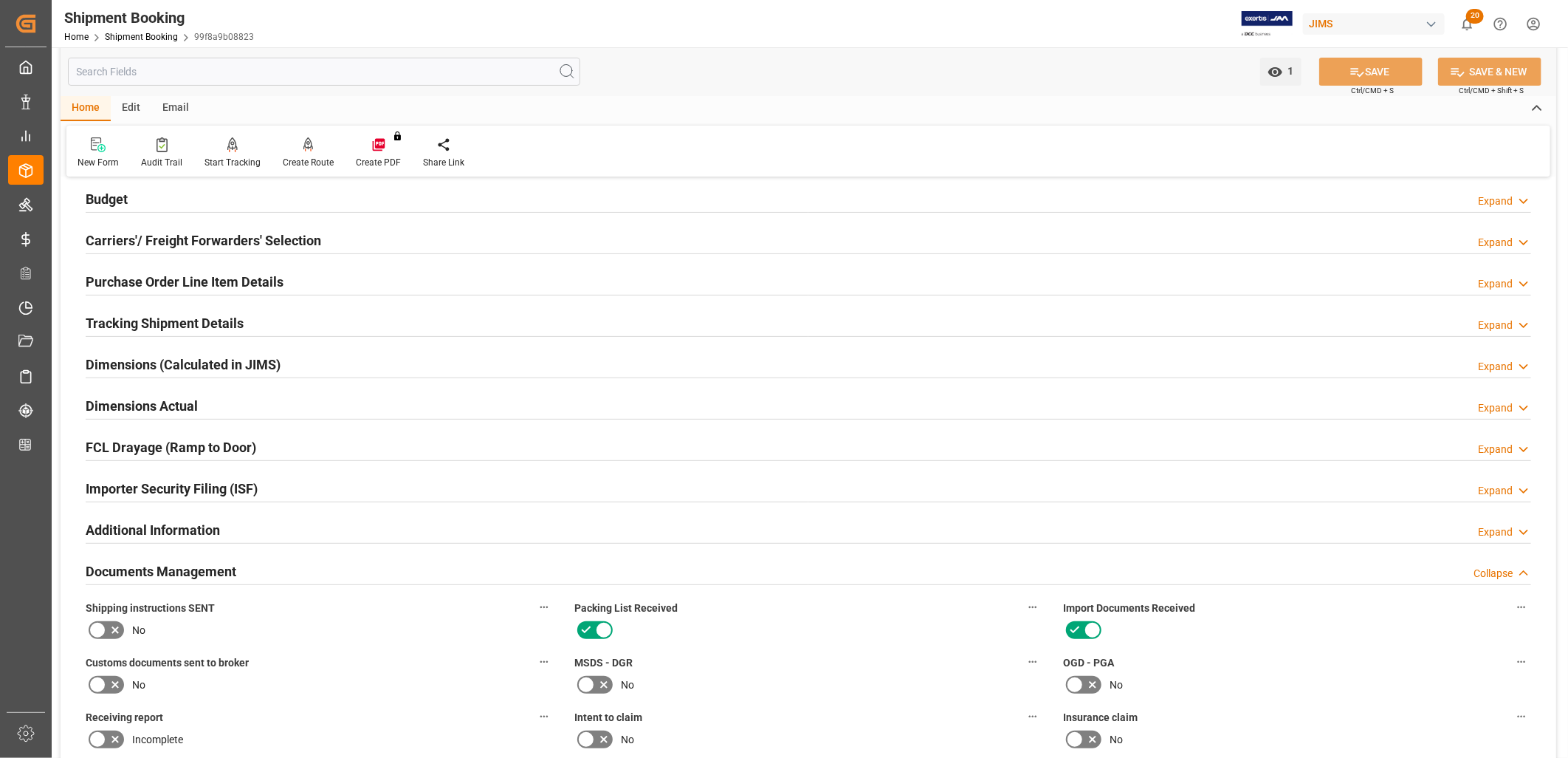
click at [205, 277] on h2 "Purchase Order Line Item Details" at bounding box center [184, 282] width 198 height 20
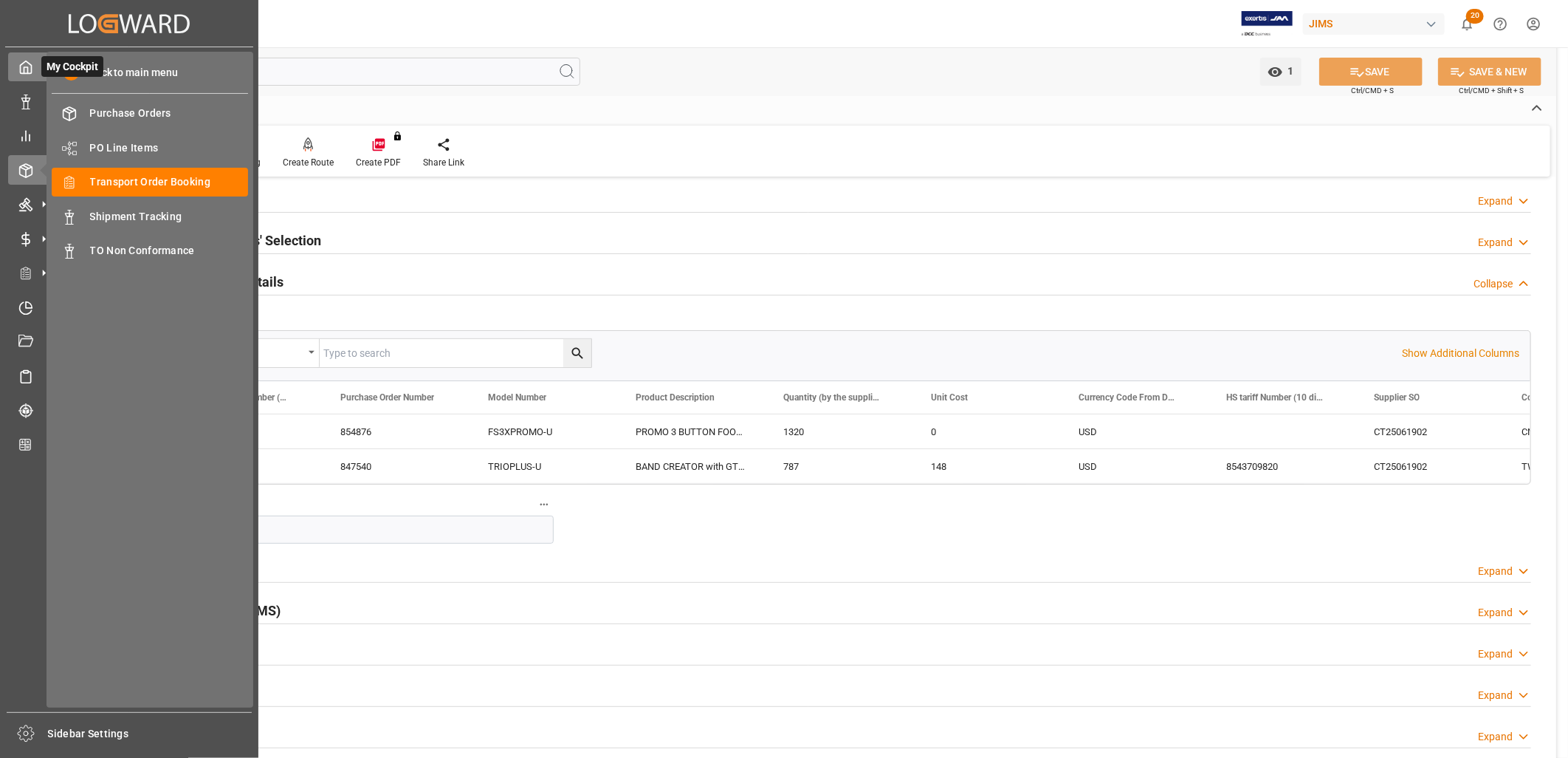
click at [28, 69] on icon at bounding box center [26, 67] width 15 height 15
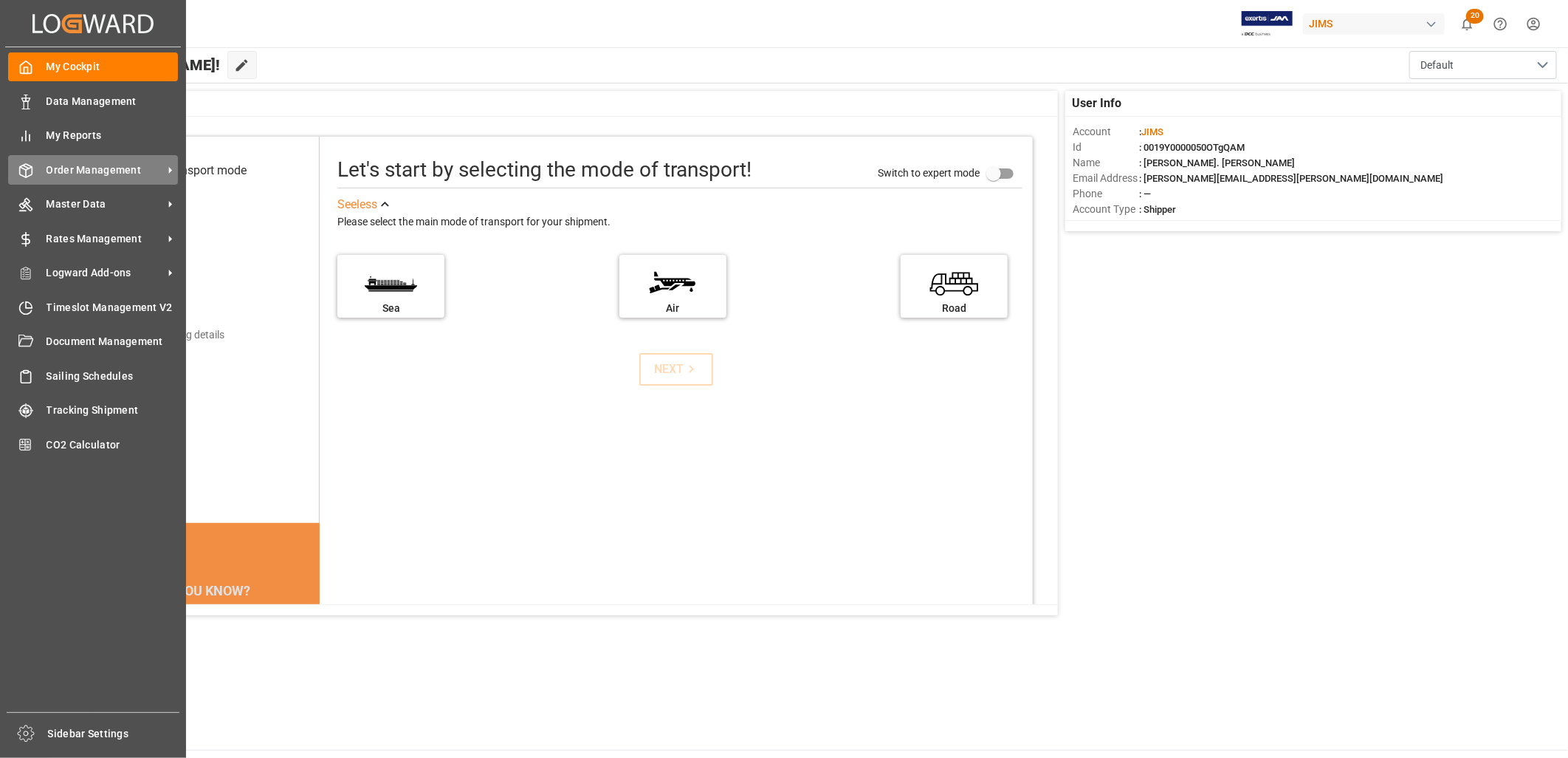
click at [102, 163] on span "Order Management" at bounding box center [105, 170] width 116 height 16
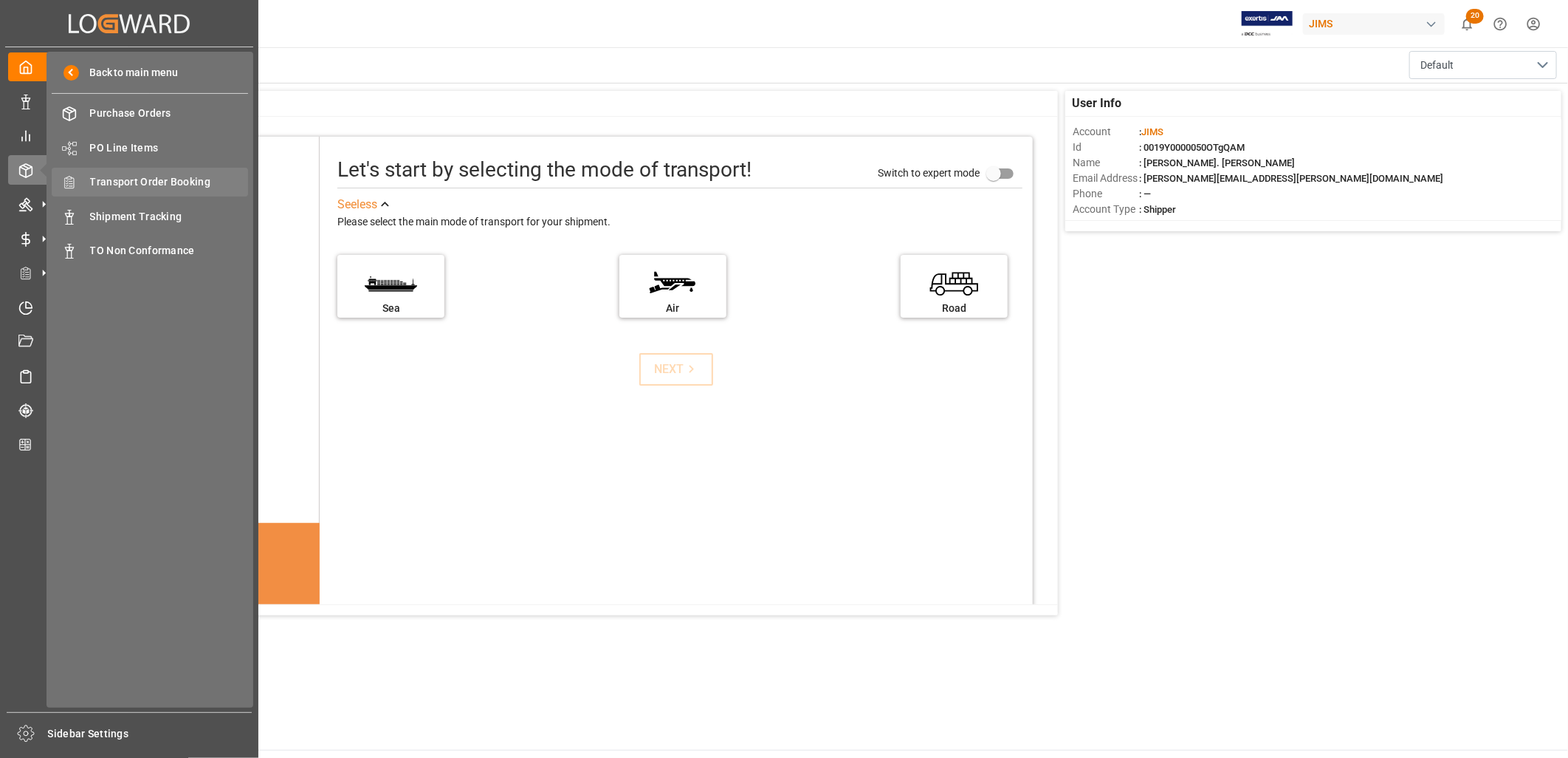
click at [150, 178] on span "Transport Order Booking" at bounding box center [168, 182] width 158 height 16
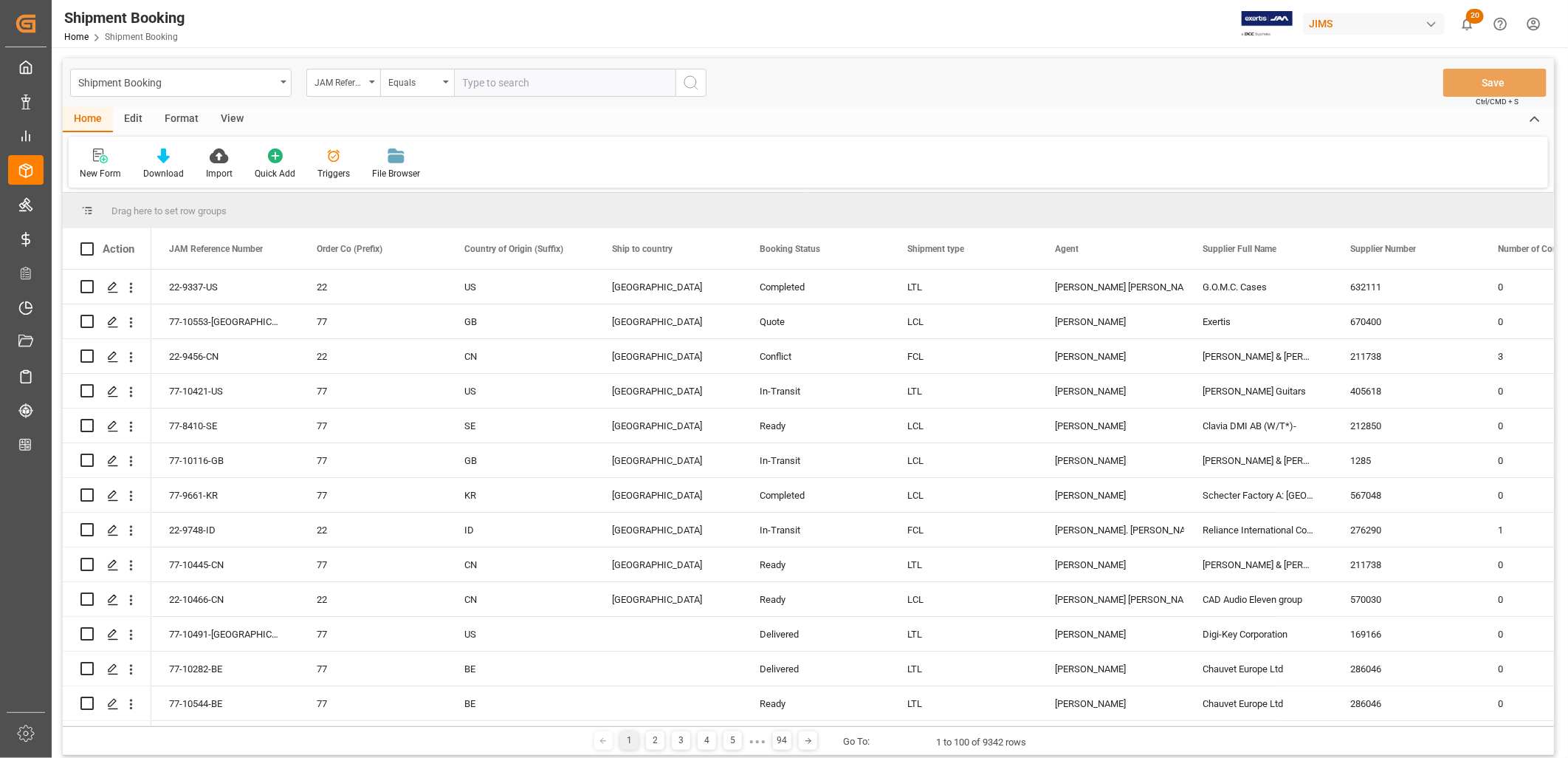
click at [482, 76] on input "text" at bounding box center [564, 83] width 221 height 28
type input "22-9738-TW"
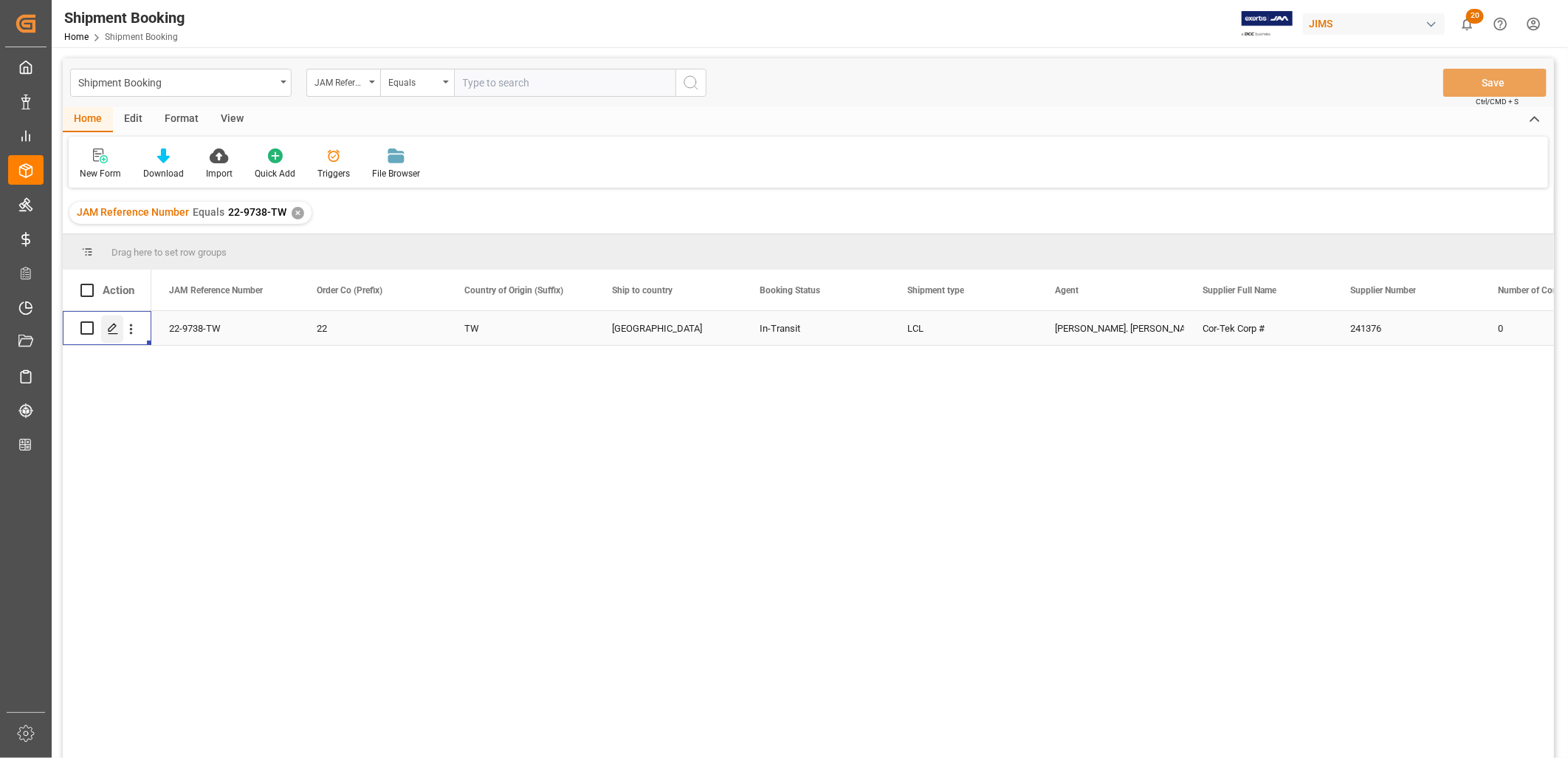
click at [109, 325] on icon "Press SPACE to select this row." at bounding box center [113, 329] width 12 height 12
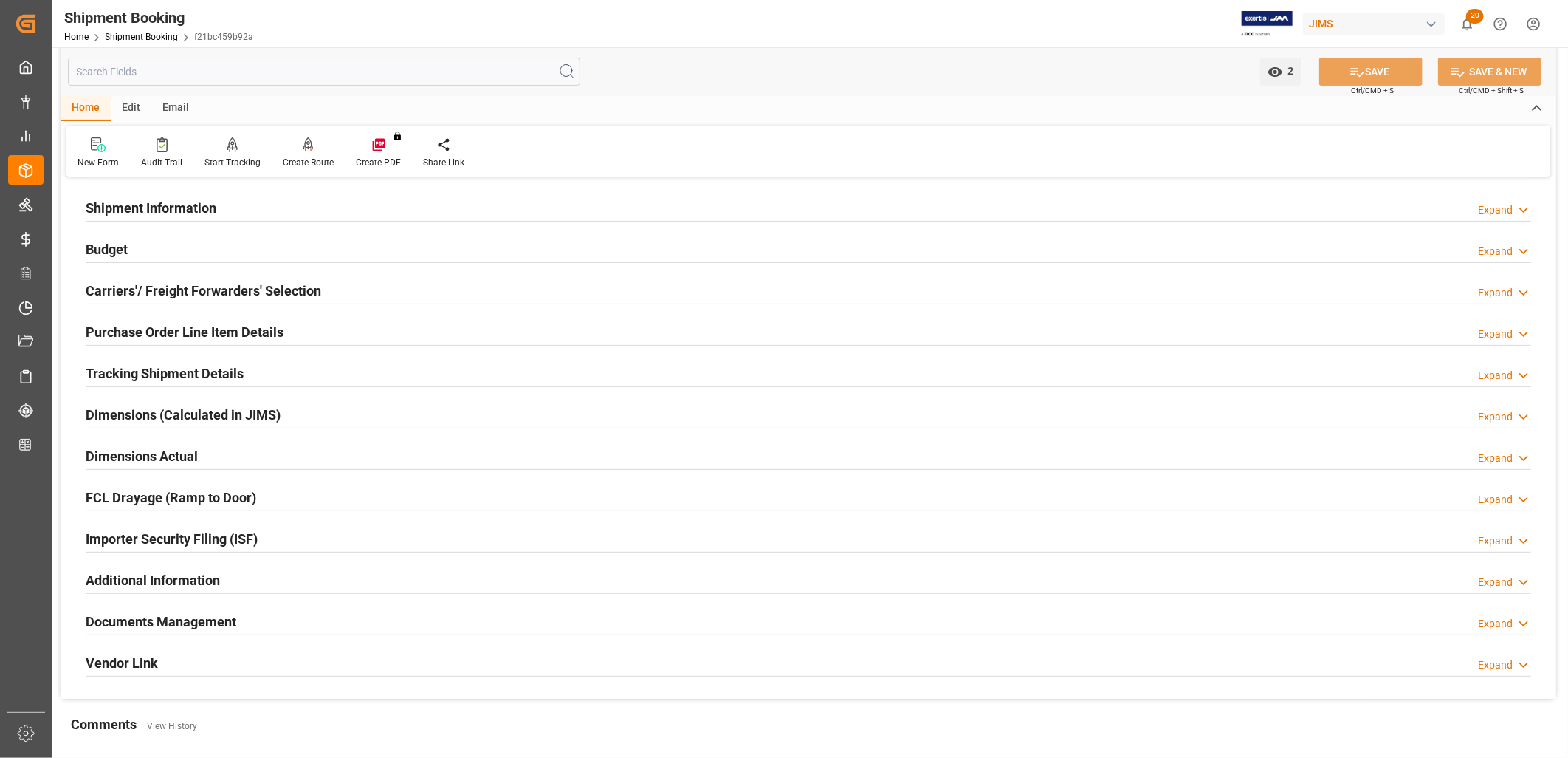
scroll to position [164, 0]
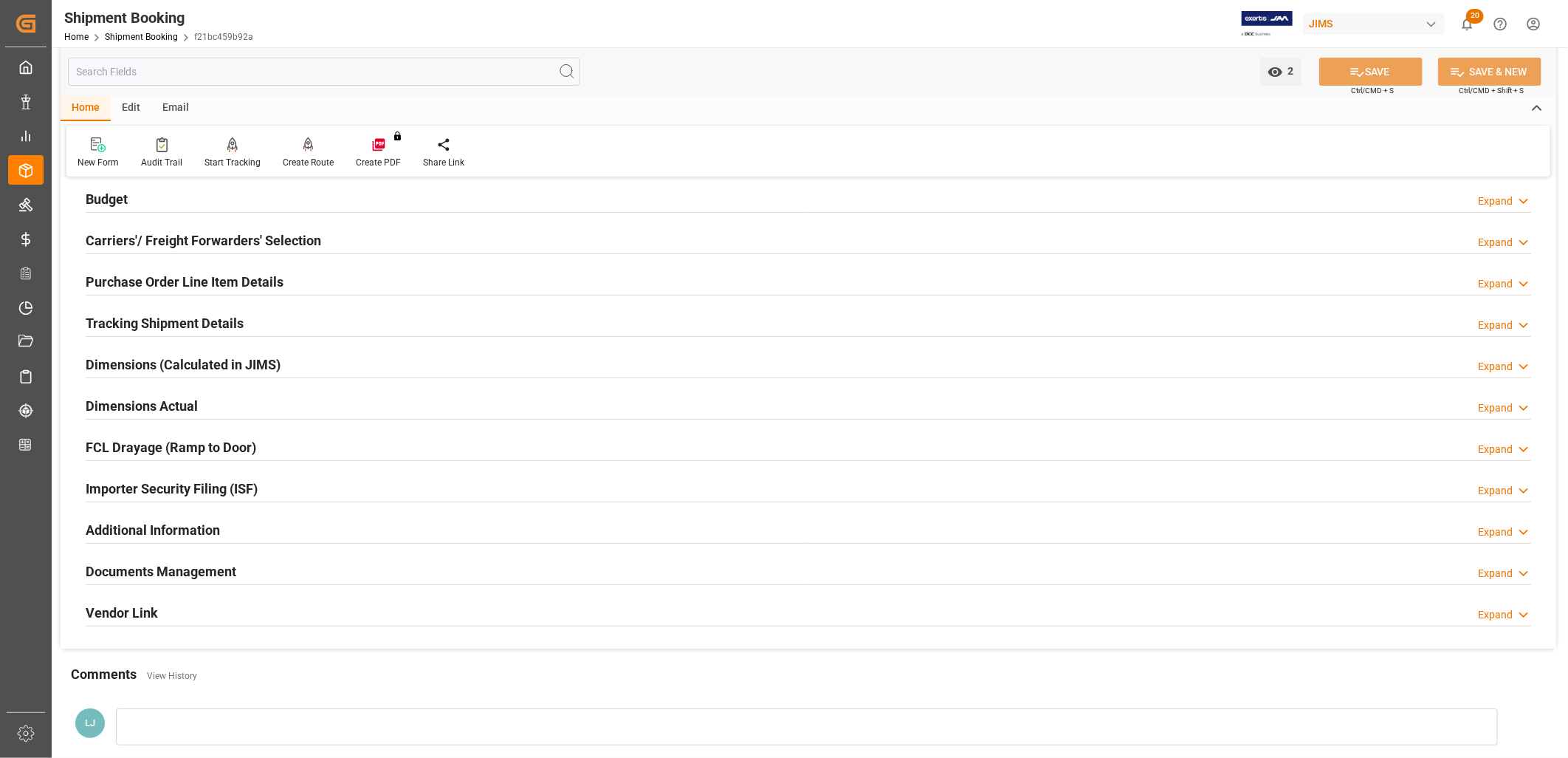
click at [170, 567] on h2 "Documents Management" at bounding box center [160, 572] width 150 height 20
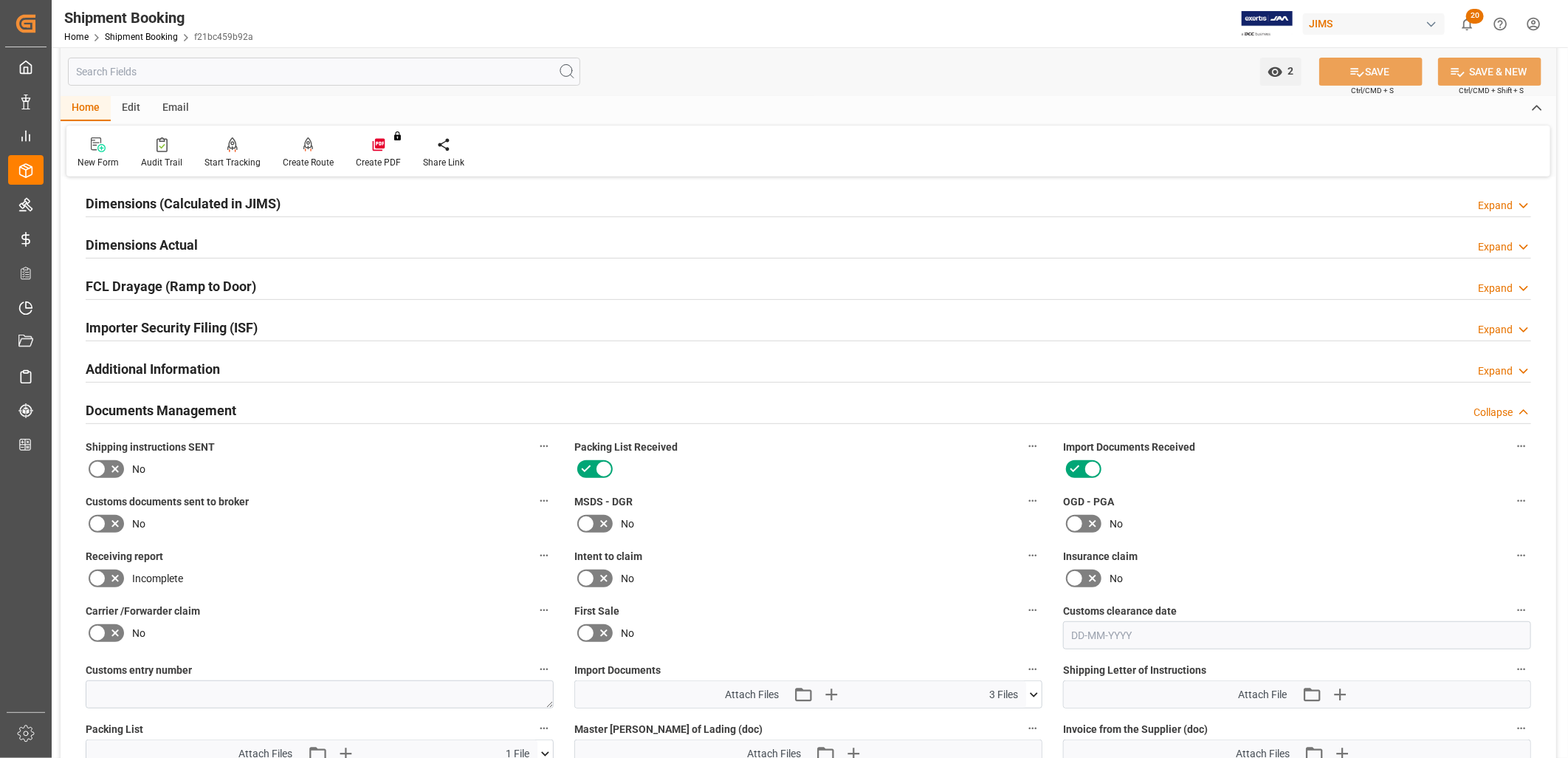
scroll to position [328, 0]
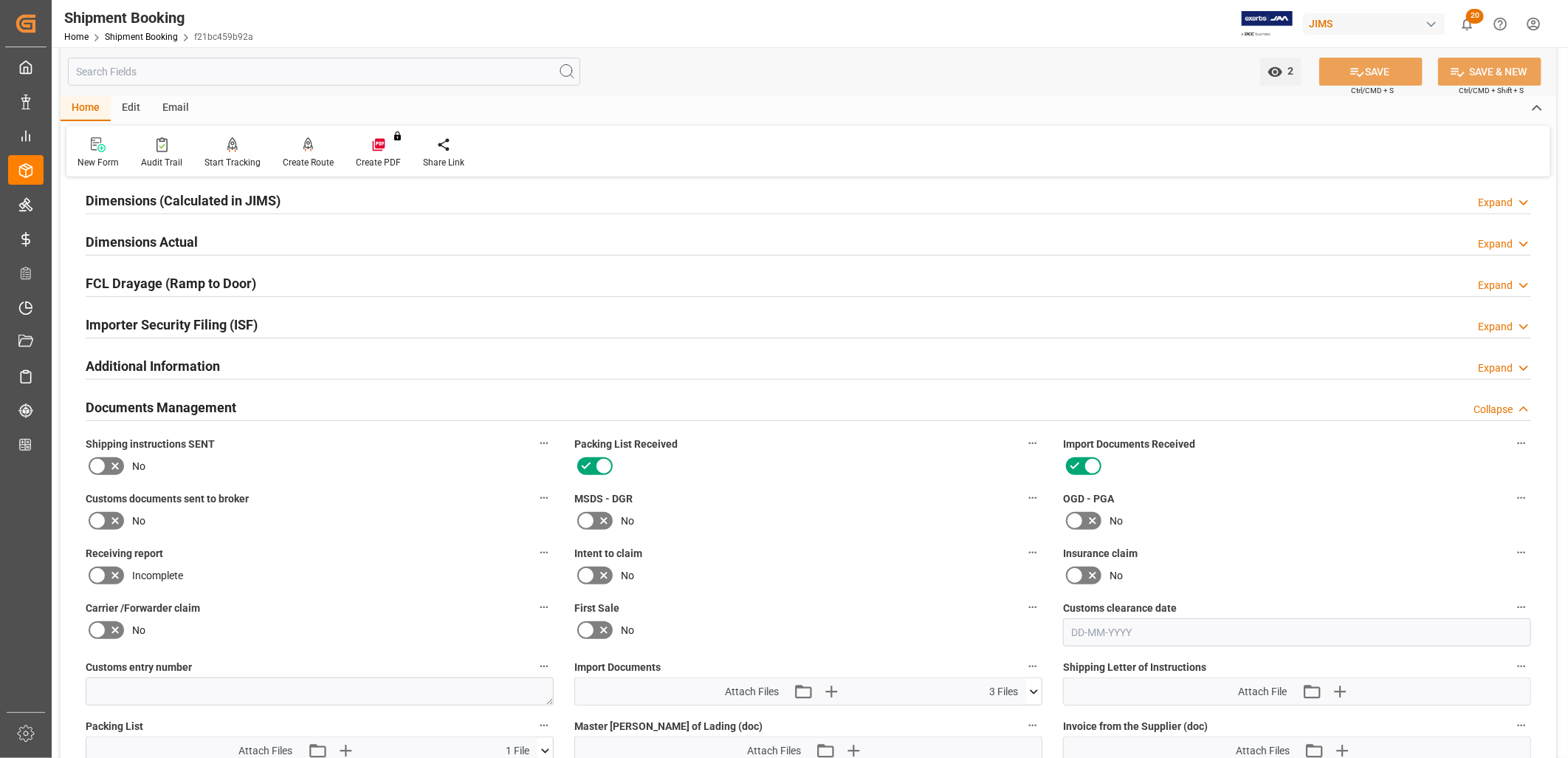
click at [96, 465] on icon at bounding box center [98, 466] width 18 height 18
click at [0, 0] on input "checkbox" at bounding box center [0, 0] width 0 height 0
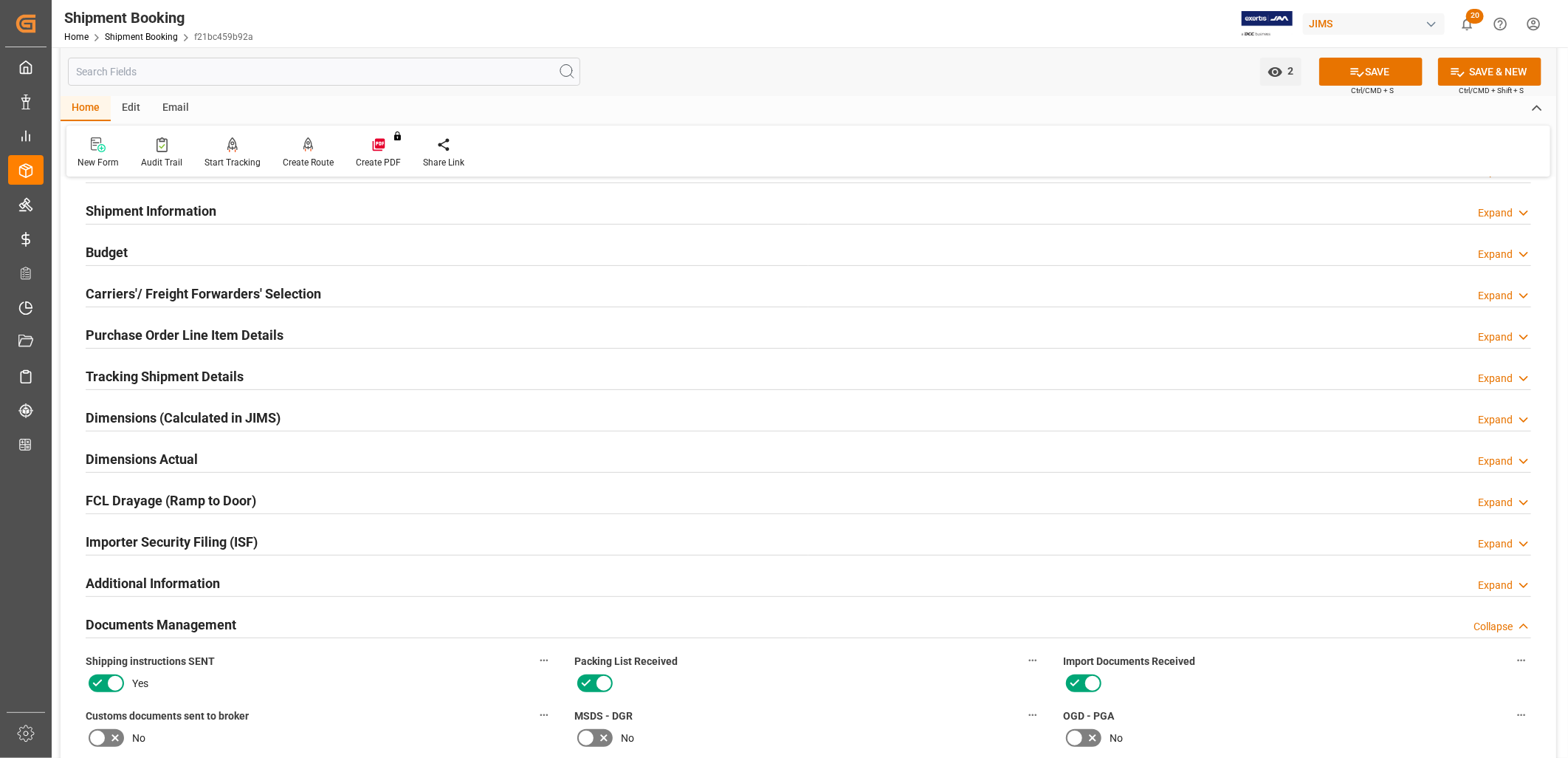
scroll to position [82, 0]
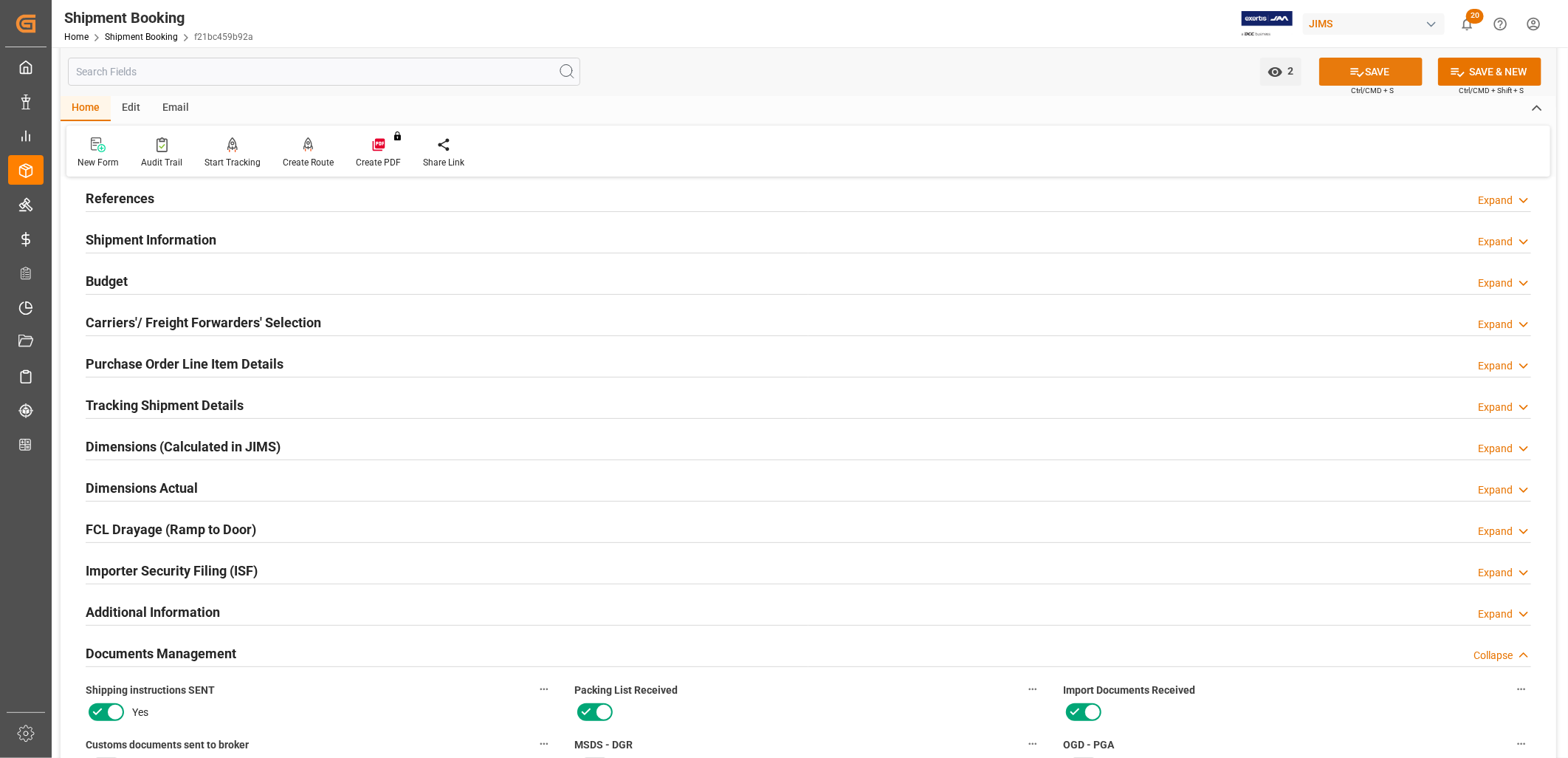
click at [1384, 68] on button "SAVE" at bounding box center [1371, 72] width 104 height 28
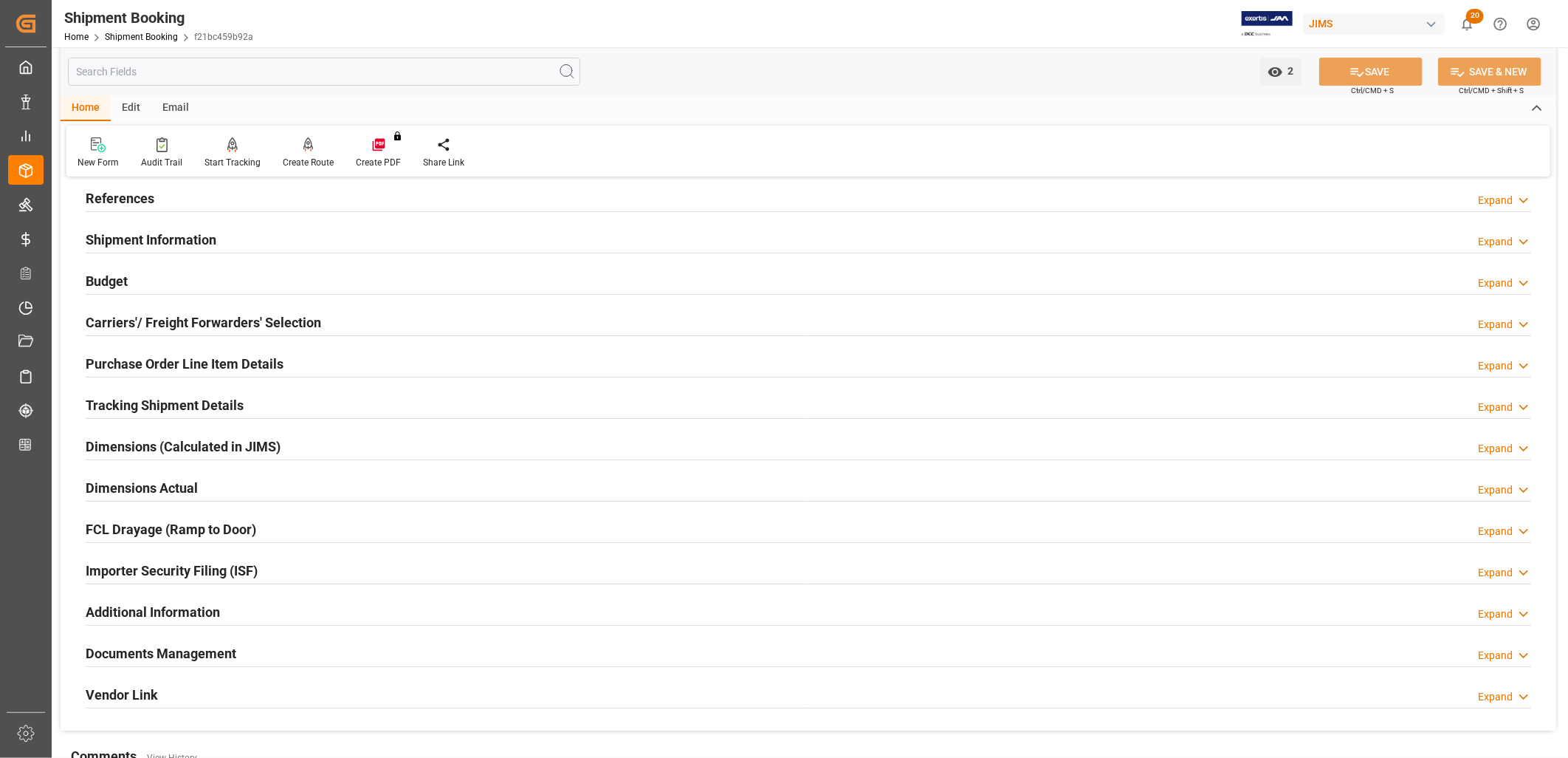
click at [219, 359] on h2 "Purchase Order Line Item Details" at bounding box center [184, 364] width 198 height 20
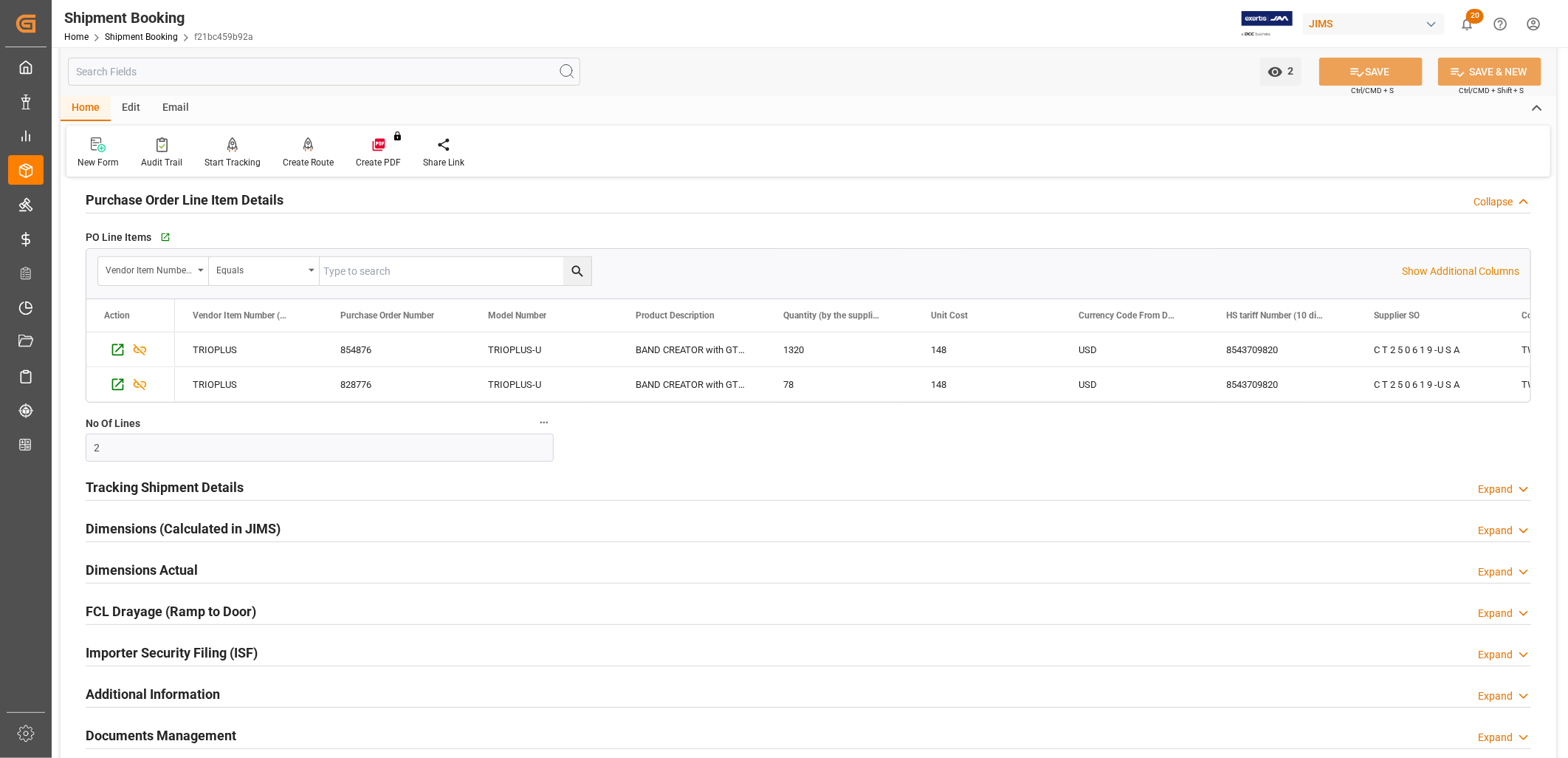
scroll to position [0, 0]
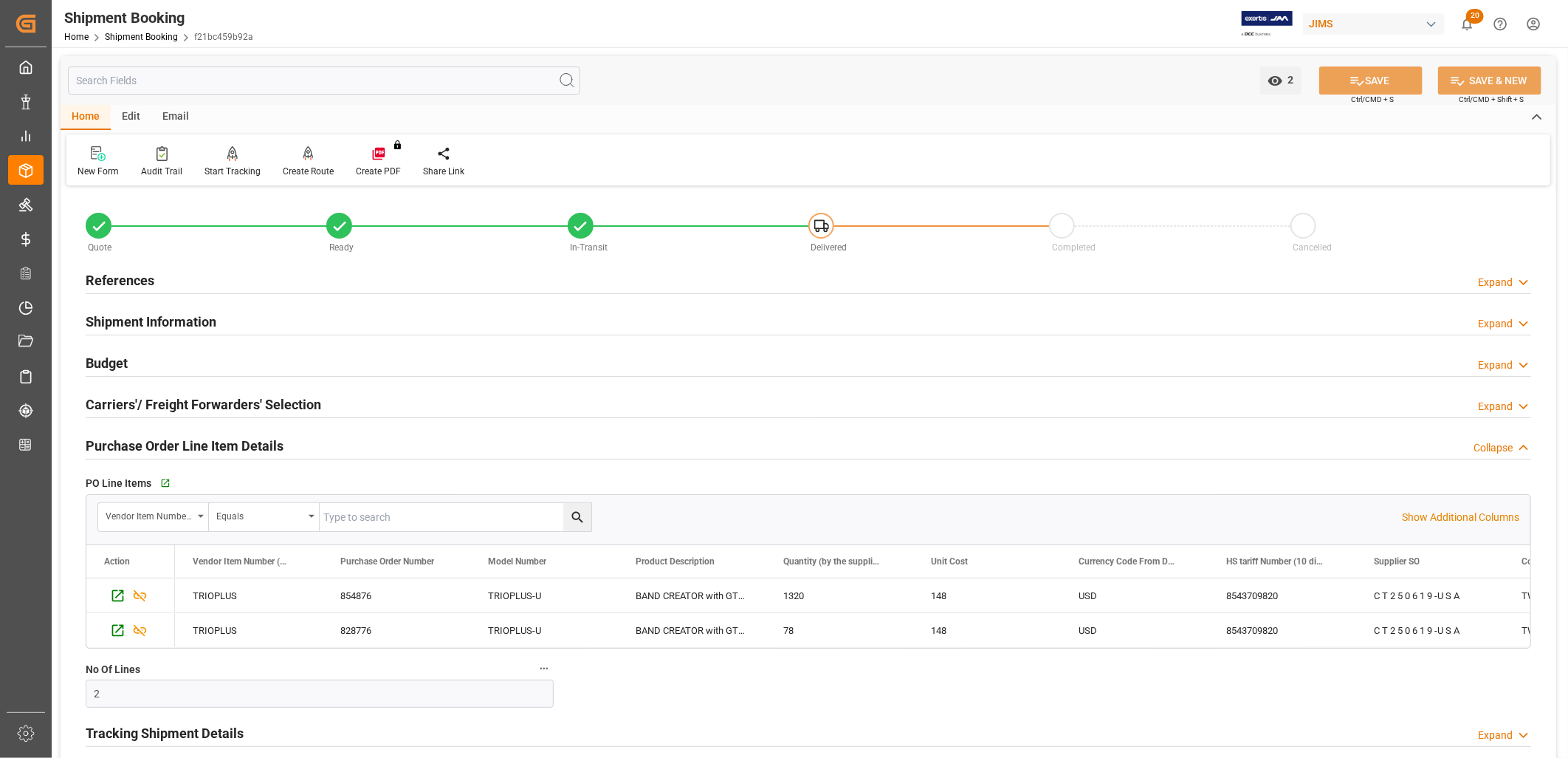
click at [114, 361] on h2 "Budget" at bounding box center [107, 364] width 42 height 20
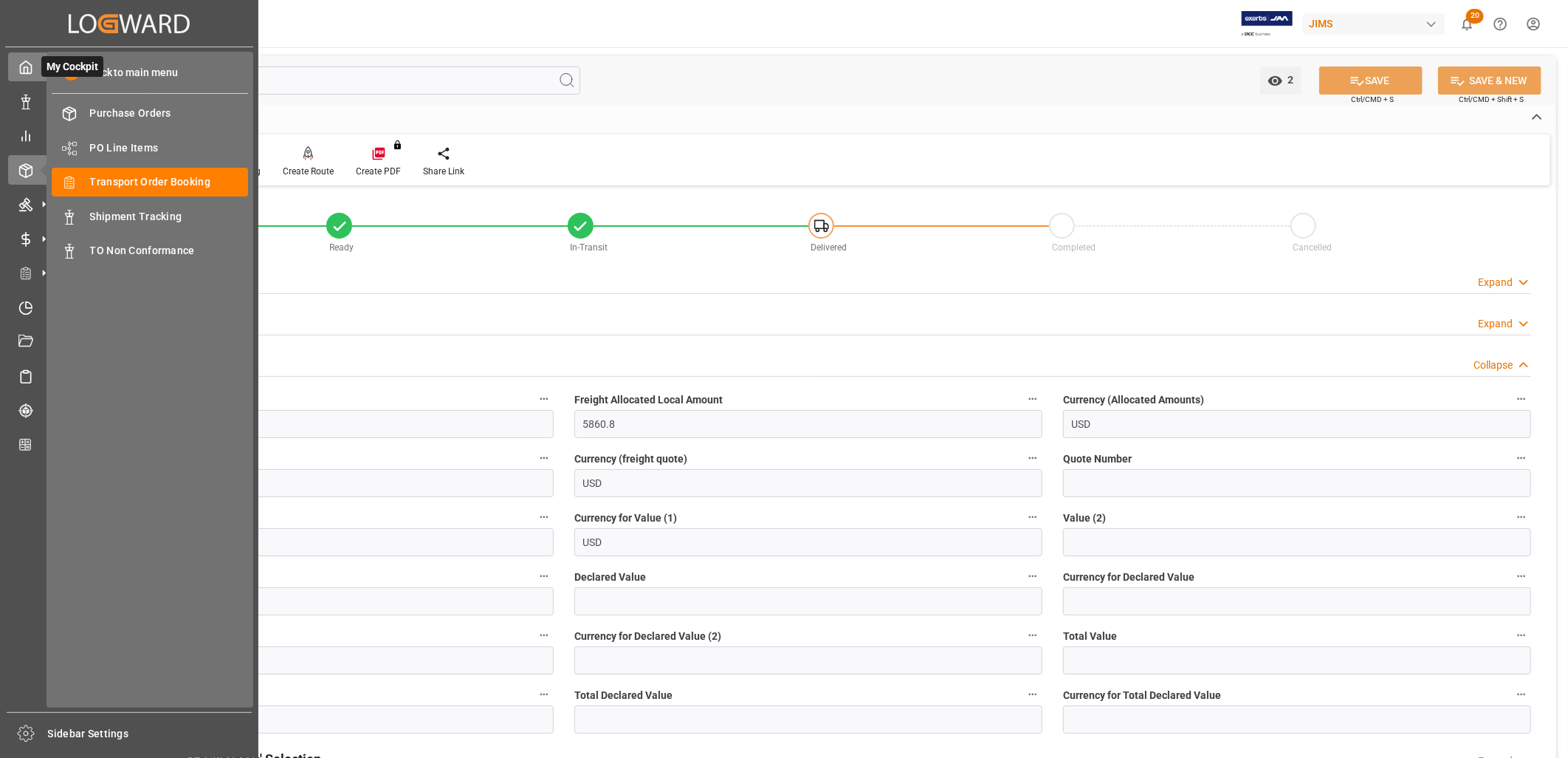
click at [24, 73] on icon at bounding box center [26, 68] width 11 height 13
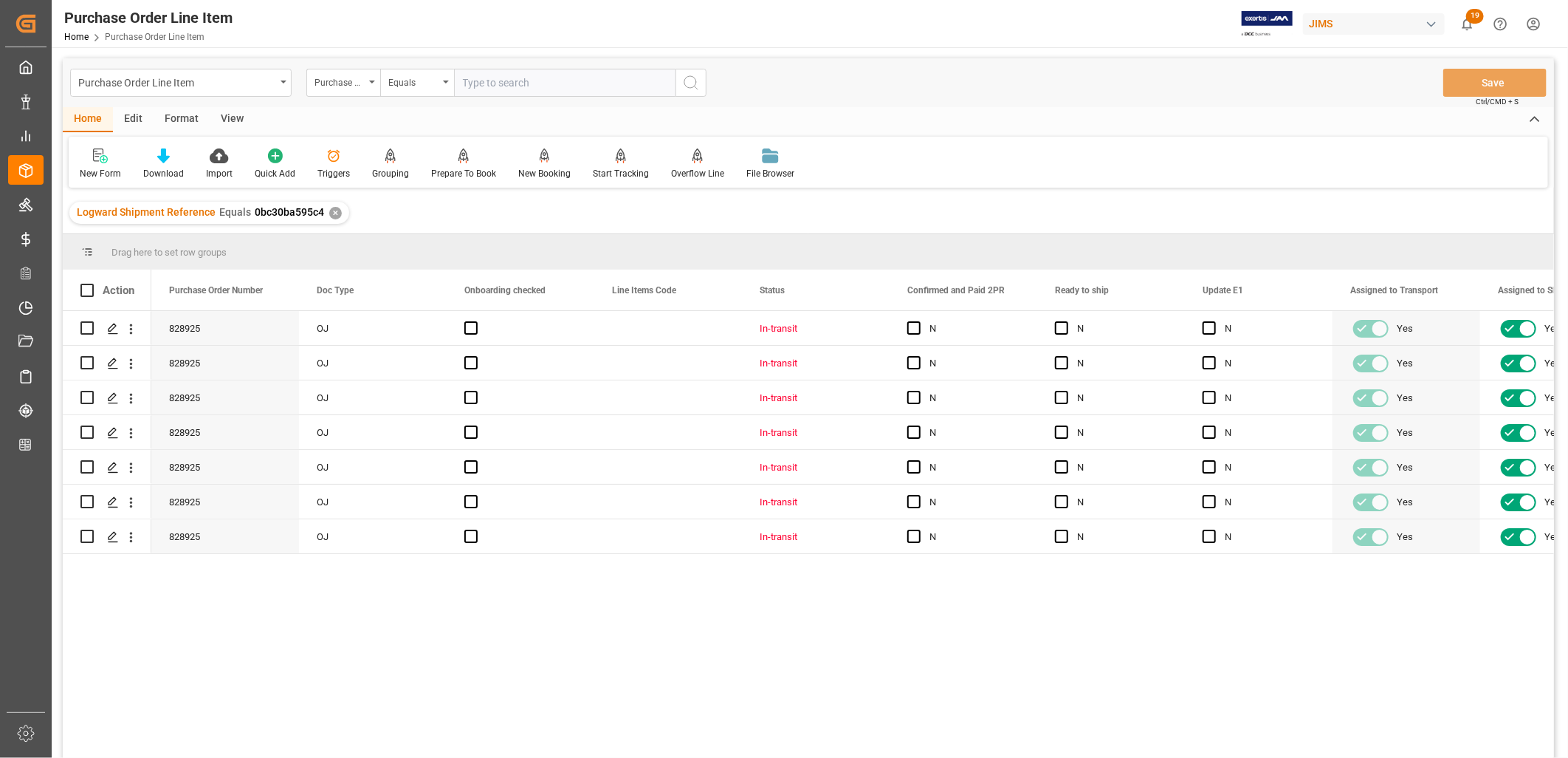
click at [238, 115] on div "View" at bounding box center [232, 120] width 45 height 25
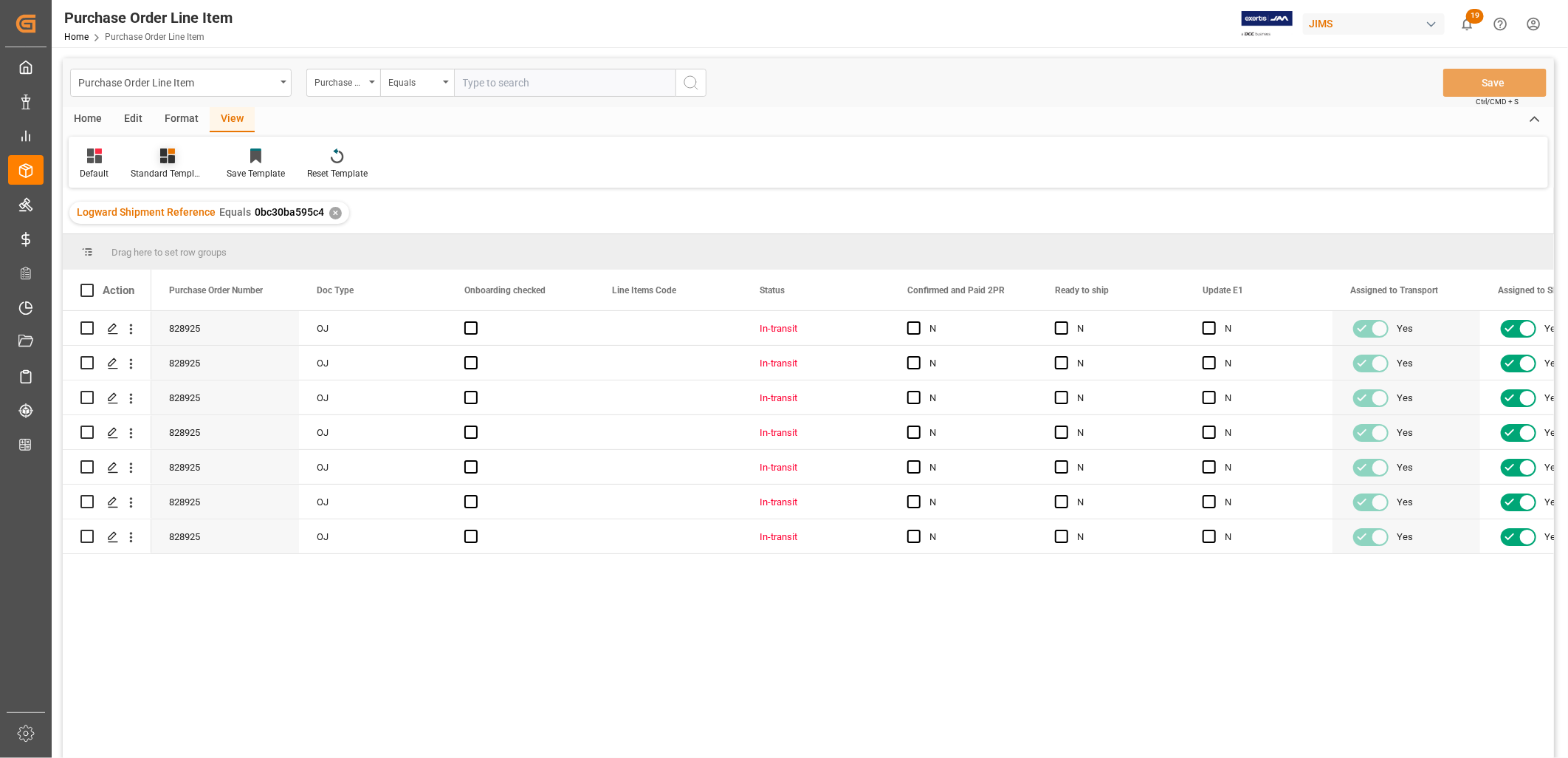
click at [168, 158] on icon at bounding box center [167, 155] width 15 height 15
click at [176, 236] on div "HS listing USA" at bounding box center [207, 239] width 129 height 16
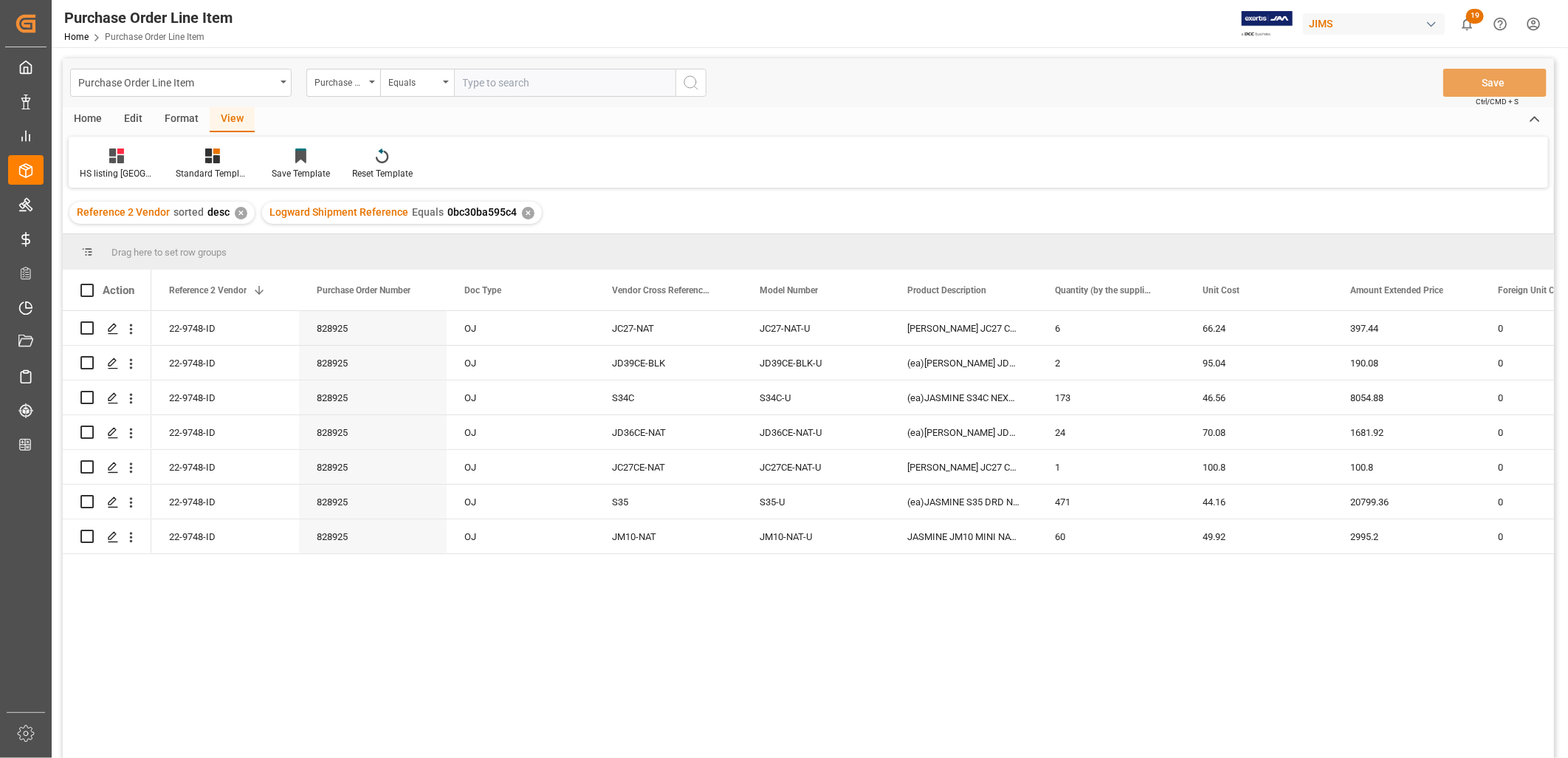
click at [87, 119] on div "Home" at bounding box center [88, 120] width 50 height 25
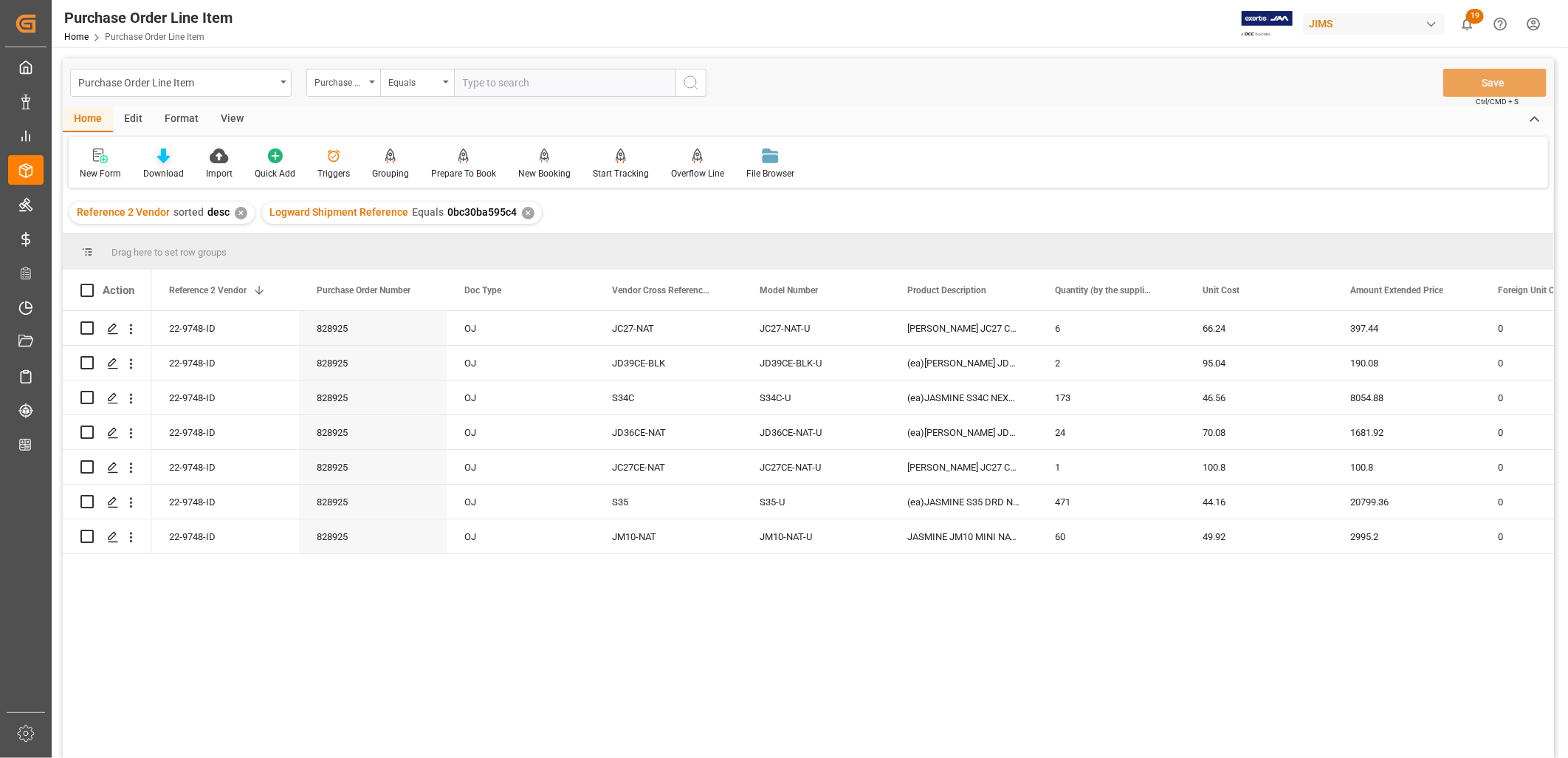
click at [162, 153] on icon at bounding box center [163, 155] width 13 height 15
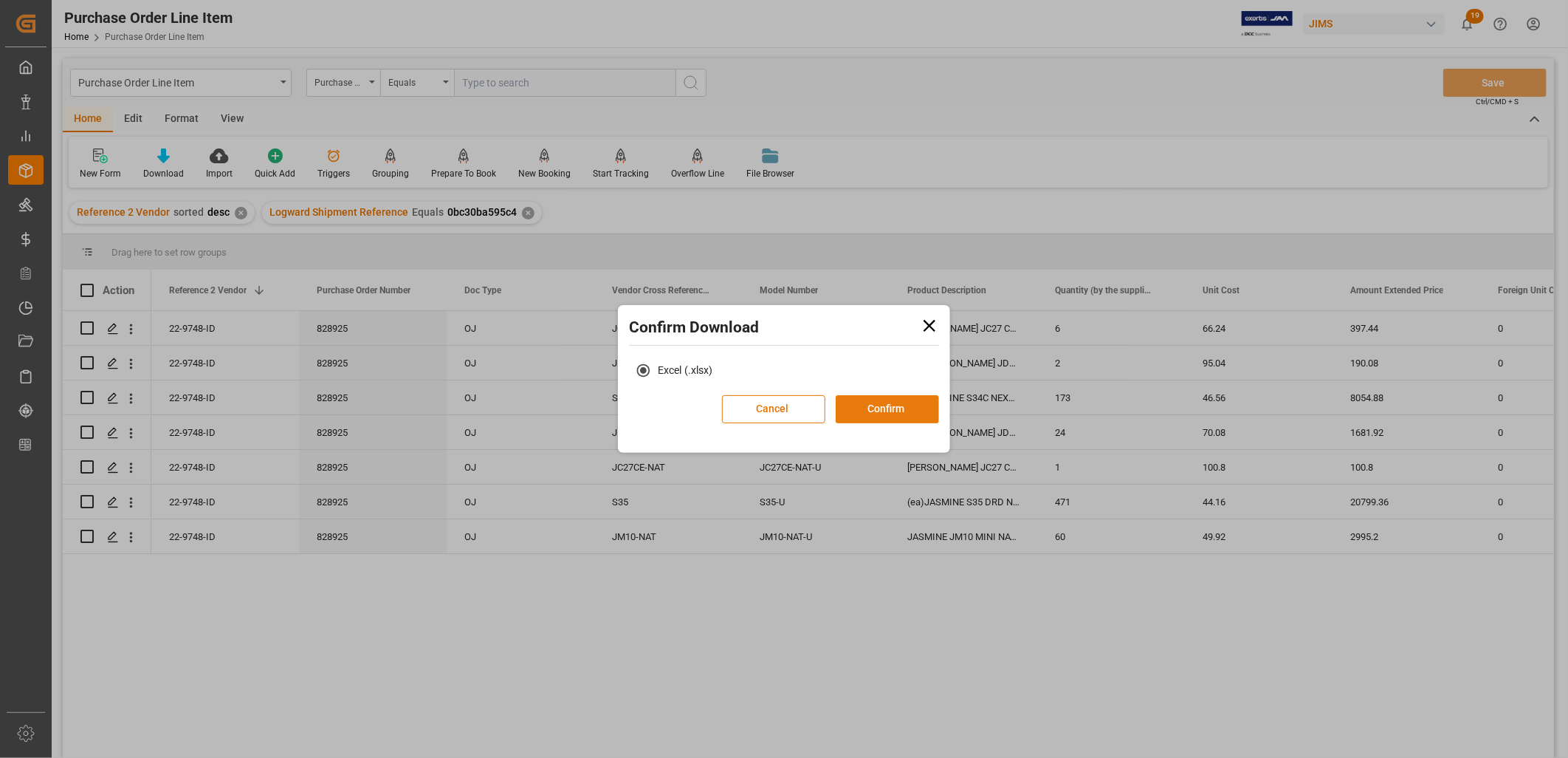
click at [913, 403] on button "Confirm" at bounding box center [888, 409] width 104 height 28
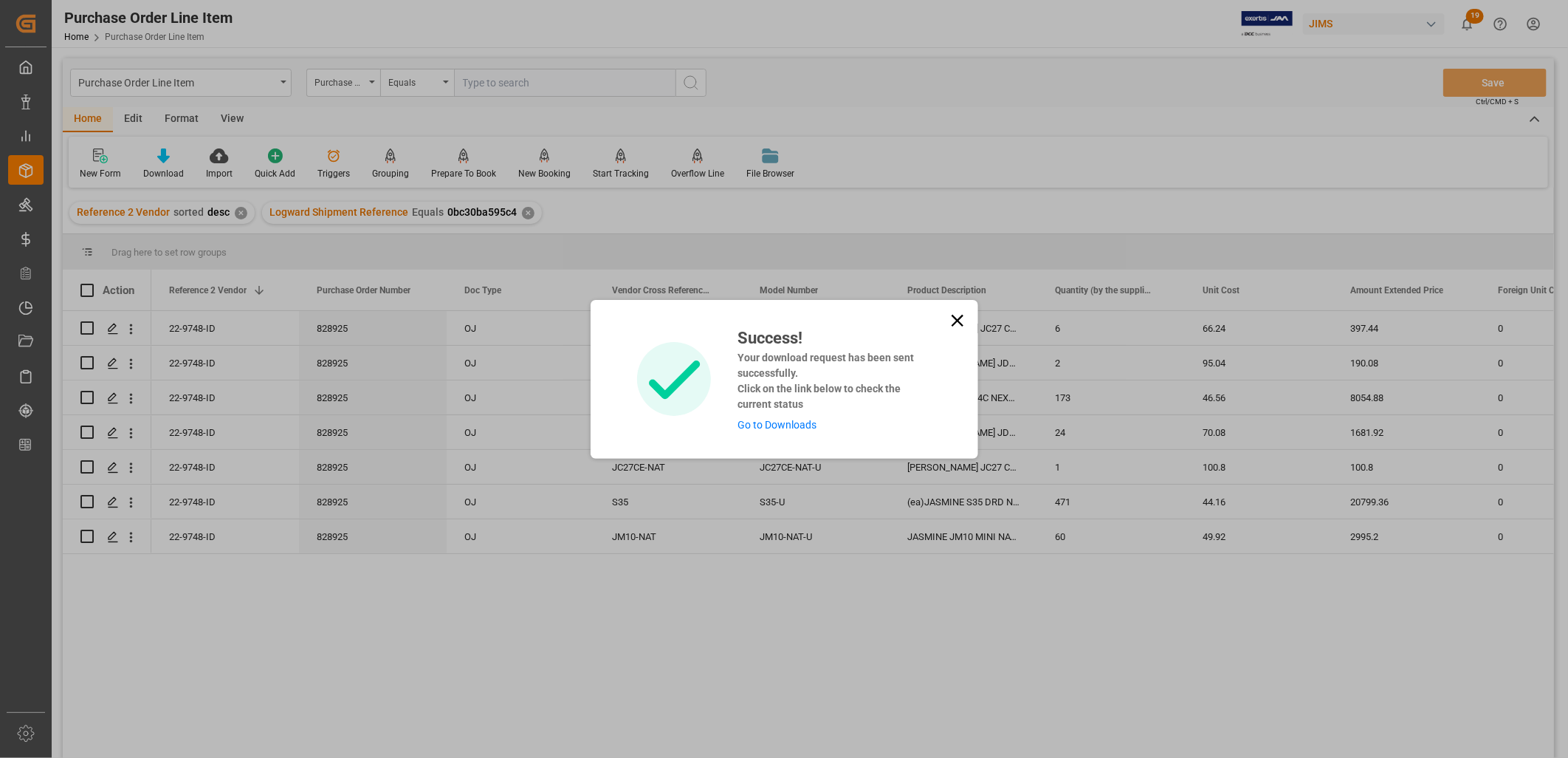
click at [779, 421] on link "Go to Downloads" at bounding box center [777, 425] width 79 height 12
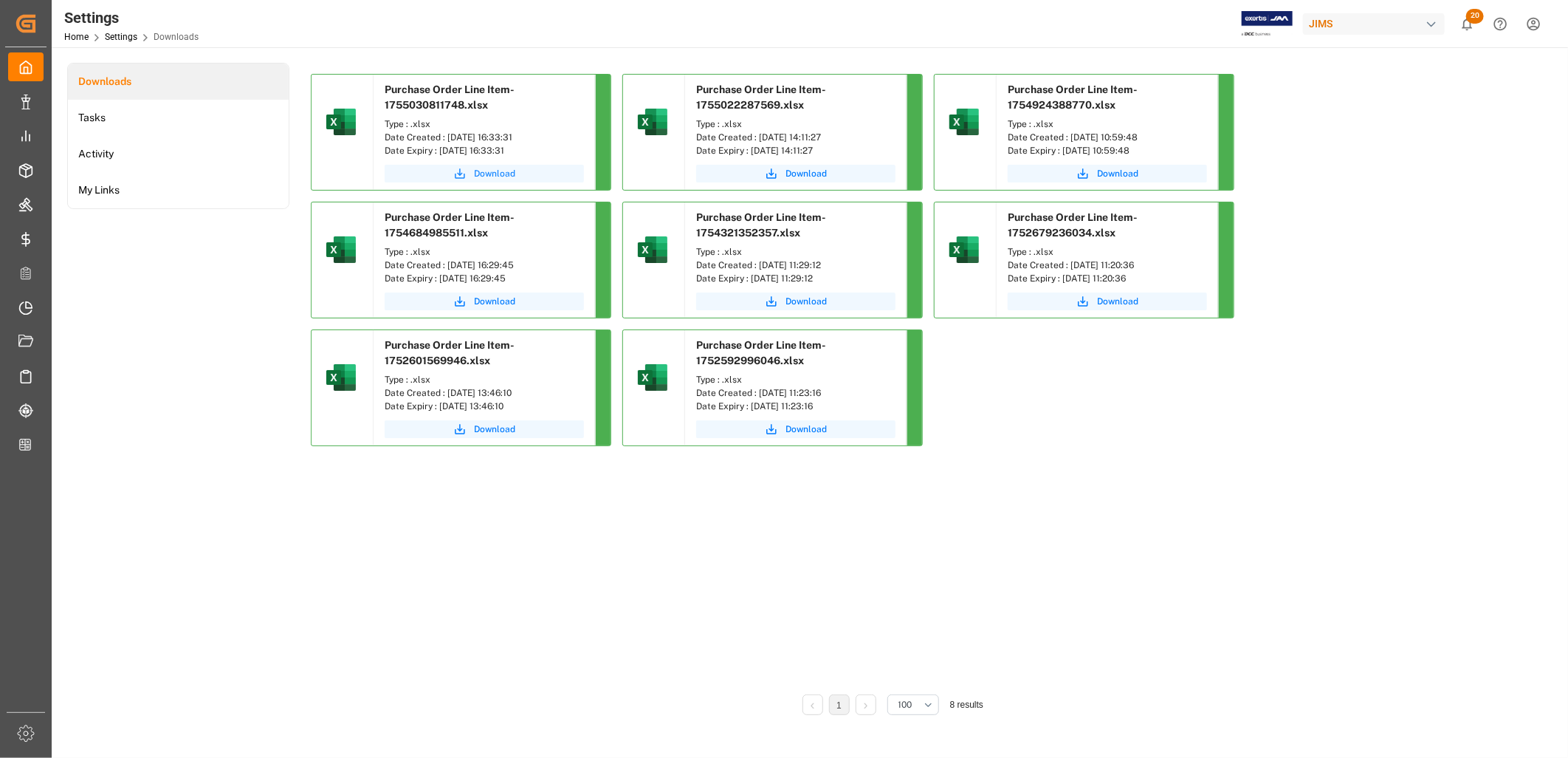
click at [486, 168] on span "Download" at bounding box center [495, 173] width 42 height 13
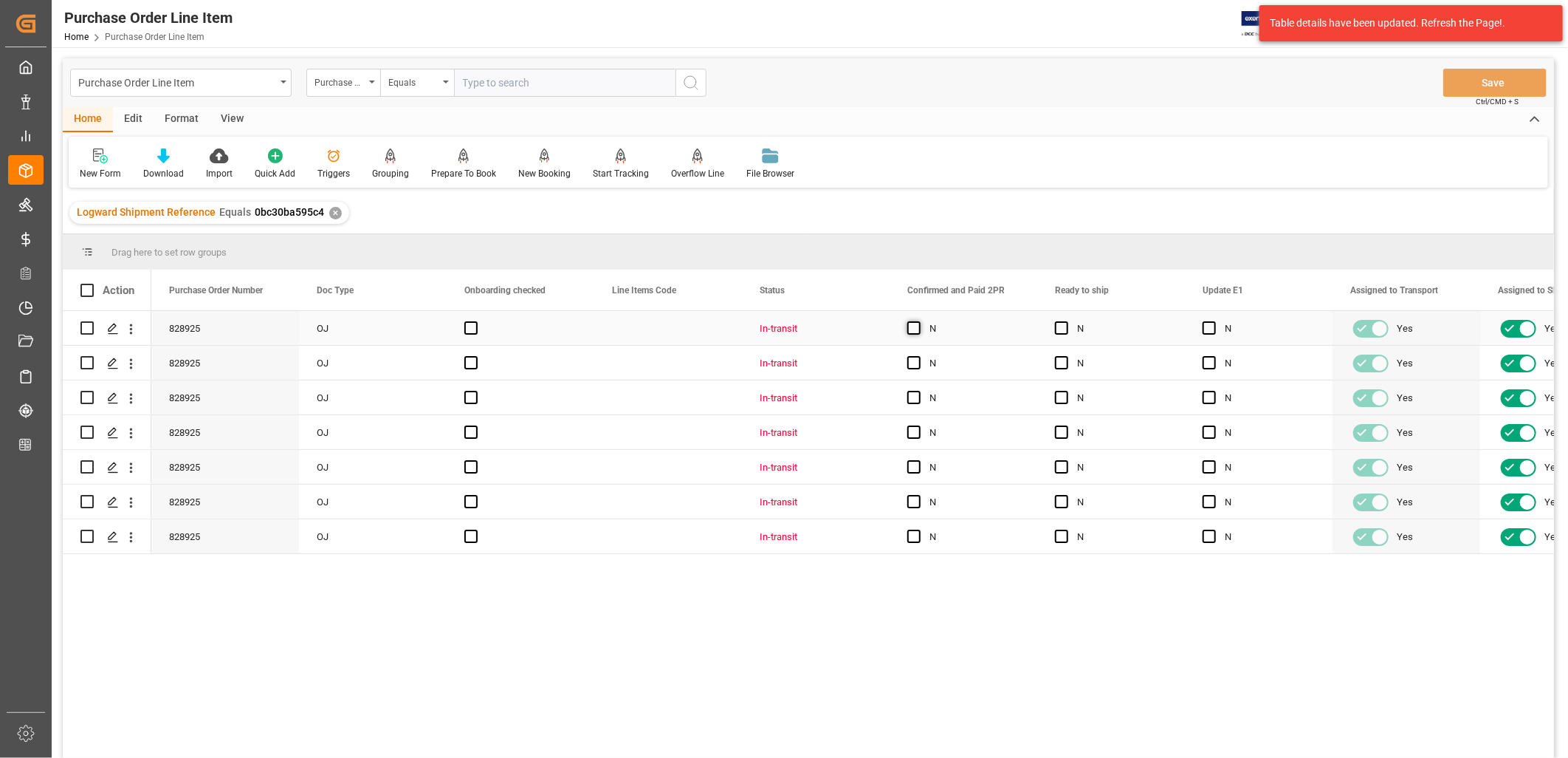
click at [913, 328] on span "Press SPACE to select this row." at bounding box center [913, 328] width 13 height 13
click at [919, 322] on input "Press SPACE to select this row." at bounding box center [919, 322] width 0 height 0
drag, startPoint x: 1033, startPoint y: 342, endPoint x: 999, endPoint y: 521, distance: 182.2
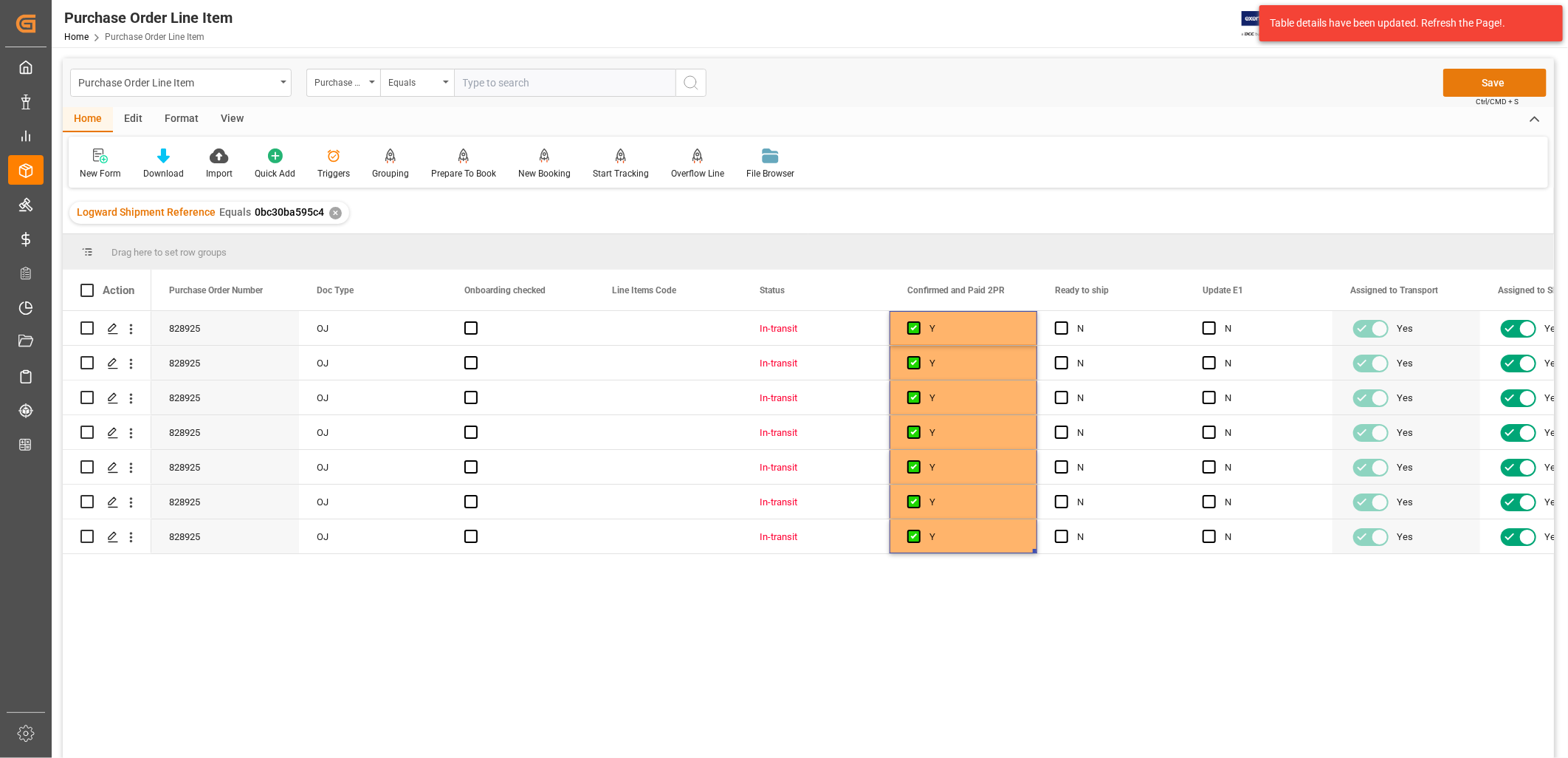
click at [1471, 79] on button "Save" at bounding box center [1495, 83] width 104 height 28
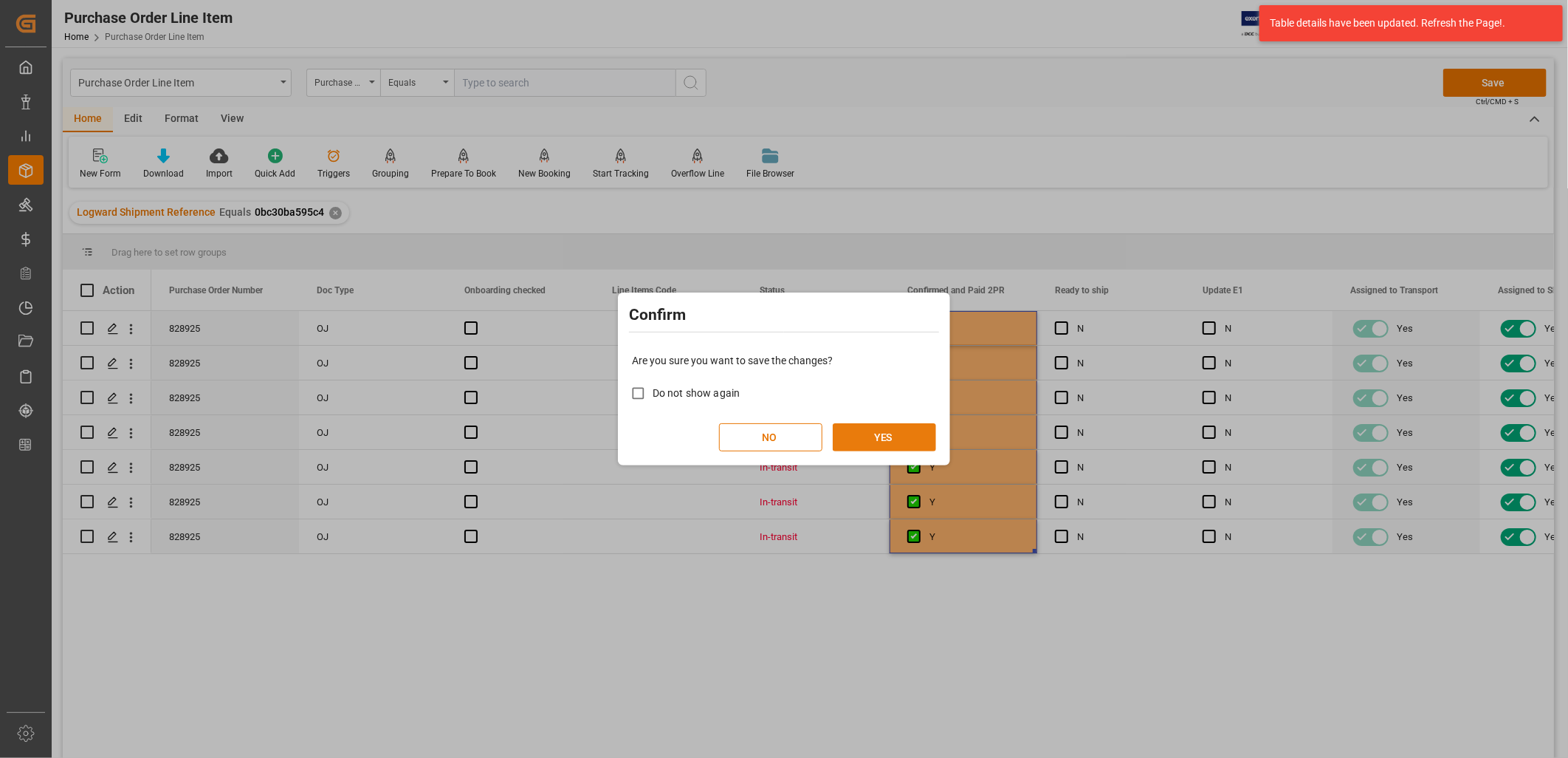
click at [897, 423] on button "YES" at bounding box center [885, 437] width 104 height 28
